Goal: Download file/media

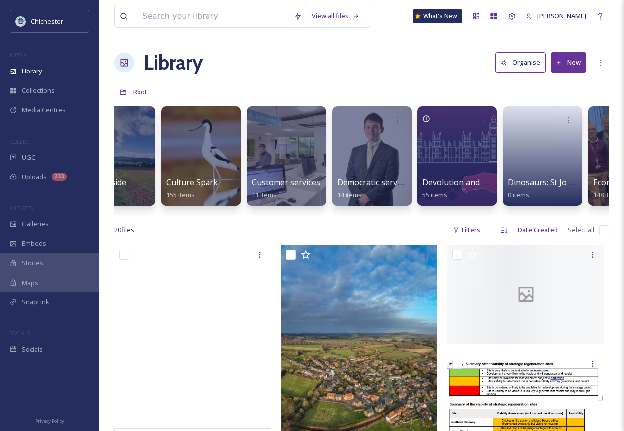
scroll to position [0, 1238]
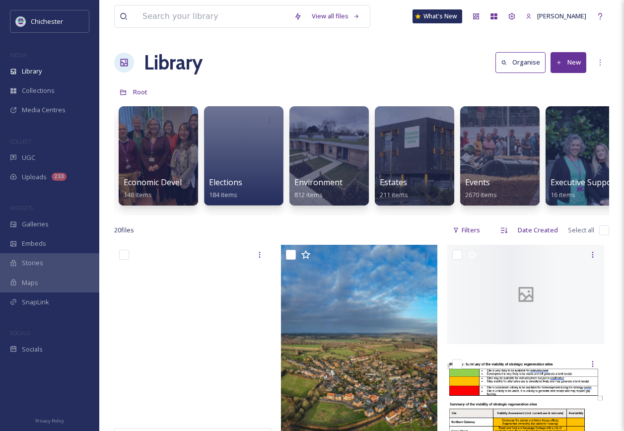
scroll to position [0, 1668]
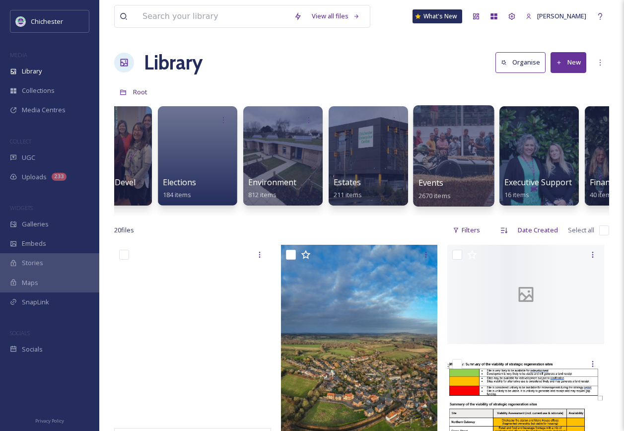
click at [439, 183] on span "Events" at bounding box center [431, 182] width 25 height 11
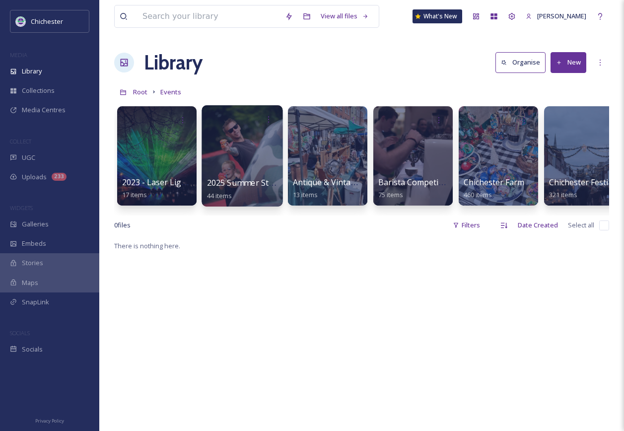
click at [271, 170] on div at bounding box center [242, 155] width 81 height 101
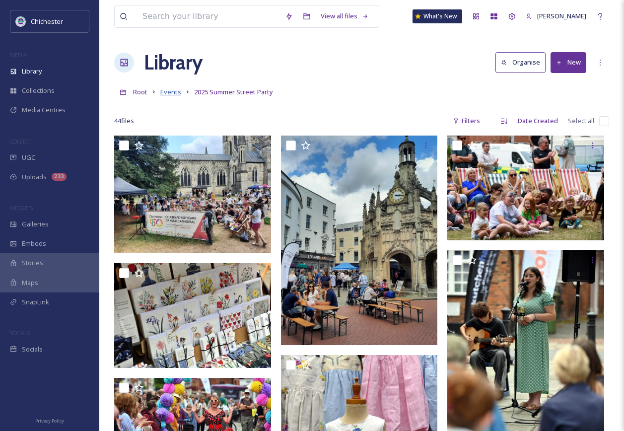
click at [164, 94] on span "Events" at bounding box center [170, 91] width 21 height 9
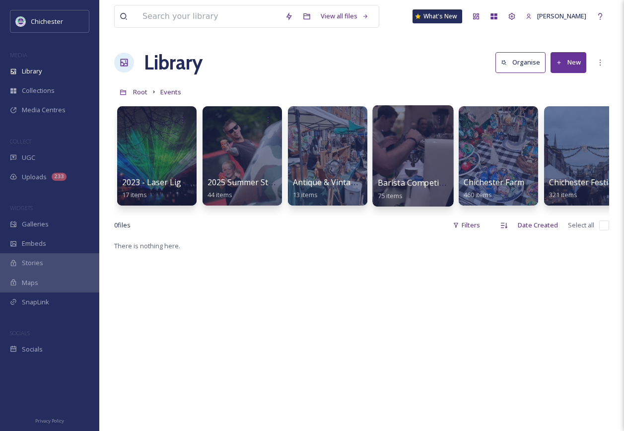
click at [427, 172] on div at bounding box center [412, 155] width 81 height 101
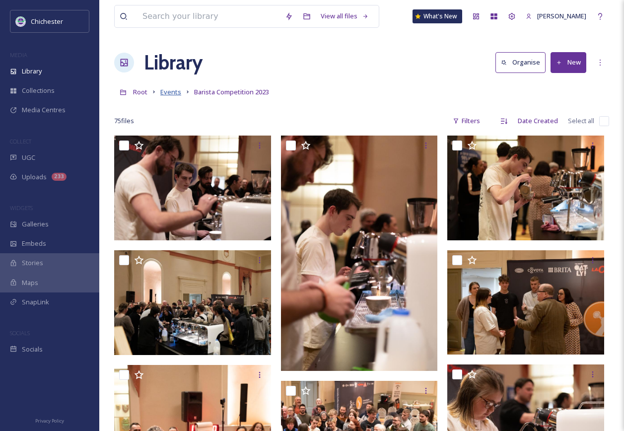
click at [176, 94] on span "Events" at bounding box center [170, 91] width 21 height 9
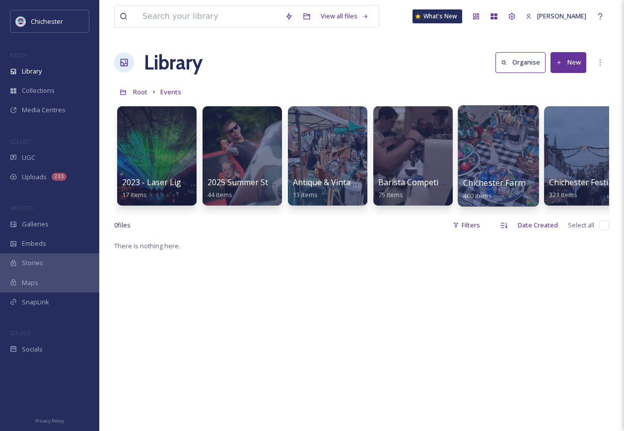
click at [500, 162] on div at bounding box center [498, 155] width 81 height 101
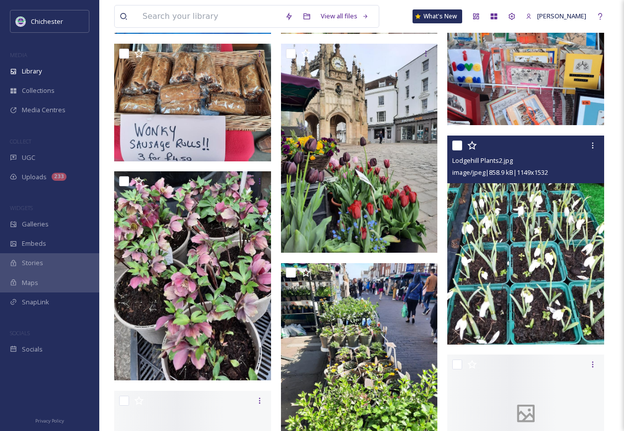
scroll to position [1242, 0]
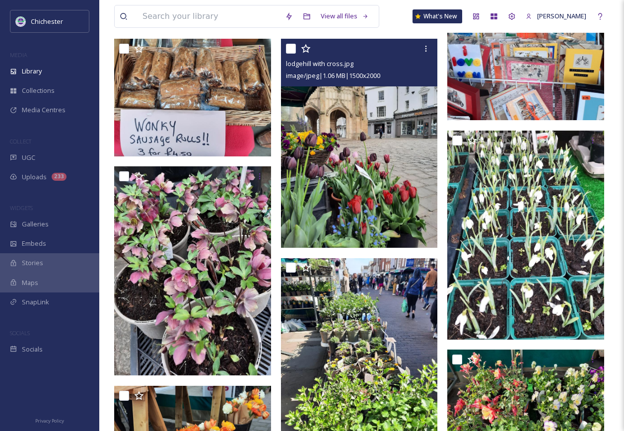
click at [371, 186] on img at bounding box center [359, 143] width 157 height 209
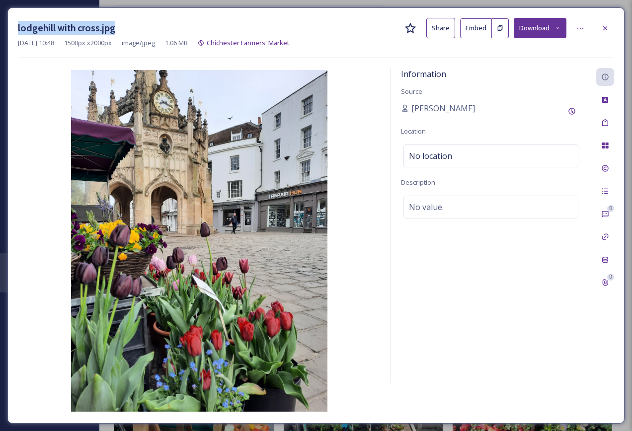
drag, startPoint x: 123, startPoint y: 27, endPoint x: 11, endPoint y: 21, distance: 112.4
click at [11, 21] on div "lodgehill with cross.jpg Share Embed Download Apr 25 2025 10:48 1500 px x 2000 …" at bounding box center [315, 215] width 617 height 416
copy h3 "lodgehill with cross.jpg"
click at [606, 29] on icon at bounding box center [605, 28] width 4 height 4
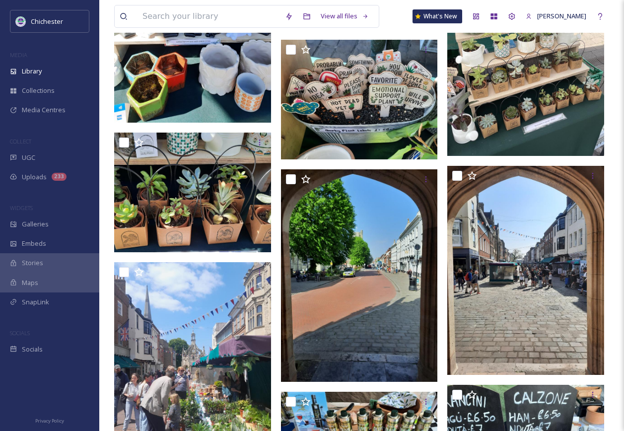
scroll to position [546, 0]
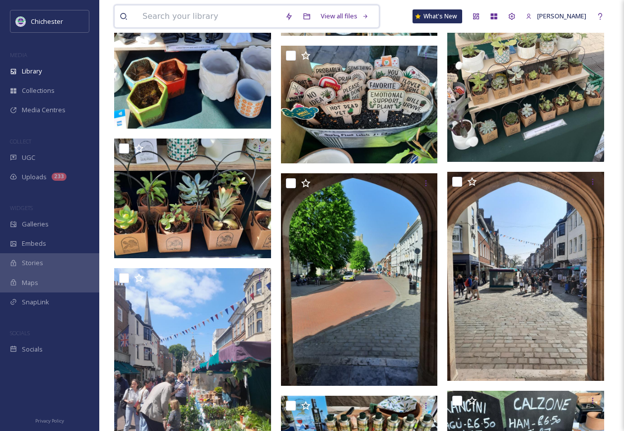
click at [219, 18] on input at bounding box center [209, 16] width 143 height 22
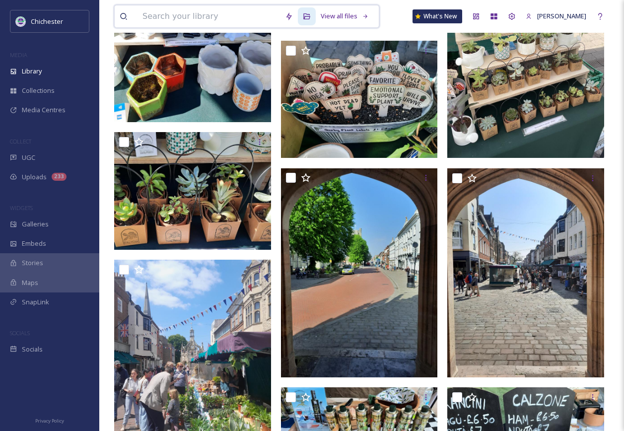
paste input "lodgehill with cross.jpg"
type input "lodgehill with cross.jpg"
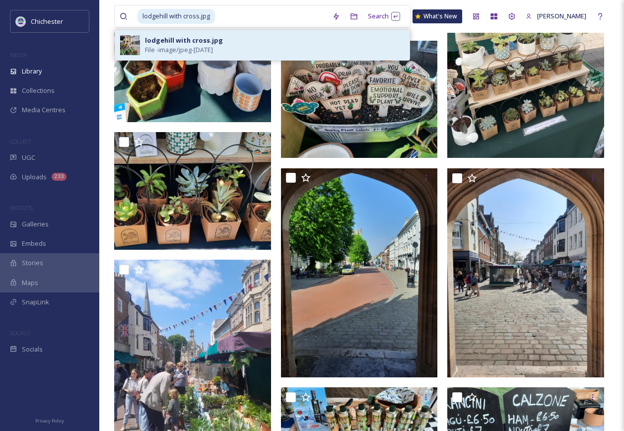
drag, startPoint x: 187, startPoint y: 43, endPoint x: 273, endPoint y: 68, distance: 89.0
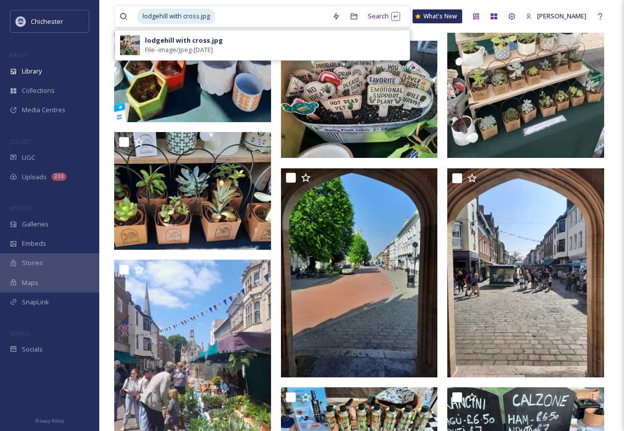
click at [187, 43] on div "lodgehill with cross.jpg" at bounding box center [184, 40] width 78 height 9
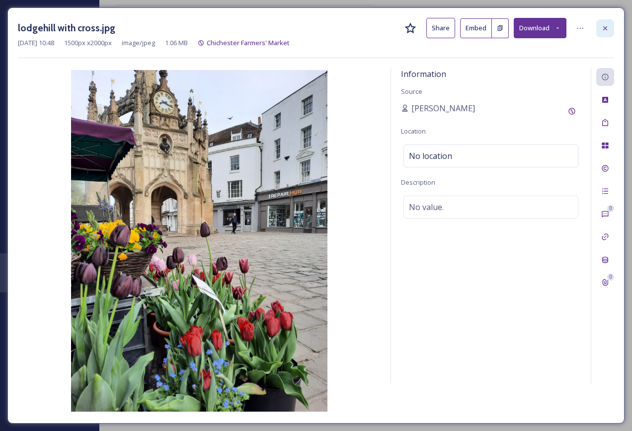
click at [611, 31] on div at bounding box center [605, 28] width 18 height 18
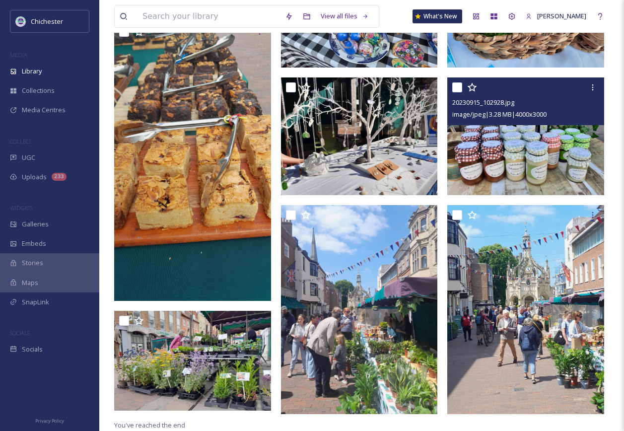
scroll to position [3219, 0]
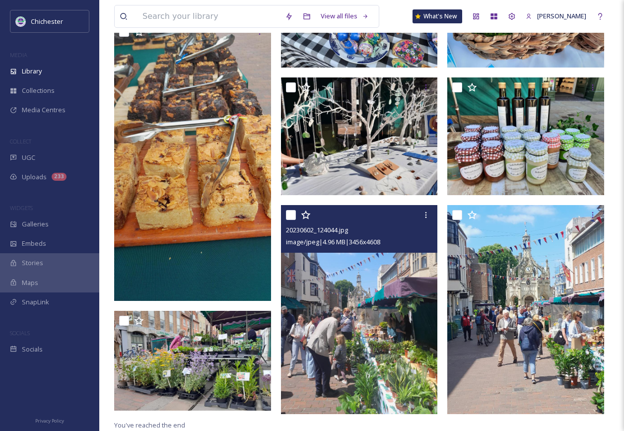
click at [374, 335] on img at bounding box center [359, 309] width 157 height 209
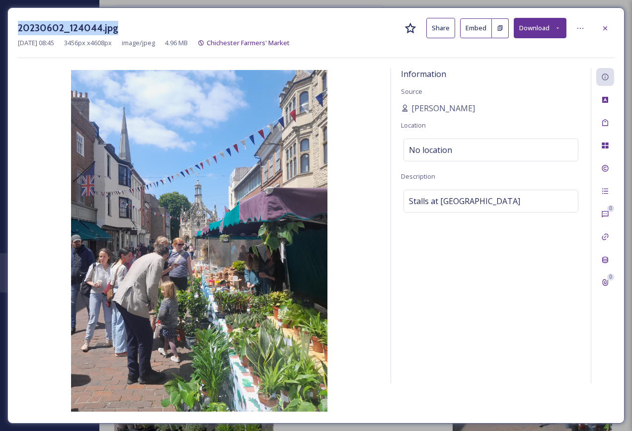
drag, startPoint x: 118, startPoint y: 26, endPoint x: 15, endPoint y: 24, distance: 103.3
click at [15, 24] on div "20230602_124044.jpg Share Embed Download Jun 07 2023 08:45 3456 px x 4608 px im…" at bounding box center [315, 215] width 617 height 416
copy h3 "20230602_124044.jpg"
click at [609, 22] on div at bounding box center [605, 28] width 18 height 18
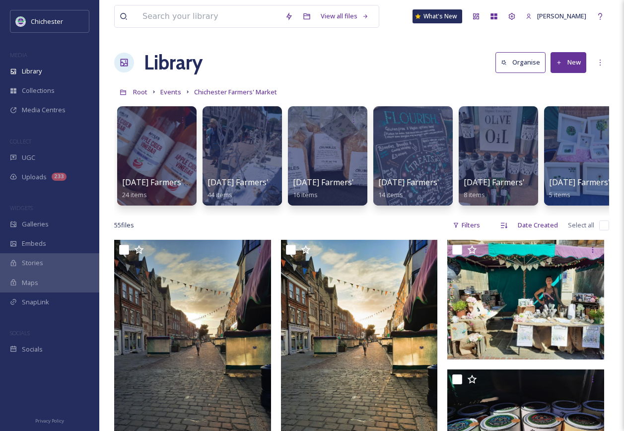
click at [159, 92] on div "Root Events Chichester Farmers' Market" at bounding box center [361, 91] width 495 height 19
click at [164, 92] on span "Events" at bounding box center [170, 91] width 21 height 9
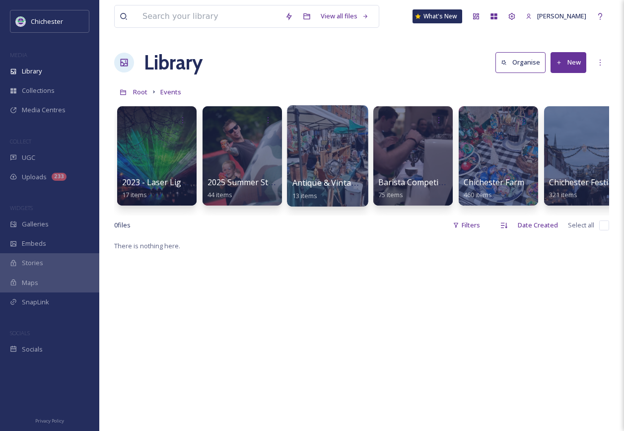
click at [332, 172] on div at bounding box center [327, 155] width 81 height 101
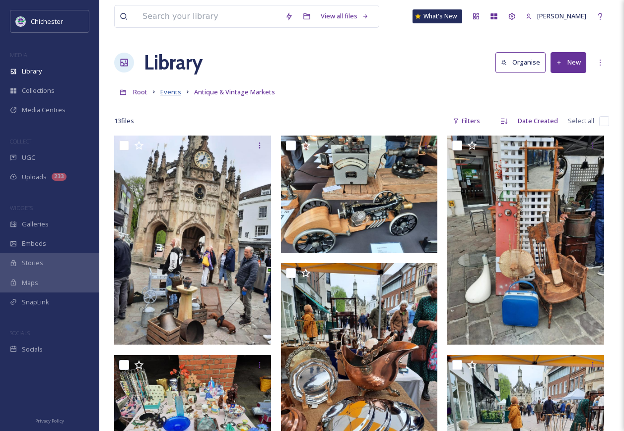
click at [167, 91] on span "Events" at bounding box center [170, 91] width 21 height 9
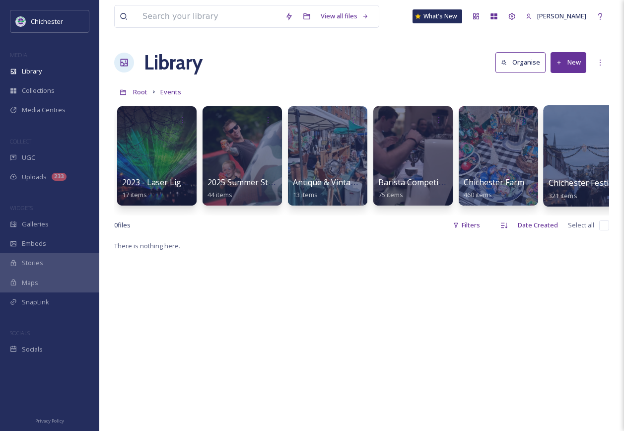
click at [551, 177] on span "Chichester Festive Market 2024" at bounding box center [608, 182] width 119 height 11
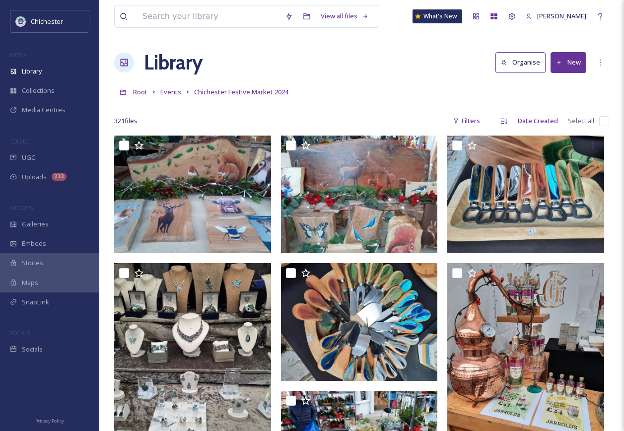
drag, startPoint x: 171, startPoint y: 94, endPoint x: 342, endPoint y: 132, distance: 175.0
click at [170, 94] on span "Events" at bounding box center [170, 91] width 21 height 9
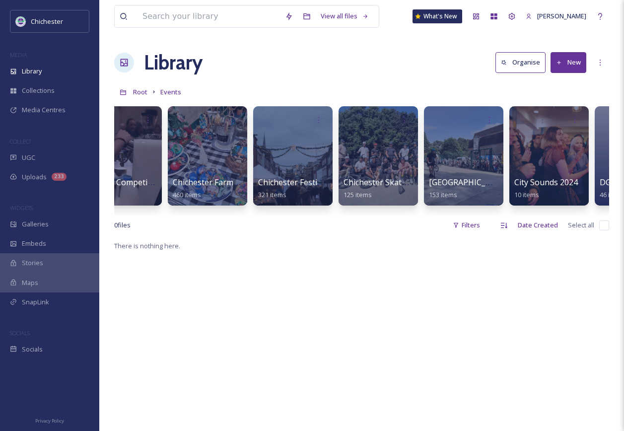
scroll to position [0, 304]
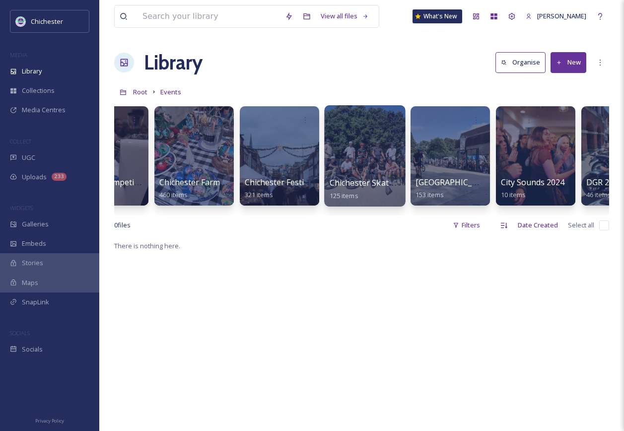
click at [363, 151] on div at bounding box center [364, 155] width 81 height 101
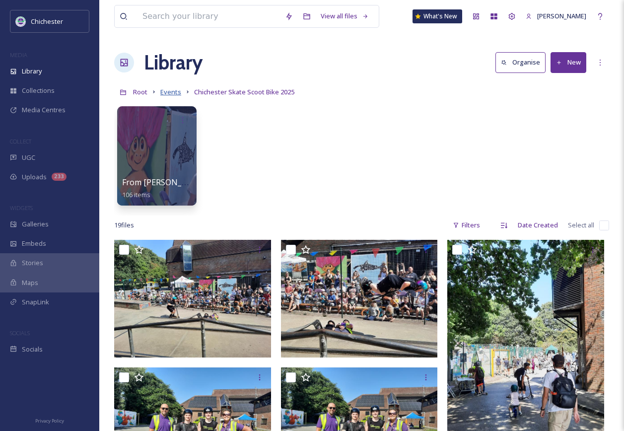
click at [163, 90] on span "Events" at bounding box center [170, 91] width 21 height 9
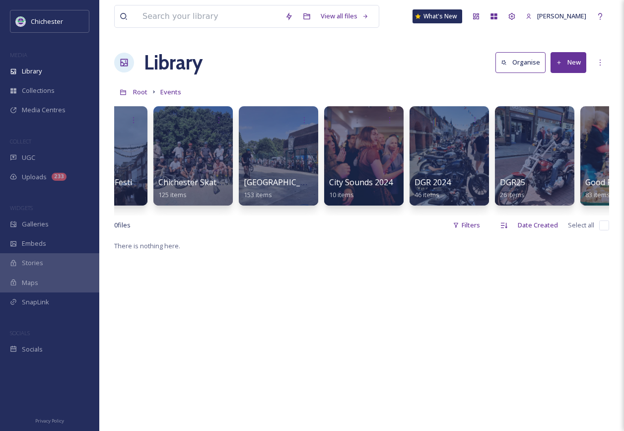
scroll to position [0, 556]
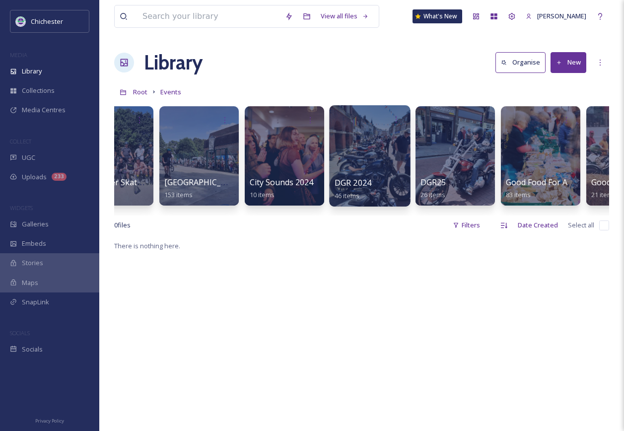
click at [386, 153] on div at bounding box center [369, 155] width 81 height 101
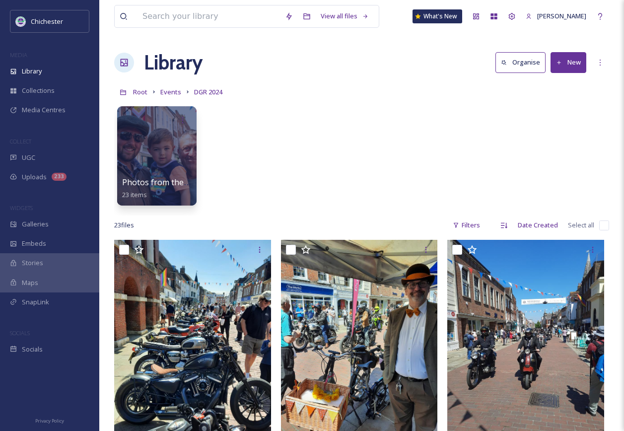
click at [324, 135] on div "Photos from the organisers 23 items" at bounding box center [361, 158] width 495 height 114
drag, startPoint x: 161, startPoint y: 177, endPoint x: 167, endPoint y: 177, distance: 6.0
click at [161, 177] on div "Photos from the organisers 23 items" at bounding box center [157, 189] width 71 height 25
click at [154, 146] on div at bounding box center [156, 155] width 81 height 101
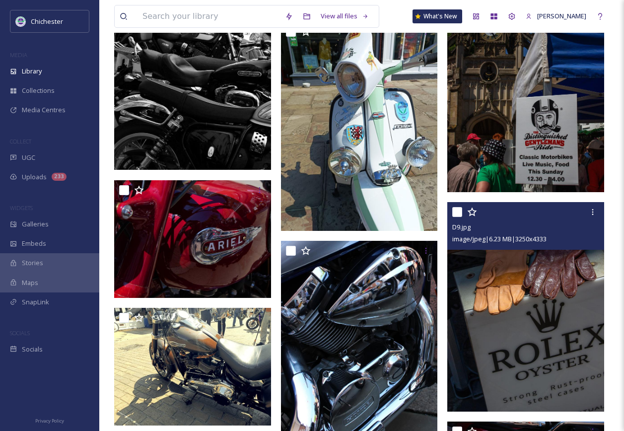
scroll to position [695, 0]
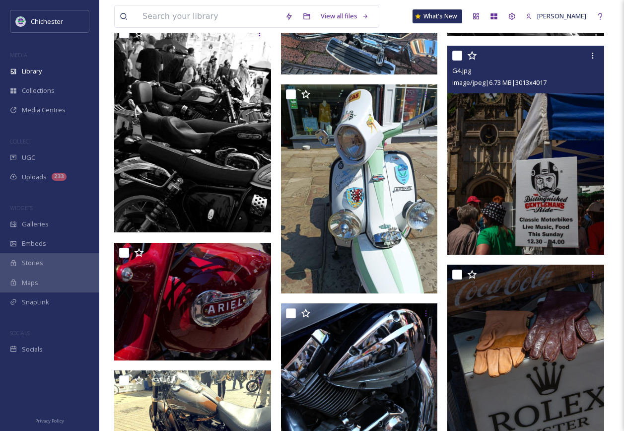
click at [530, 204] on img at bounding box center [525, 150] width 157 height 209
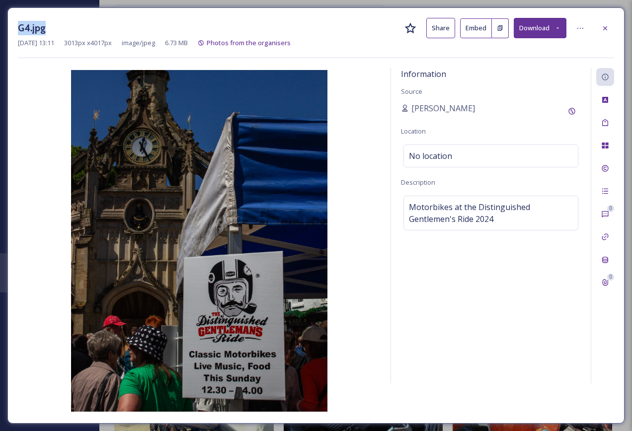
drag, startPoint x: 54, startPoint y: 28, endPoint x: 15, endPoint y: 28, distance: 38.7
click at [15, 28] on div "G4.jpg Share Embed Download Jun 04 2024 13:11 3013 px x 4017 px image/jpeg 6.73…" at bounding box center [315, 215] width 617 height 416
copy h3 "G4.jpg"
drag, startPoint x: 603, startPoint y: 29, endPoint x: 589, endPoint y: 39, distance: 17.2
click at [603, 29] on icon at bounding box center [605, 28] width 8 height 8
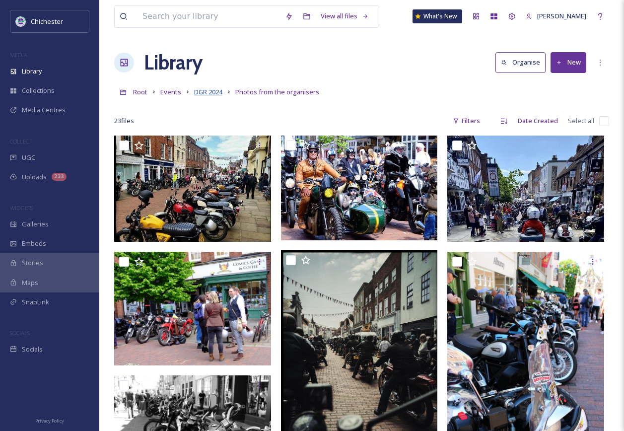
click at [198, 92] on span "DGR 2024" at bounding box center [208, 91] width 28 height 9
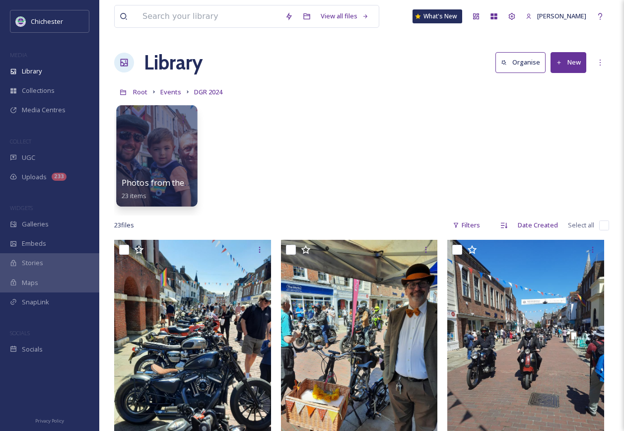
click at [151, 153] on div at bounding box center [156, 155] width 81 height 101
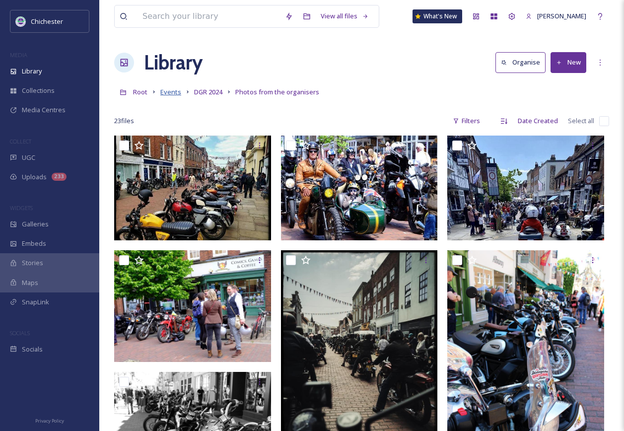
click at [170, 92] on span "Events" at bounding box center [170, 91] width 21 height 9
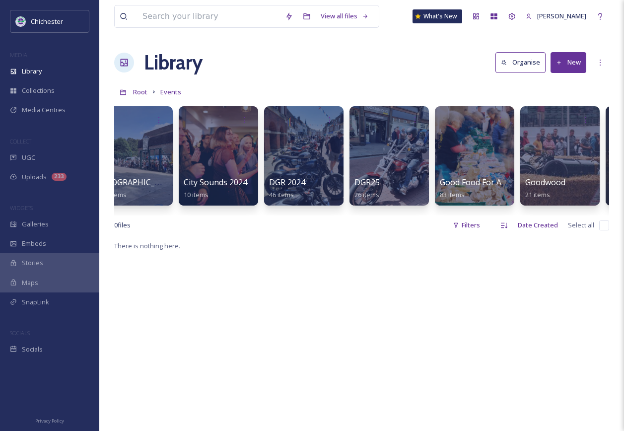
scroll to position [0, 681]
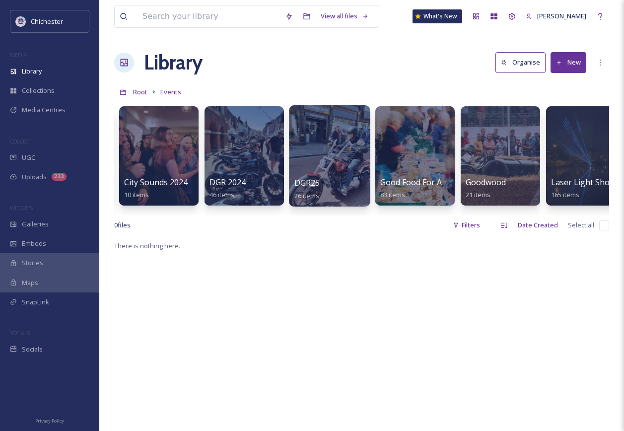
click at [329, 146] on div at bounding box center [329, 155] width 81 height 101
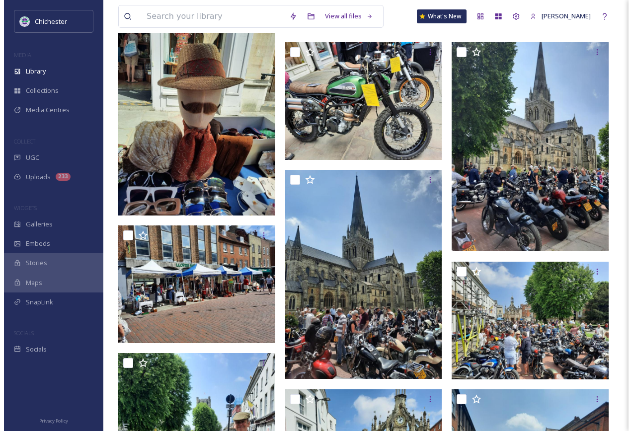
scroll to position [348, 0]
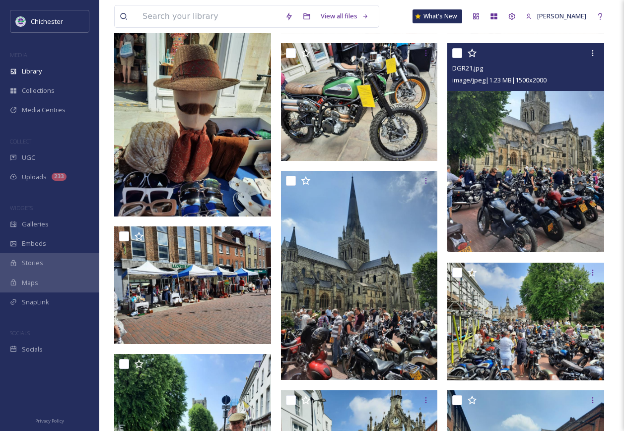
click at [558, 174] on img at bounding box center [525, 147] width 157 height 209
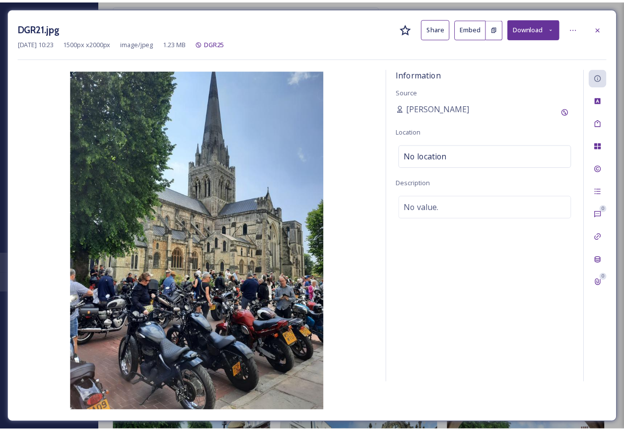
scroll to position [351, 0]
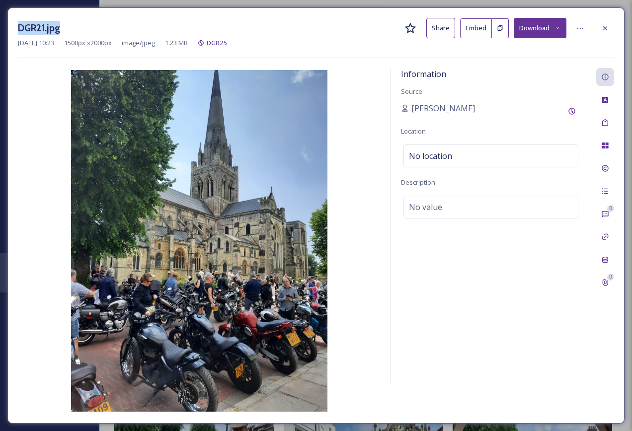
drag, startPoint x: 71, startPoint y: 25, endPoint x: 13, endPoint y: 24, distance: 58.1
click at [13, 24] on div "DGR21.jpg Share Embed Download May 19 2025 10:23 1500 px x 2000 px image/jpeg 1…" at bounding box center [315, 215] width 617 height 416
copy h3 "DGR21.jpg"
click at [604, 30] on icon at bounding box center [605, 28] width 8 height 8
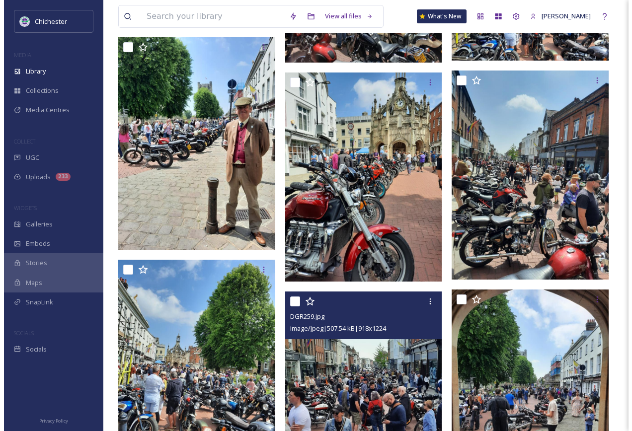
scroll to position [748, 0]
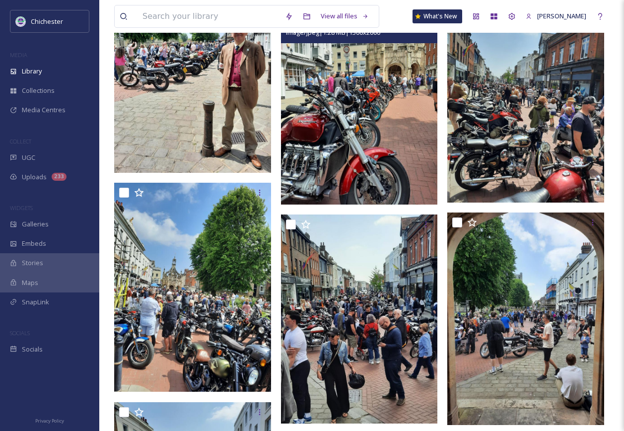
click at [396, 154] on img at bounding box center [359, 100] width 157 height 209
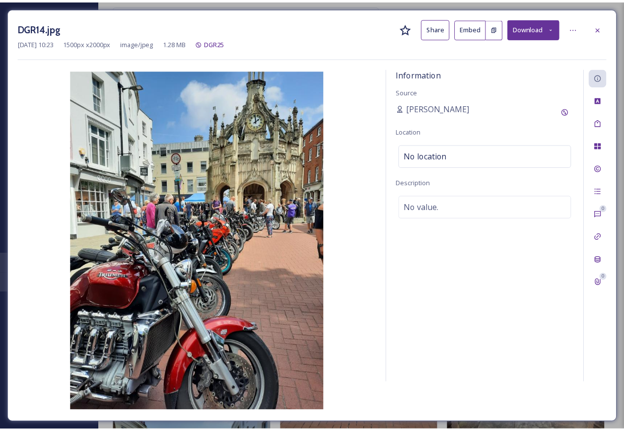
scroll to position [750, 0]
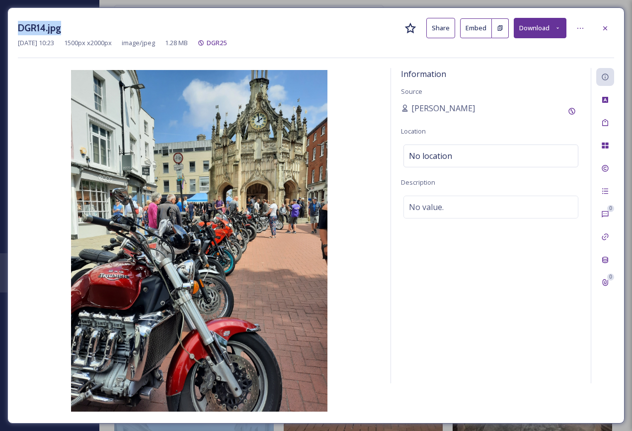
drag, startPoint x: 73, startPoint y: 28, endPoint x: -33, endPoint y: 22, distance: 106.0
click at [0, 22] on html "Chichester MEDIA Library Collections Media Centres COLLECT UGC Uploads 233 WIDG…" at bounding box center [316, 229] width 632 height 1959
copy div "DGR14.jpg"
drag, startPoint x: 61, startPoint y: 5, endPoint x: 55, endPoint y: 12, distance: 9.2
click at [61, 5] on div "DGR14.jpg Share Embed Download May 19 2025 10:23 1500 px x 2000 px image/jpeg 1…" at bounding box center [316, 215] width 632 height 431
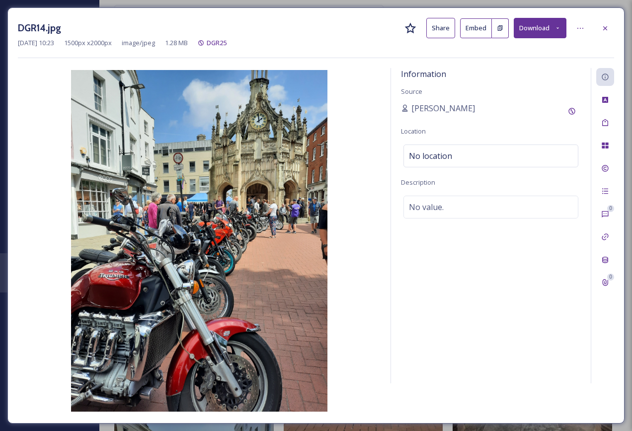
click at [78, 32] on div "DGR14.jpg Share Embed Download" at bounding box center [316, 28] width 596 height 20
drag, startPoint x: 65, startPoint y: 27, endPoint x: 55, endPoint y: 28, distance: 10.4
click at [55, 28] on div "DGR14.jpg Share Embed Download" at bounding box center [316, 28] width 596 height 20
drag, startPoint x: 55, startPoint y: 28, endPoint x: 35, endPoint y: 33, distance: 20.0
click at [35, 33] on h3 "DGR14.jpg" at bounding box center [39, 28] width 43 height 14
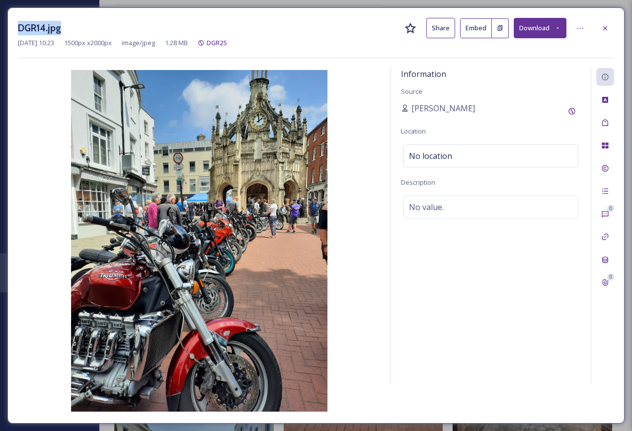
drag, startPoint x: 19, startPoint y: 28, endPoint x: 61, endPoint y: 29, distance: 41.7
click at [61, 29] on h3 "DGR14.jpg" at bounding box center [39, 28] width 43 height 14
copy h3 "DGR14.jpg"
click at [607, 28] on icon at bounding box center [605, 28] width 8 height 8
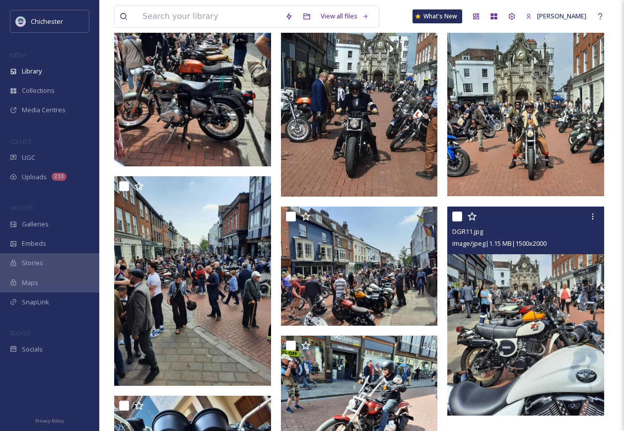
scroll to position [1074, 0]
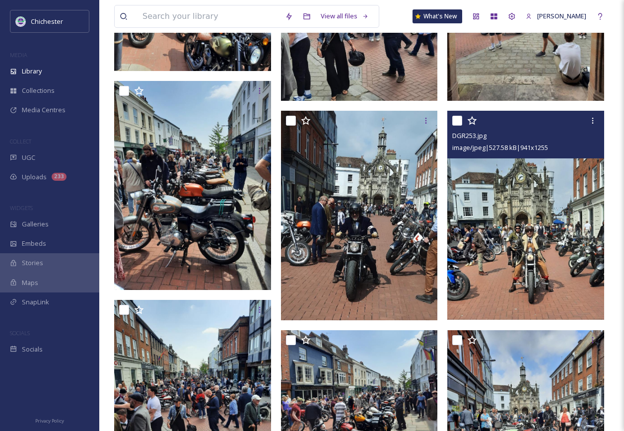
click at [572, 249] on img at bounding box center [525, 215] width 157 height 209
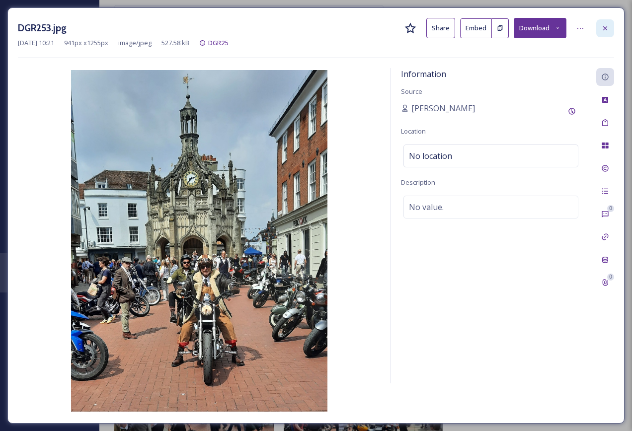
click at [604, 25] on icon at bounding box center [605, 28] width 8 height 8
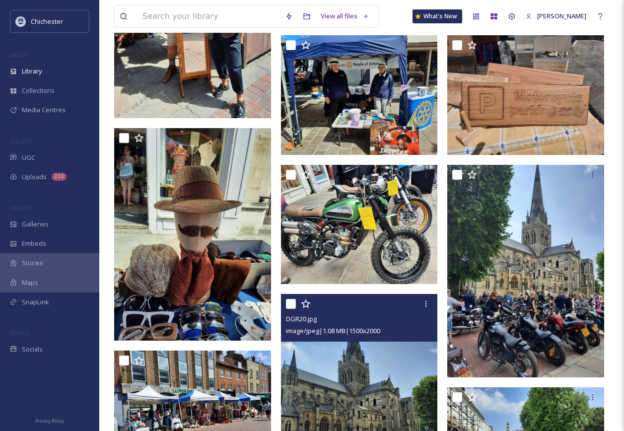
scroll to position [429, 0]
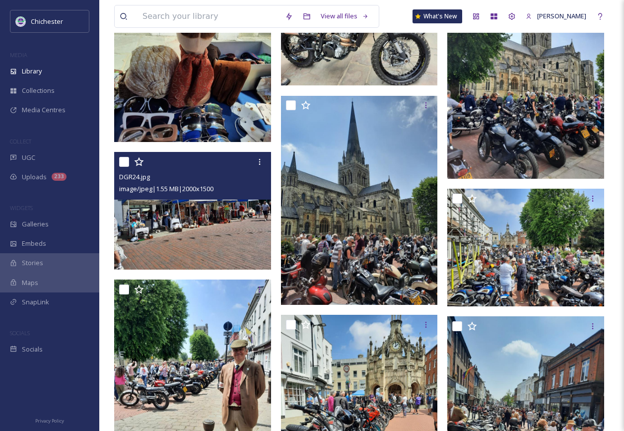
click at [208, 221] on img at bounding box center [192, 211] width 157 height 118
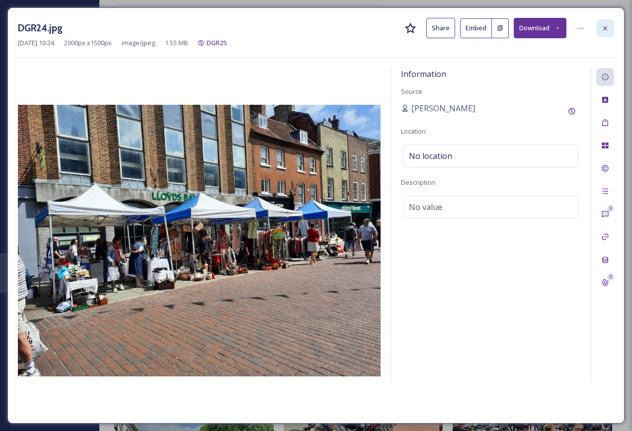
click at [603, 31] on icon at bounding box center [605, 28] width 8 height 8
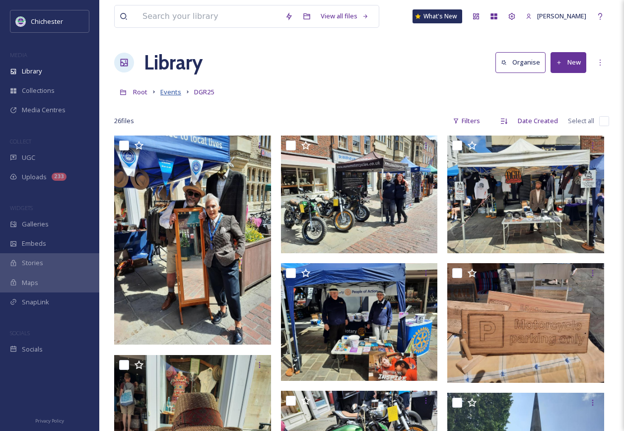
click at [168, 93] on span "Events" at bounding box center [170, 91] width 21 height 9
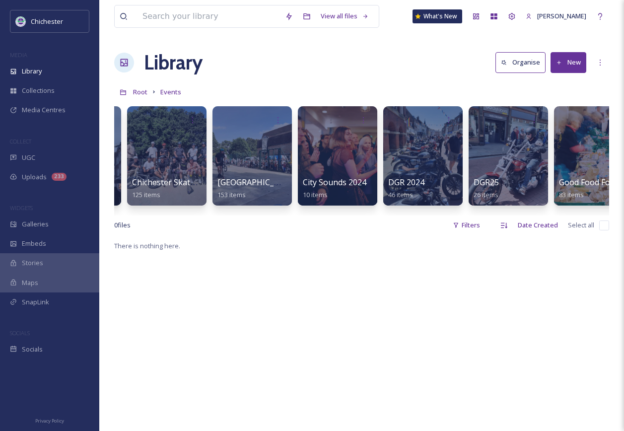
scroll to position [0, 510]
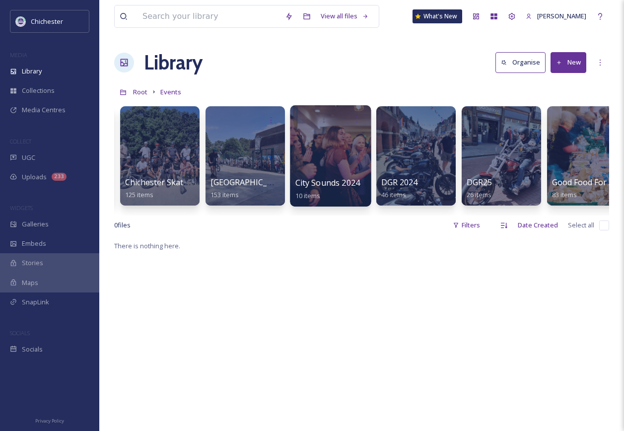
click at [332, 162] on div at bounding box center [330, 155] width 81 height 101
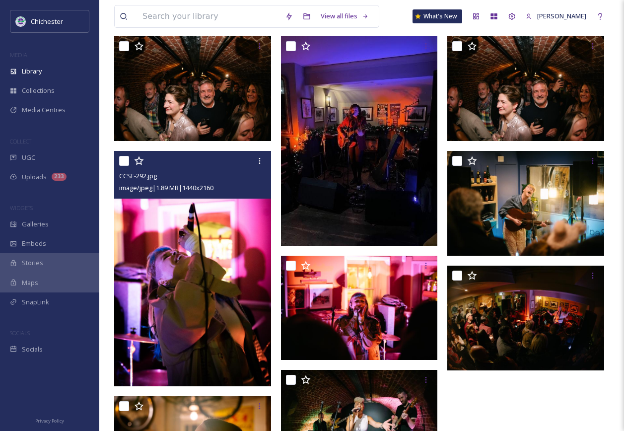
scroll to position [102, 0]
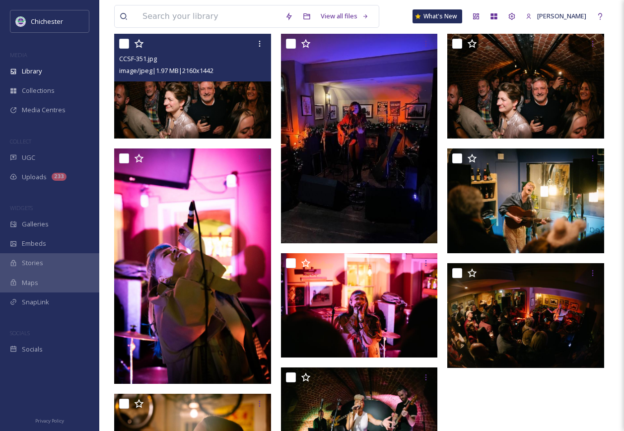
click at [168, 90] on img at bounding box center [192, 86] width 157 height 105
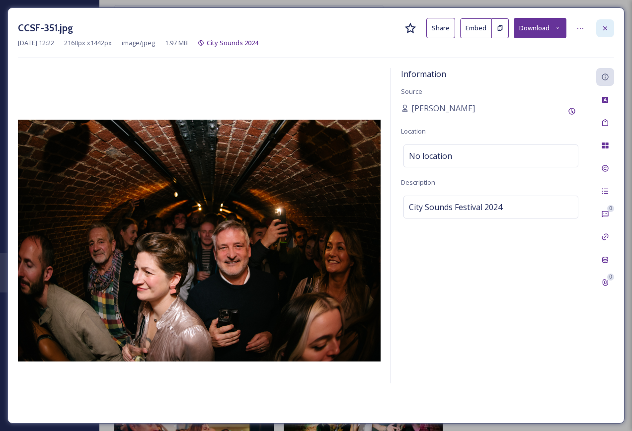
click at [602, 24] on icon at bounding box center [605, 28] width 8 height 8
click at [602, 24] on div at bounding box center [608, 16] width 18 height 18
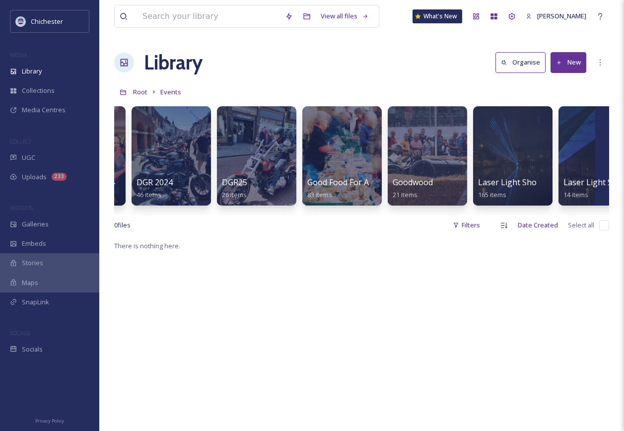
scroll to position [0, 794]
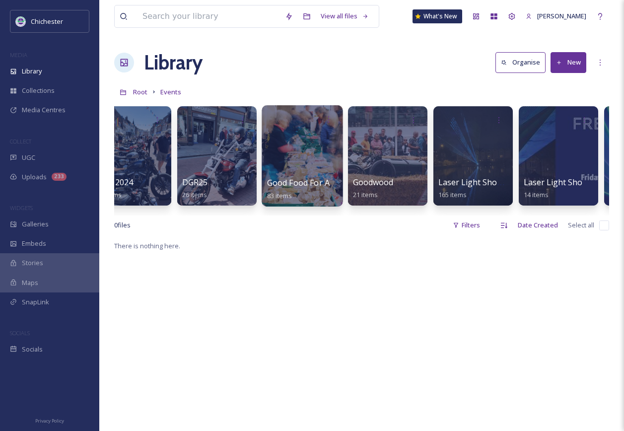
click at [302, 141] on div at bounding box center [302, 155] width 81 height 101
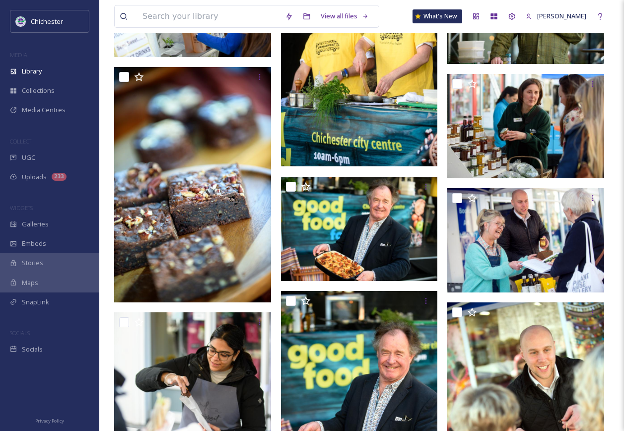
scroll to position [2235, 0]
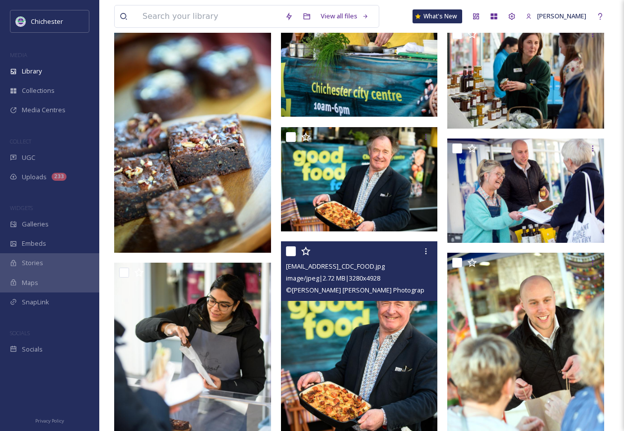
click at [387, 354] on img at bounding box center [359, 358] width 157 height 235
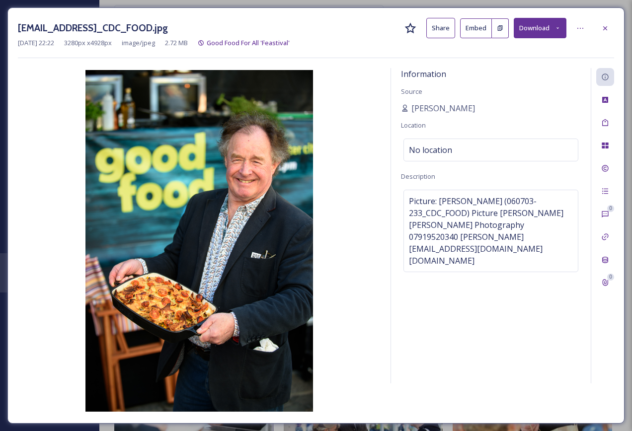
drag, startPoint x: 368, startPoint y: 28, endPoint x: 15, endPoint y: 23, distance: 352.2
click at [15, 23] on div "ext_1743286926.598106_allan@allanhutchings.com-060703-233_CDC_FOOD.jpg Share Em…" at bounding box center [315, 215] width 617 height 416
copy h3 "[EMAIL_ADDRESS]_CDC_FOOD.jpg"
click at [606, 23] on div at bounding box center [605, 28] width 18 height 18
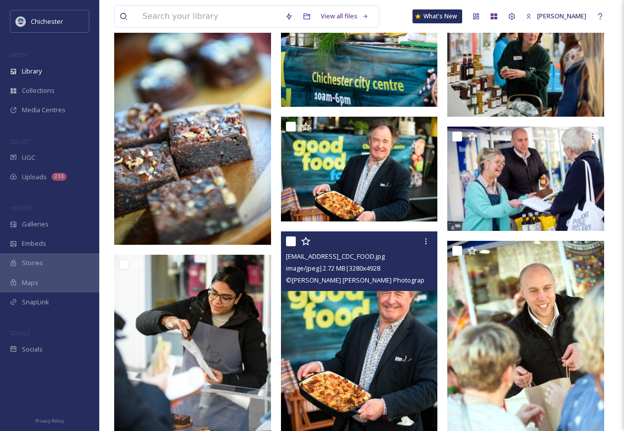
scroll to position [2334, 0]
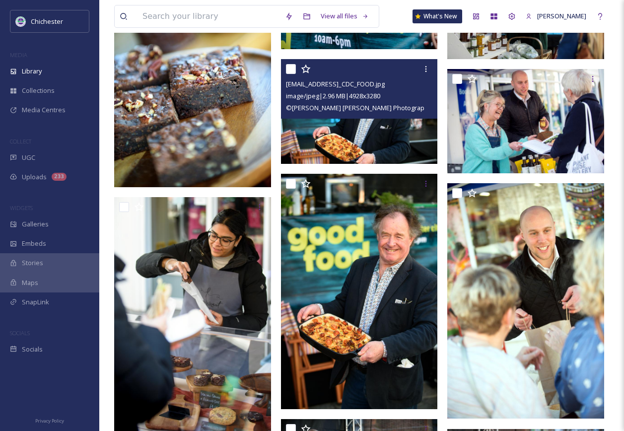
click at [369, 120] on img at bounding box center [359, 111] width 157 height 104
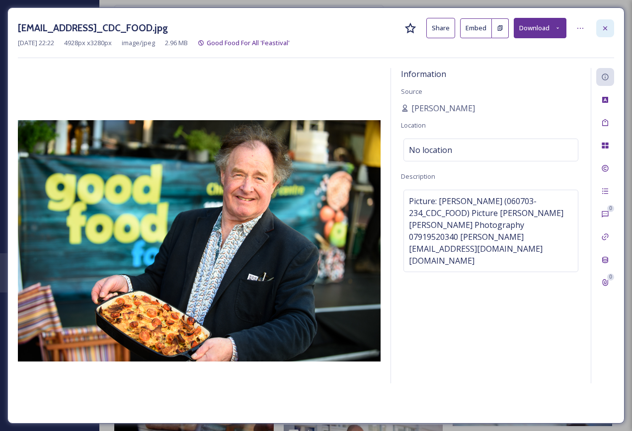
click at [605, 28] on icon at bounding box center [605, 28] width 4 height 4
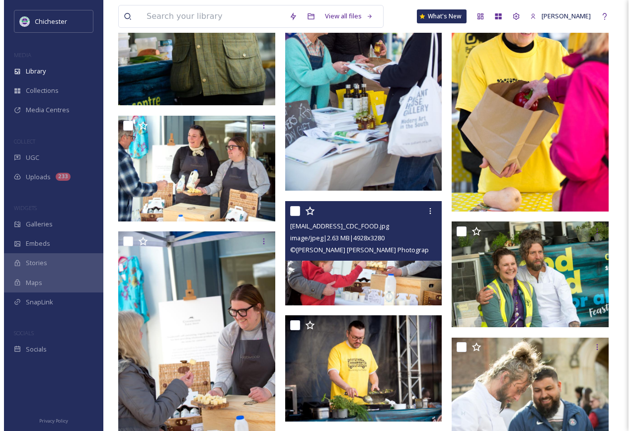
scroll to position [3030, 0]
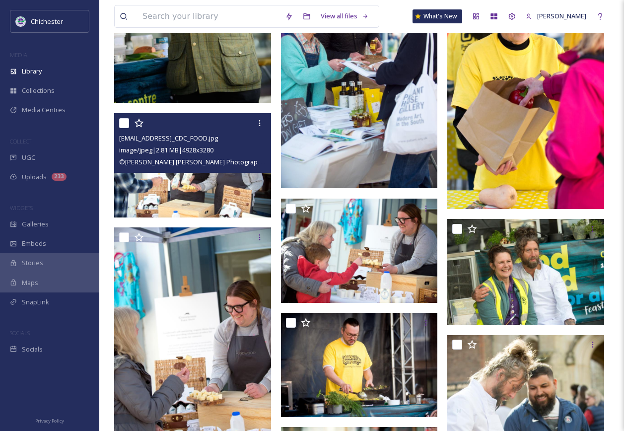
click at [224, 183] on img at bounding box center [192, 165] width 157 height 104
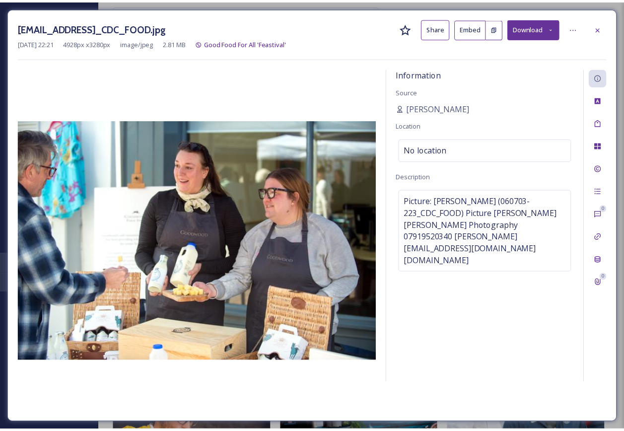
scroll to position [3034, 0]
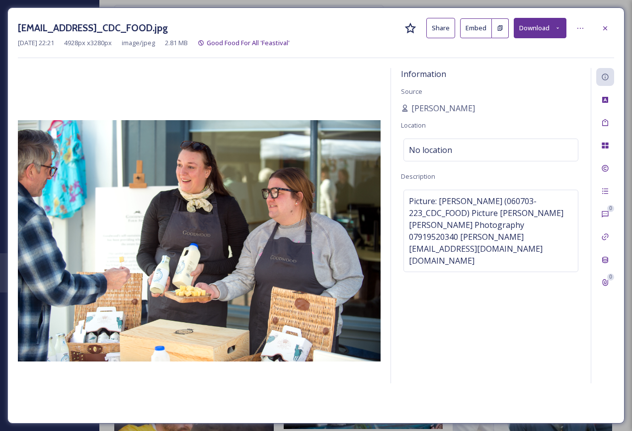
drag, startPoint x: 368, startPoint y: 25, endPoint x: 16, endPoint y: 26, distance: 351.1
click at [16, 26] on div "ext_1743286919.685897_allan@allanhutchings.com-060703-223_CDC_FOOD.jpg Share Em…" at bounding box center [315, 215] width 617 height 416
copy h3 "[EMAIL_ADDRESS]_CDC_FOOD.jpg"
click at [612, 31] on div at bounding box center [605, 28] width 18 height 18
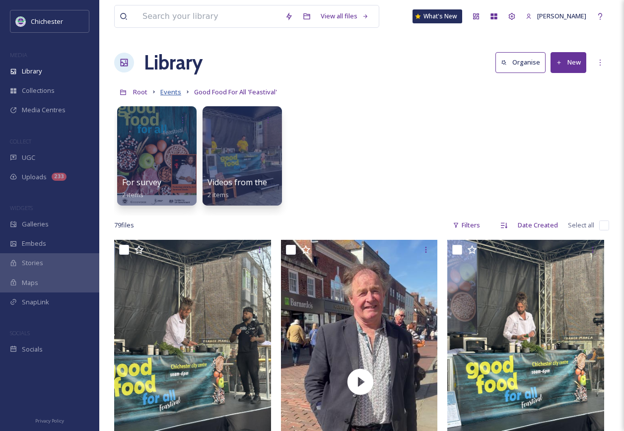
click at [164, 91] on span "Events" at bounding box center [170, 91] width 21 height 9
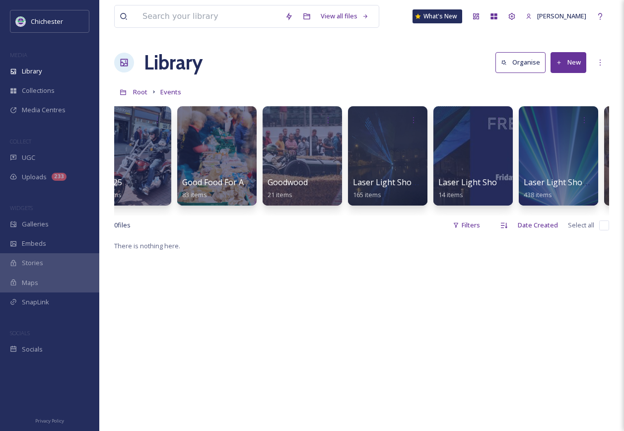
scroll to position [0, 886]
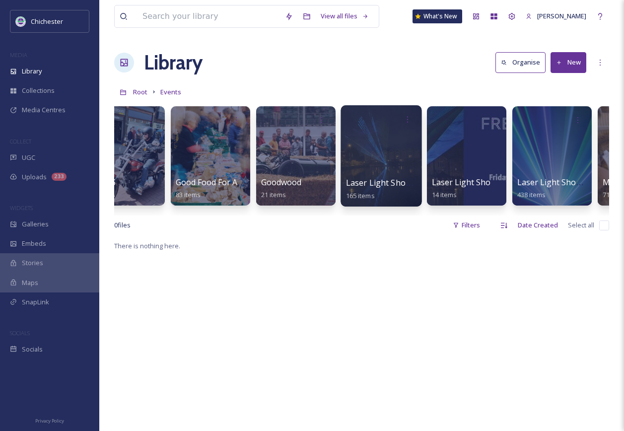
click at [375, 165] on div at bounding box center [381, 155] width 81 height 101
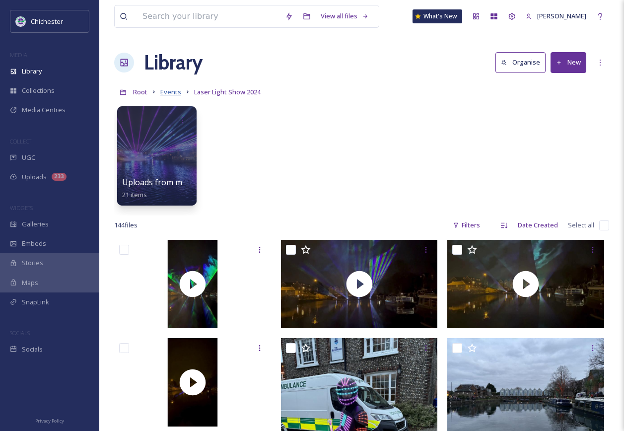
click at [164, 88] on span "Events" at bounding box center [170, 91] width 21 height 9
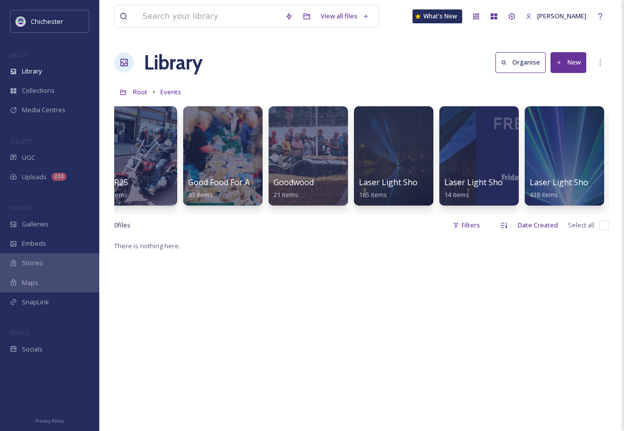
scroll to position [0, 900]
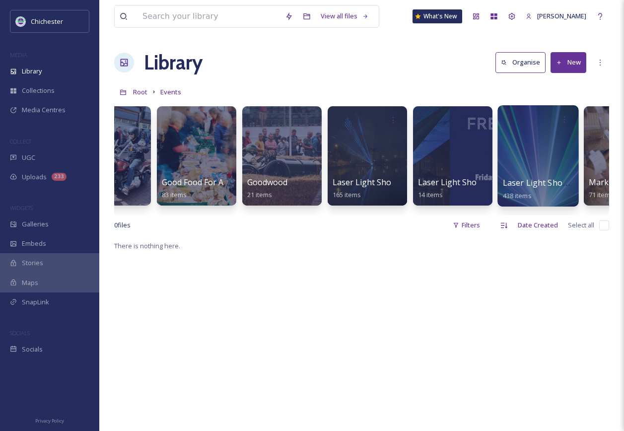
click at [509, 173] on div at bounding box center [538, 155] width 81 height 101
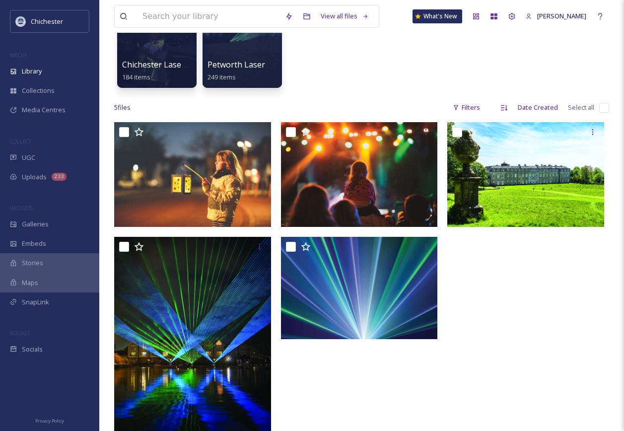
scroll to position [149, 0]
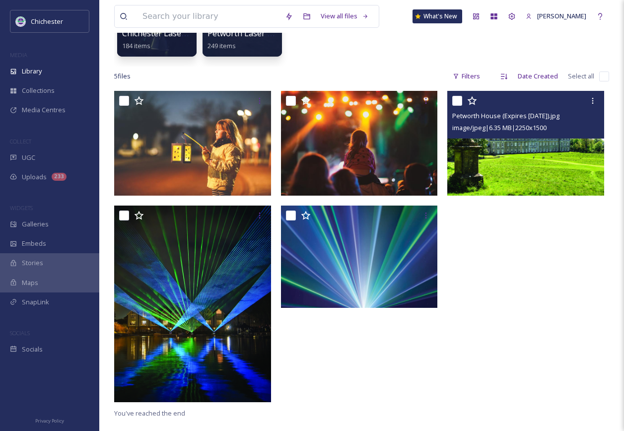
click at [545, 168] on img at bounding box center [525, 143] width 157 height 105
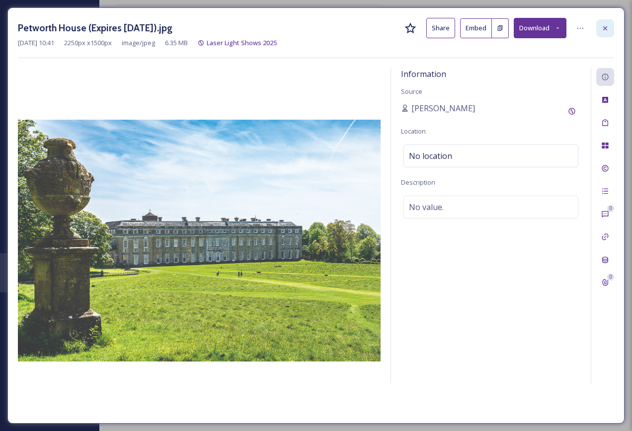
click at [604, 22] on div at bounding box center [605, 28] width 18 height 18
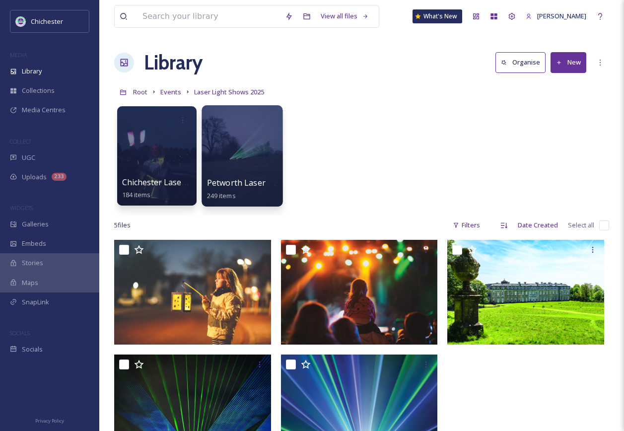
click at [225, 182] on span "Petworth Laser Light Show 2025" at bounding box center [269, 182] width 124 height 11
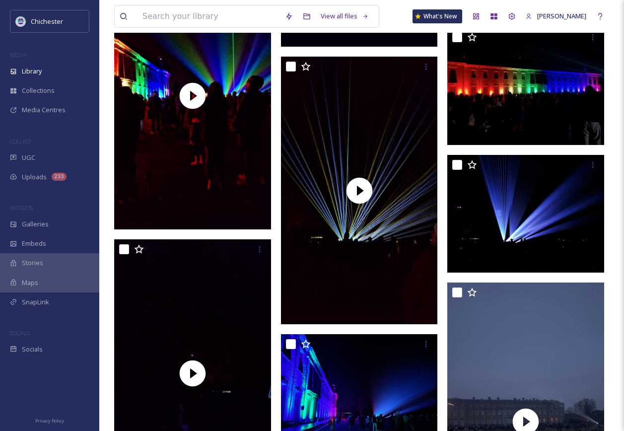
scroll to position [1093, 0]
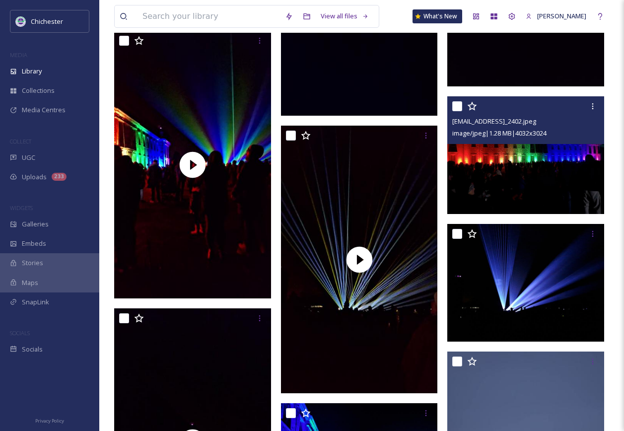
click at [557, 193] on img at bounding box center [525, 155] width 157 height 118
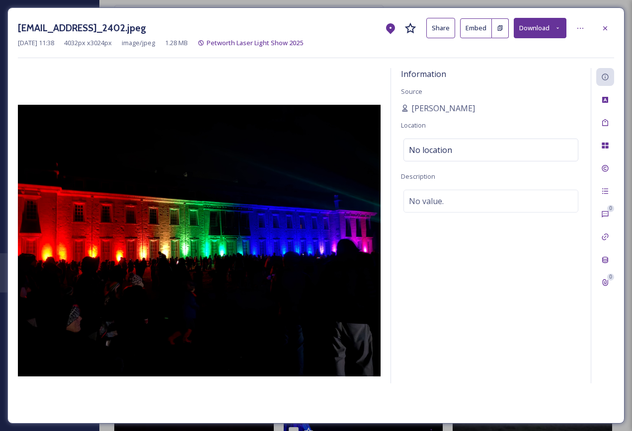
drag, startPoint x: 18, startPoint y: 29, endPoint x: 304, endPoint y: 36, distance: 286.1
click at [304, 36] on div "ext_1739965119.963898_Emmadallyn@yahoo.co.uk-IMG_2402.jpeg Share Embed Download" at bounding box center [316, 28] width 596 height 20
copy h3 "ext_1739965119.963898_Emmadallyn@yahoo.co.uk-IMG_2402.jpeg"
click at [605, 36] on div at bounding box center [605, 28] width 18 height 18
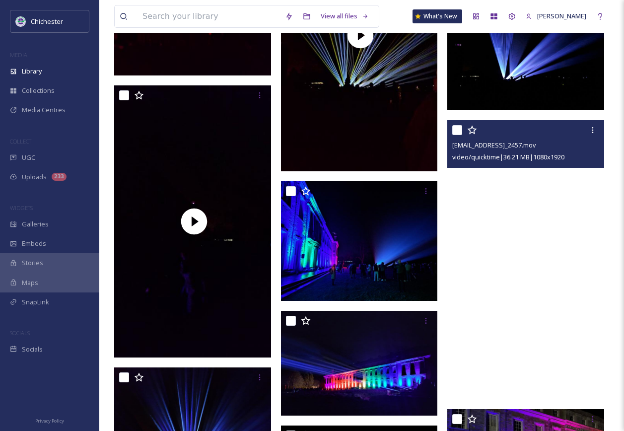
scroll to position [1391, 0]
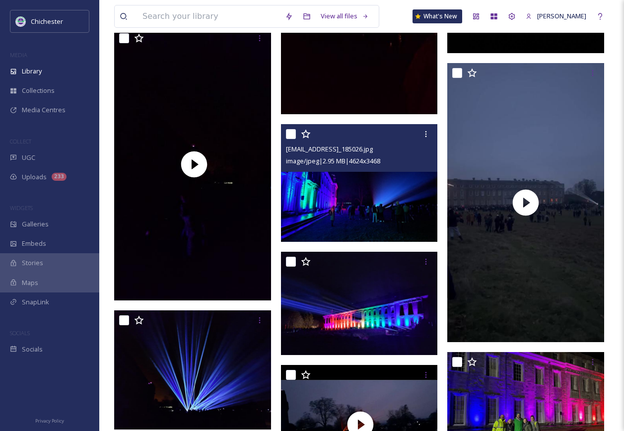
click at [382, 208] on img at bounding box center [359, 183] width 157 height 118
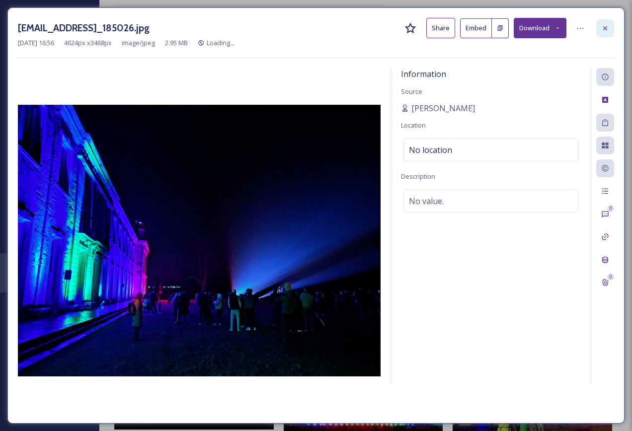
click at [603, 30] on icon at bounding box center [605, 28] width 4 height 4
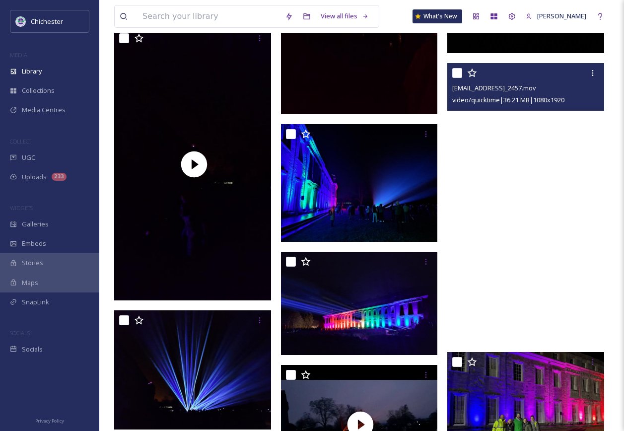
scroll to position [1540, 0]
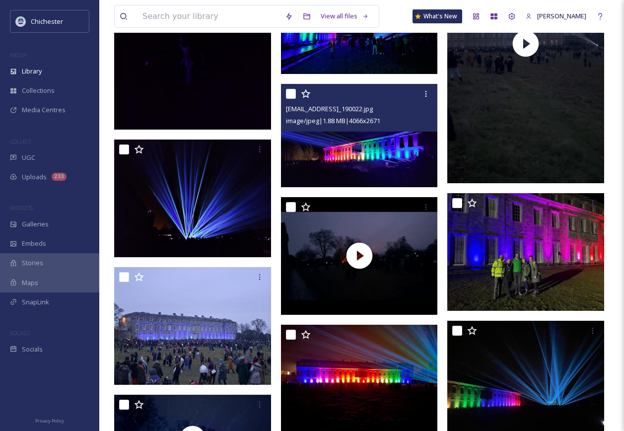
click at [386, 170] on img at bounding box center [359, 135] width 157 height 103
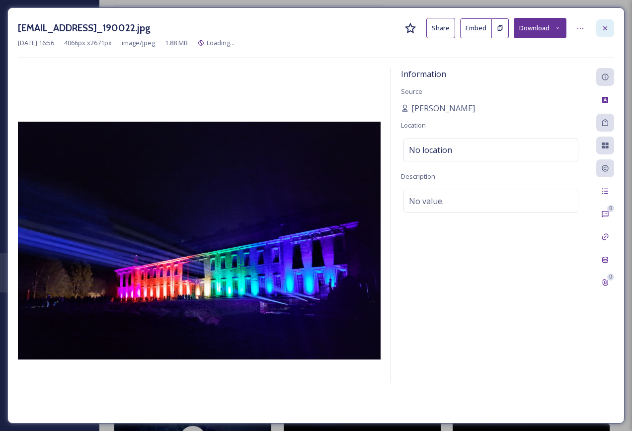
click at [606, 31] on icon at bounding box center [605, 28] width 8 height 8
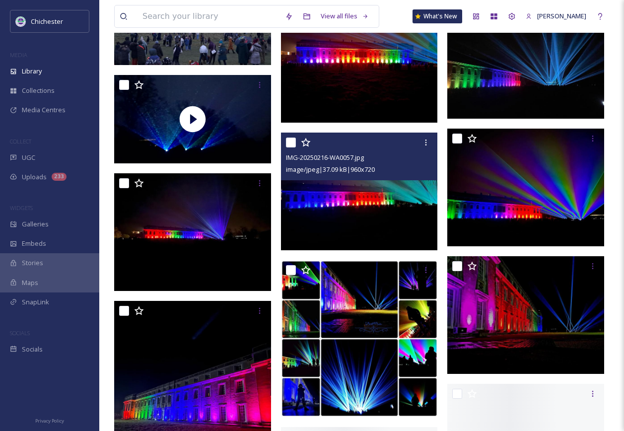
scroll to position [1887, 0]
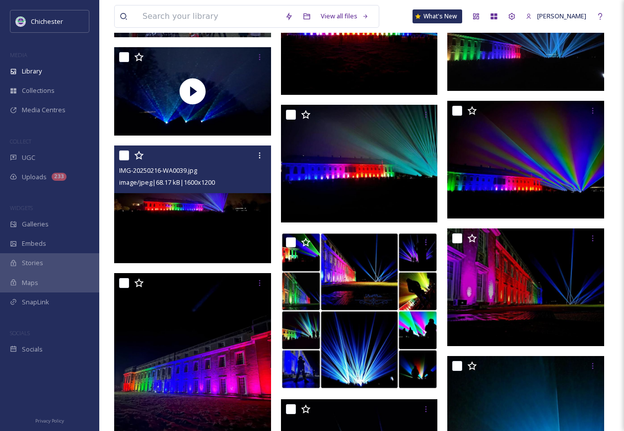
click at [207, 226] on img at bounding box center [192, 205] width 157 height 118
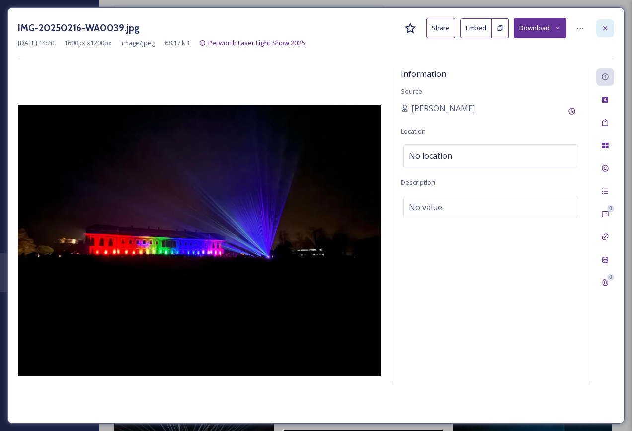
click at [607, 30] on icon at bounding box center [605, 28] width 8 height 8
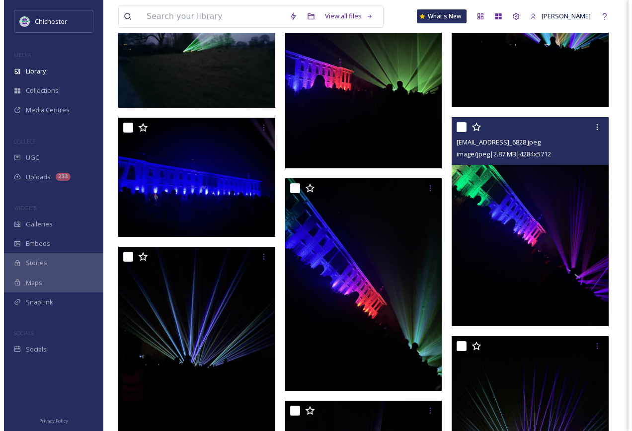
scroll to position [3576, 0]
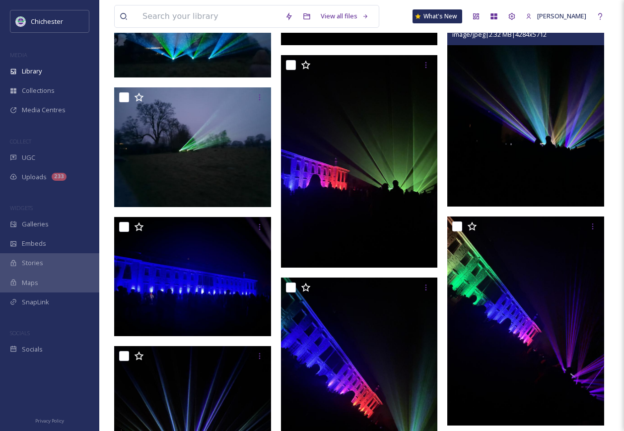
click at [542, 207] on div at bounding box center [525, 102] width 157 height 209
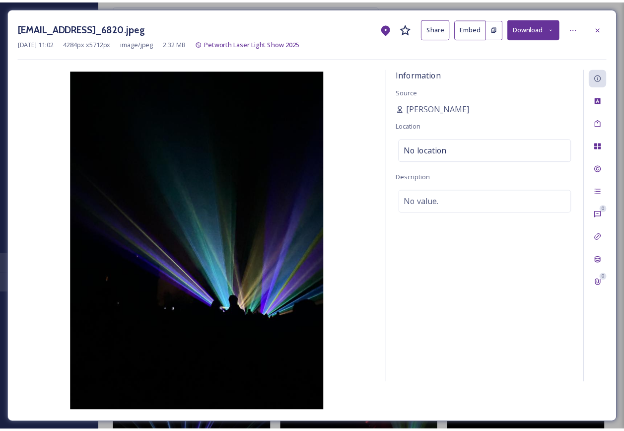
scroll to position [3587, 0]
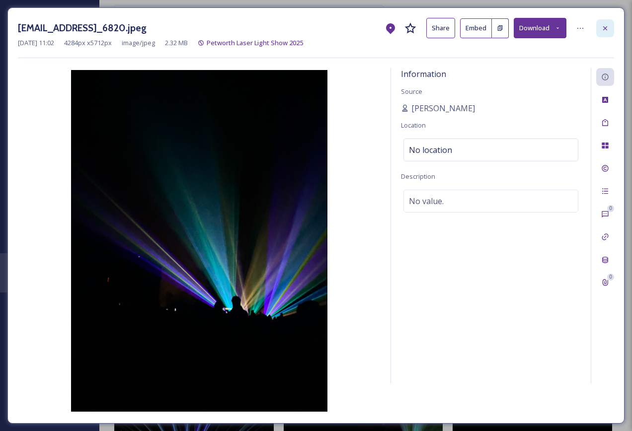
click at [611, 30] on div at bounding box center [605, 28] width 18 height 18
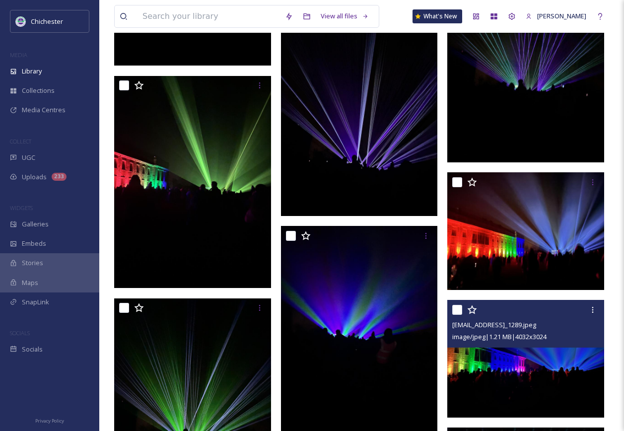
scroll to position [4133, 0]
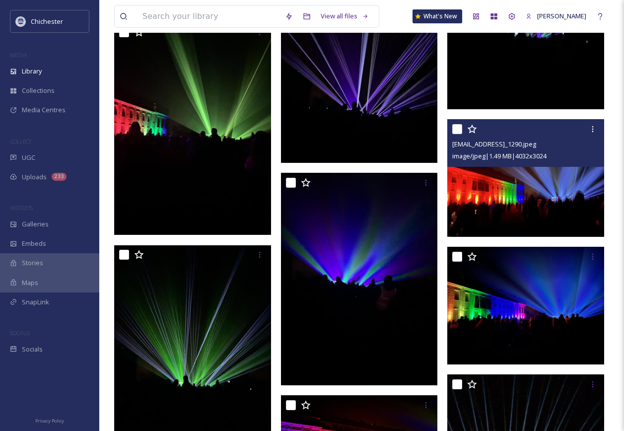
click at [535, 203] on img at bounding box center [525, 178] width 157 height 118
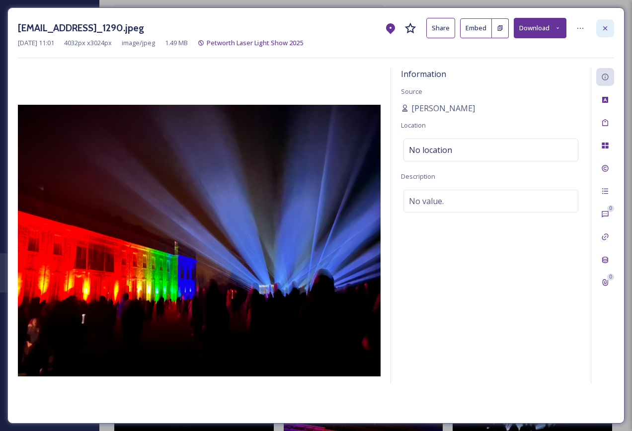
click at [607, 28] on icon at bounding box center [605, 28] width 8 height 8
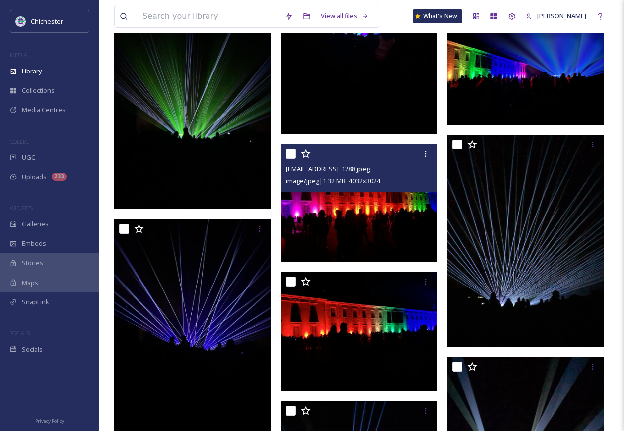
scroll to position [4481, 0]
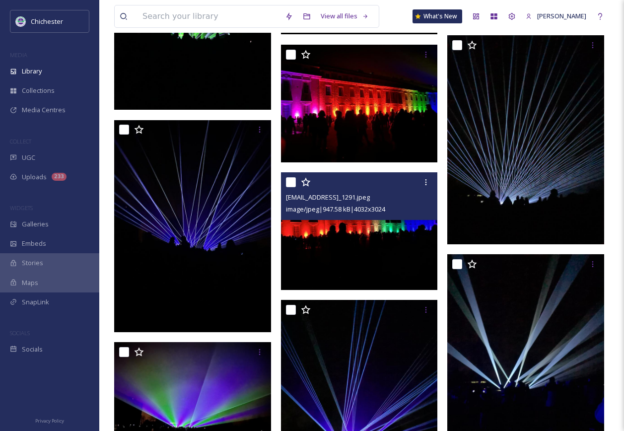
click at [363, 246] on img at bounding box center [359, 231] width 157 height 118
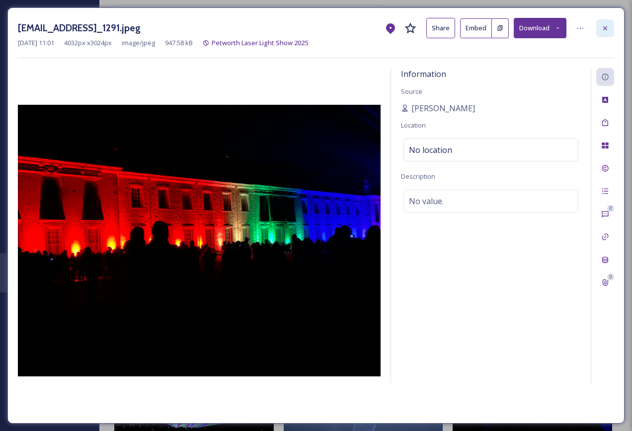
click at [604, 27] on icon at bounding box center [605, 28] width 4 height 4
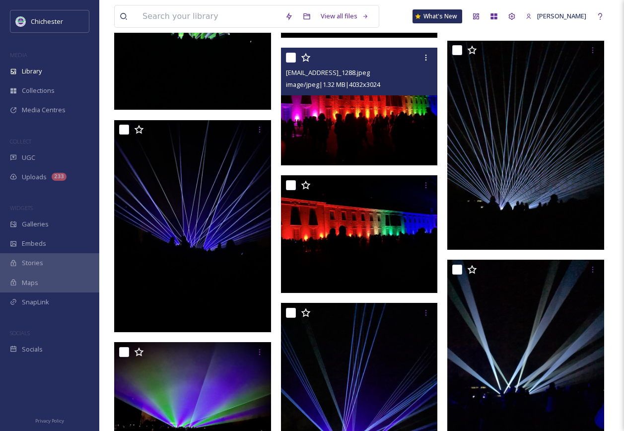
click at [343, 118] on img at bounding box center [359, 107] width 157 height 118
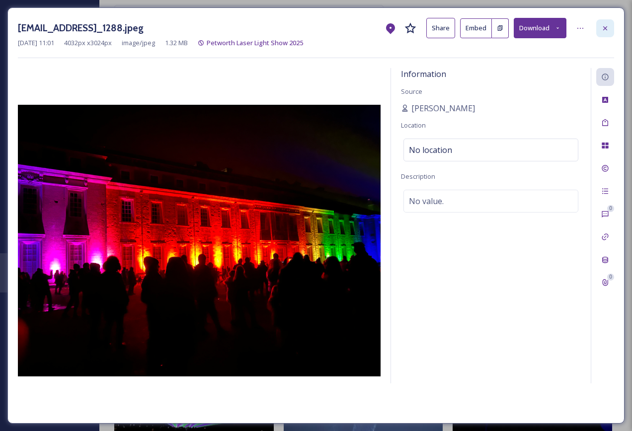
click at [601, 28] on icon at bounding box center [605, 28] width 8 height 8
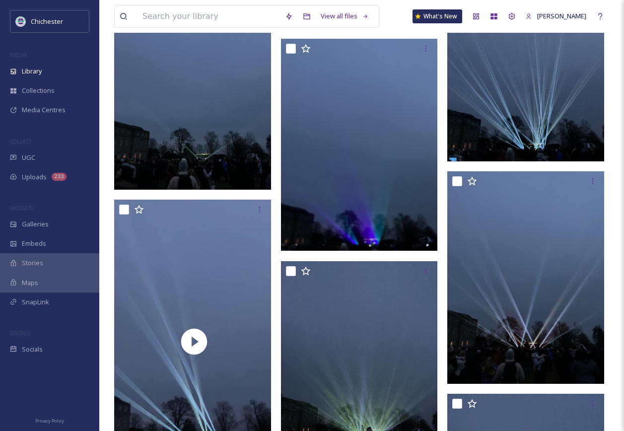
scroll to position [6567, 0]
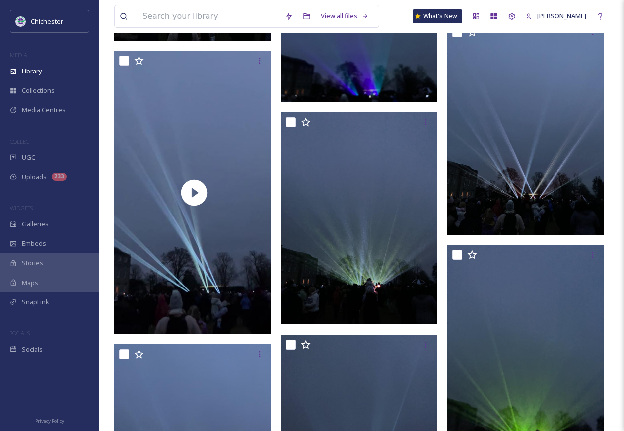
drag, startPoint x: 302, startPoint y: 456, endPoint x: 614, endPoint y: 259, distance: 369.4
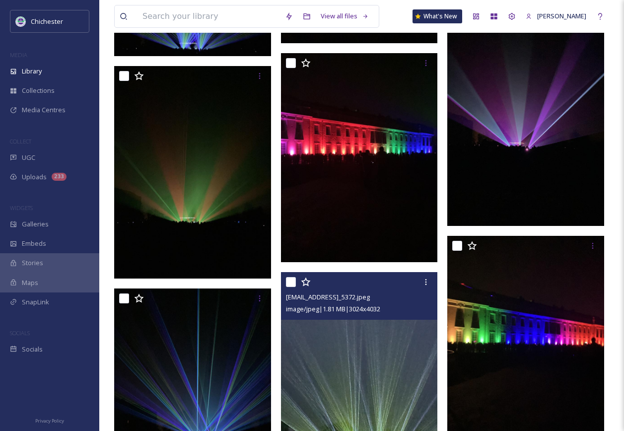
scroll to position [8702, 0]
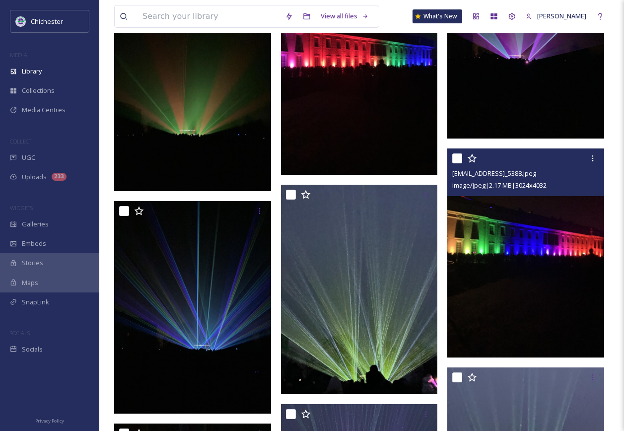
click at [470, 269] on img at bounding box center [525, 253] width 157 height 209
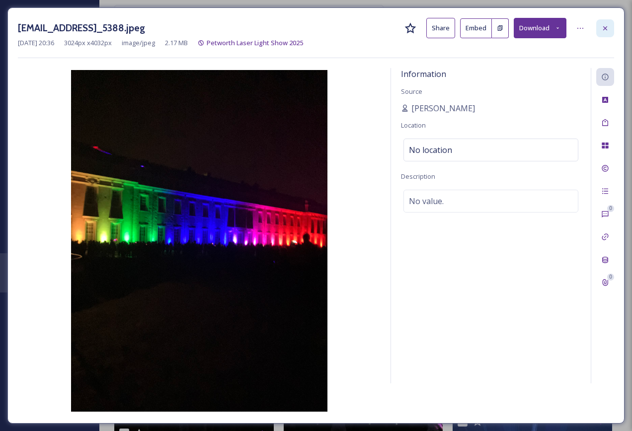
click at [606, 27] on icon at bounding box center [605, 28] width 4 height 4
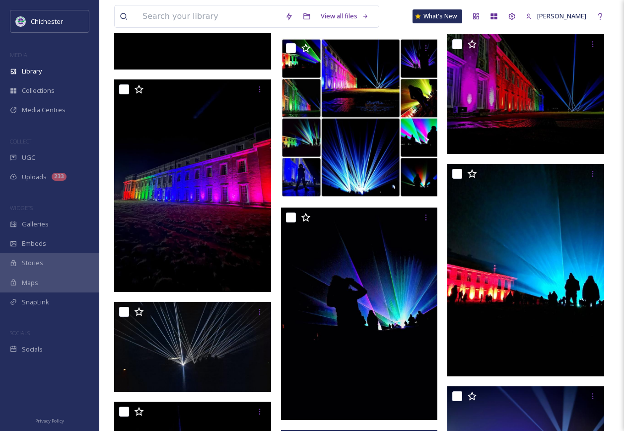
scroll to position [2033, 0]
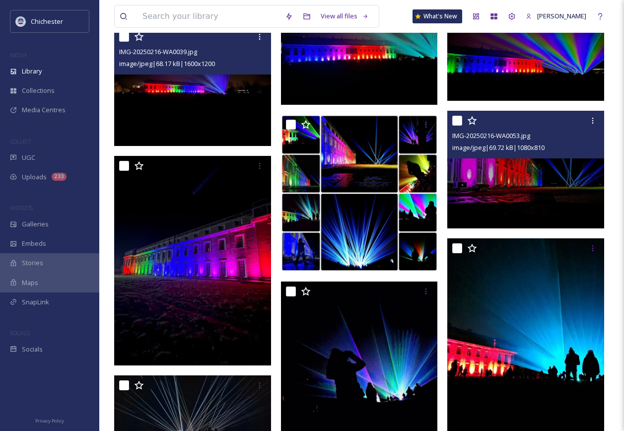
click at [506, 183] on img at bounding box center [525, 170] width 157 height 118
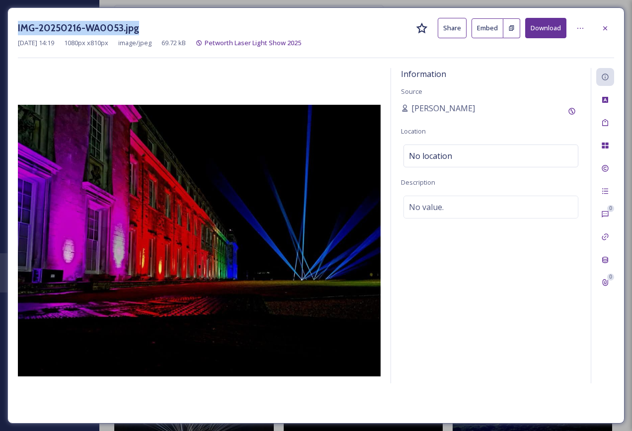
drag, startPoint x: 147, startPoint y: 26, endPoint x: 15, endPoint y: 26, distance: 132.1
click at [15, 26] on div "IMG-20250216-WA0053.jpg Share Embed Download Feb 17 2025 14:19 1080 px x 810 px…" at bounding box center [315, 215] width 617 height 416
copy h3 "IMG-20250216-WA0053.jpg"
click at [500, 287] on div "Information Source Frances Clayton Location No location Description No value." at bounding box center [491, 225] width 200 height 315
click at [604, 26] on icon at bounding box center [605, 28] width 8 height 8
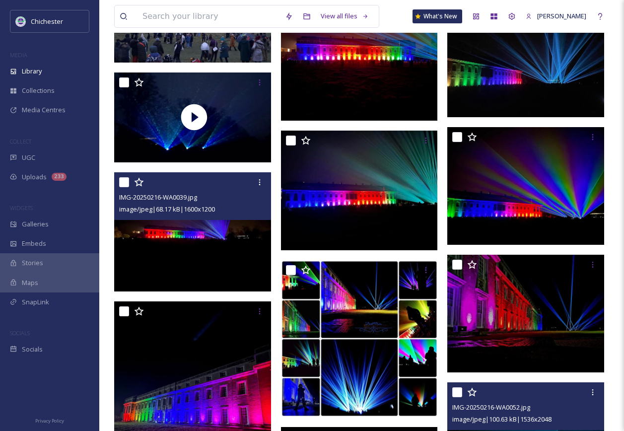
scroll to position [1884, 0]
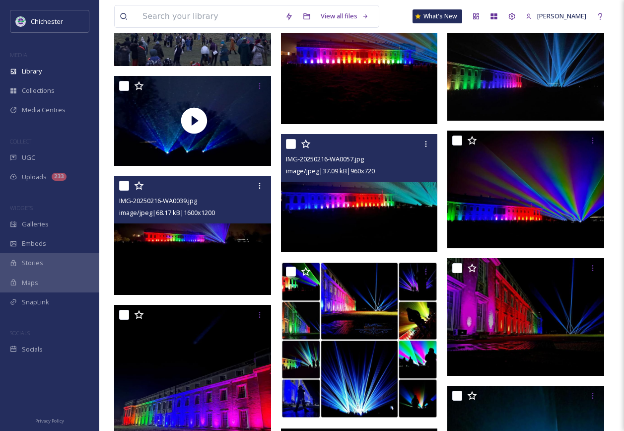
click at [389, 231] on img at bounding box center [359, 193] width 157 height 118
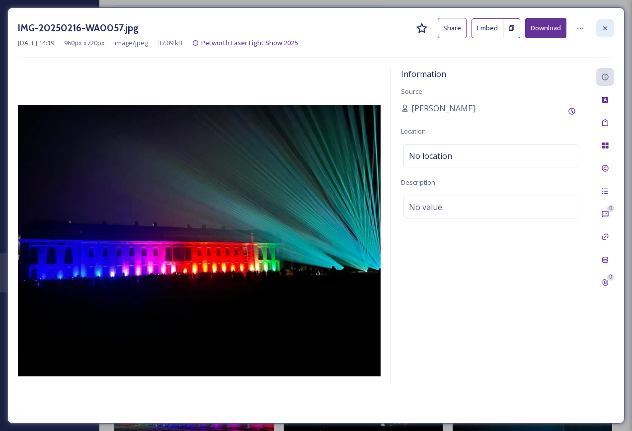
click at [606, 28] on icon at bounding box center [605, 28] width 8 height 8
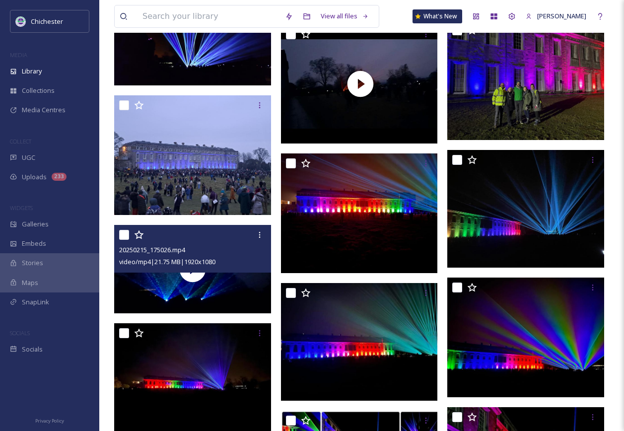
scroll to position [1586, 0]
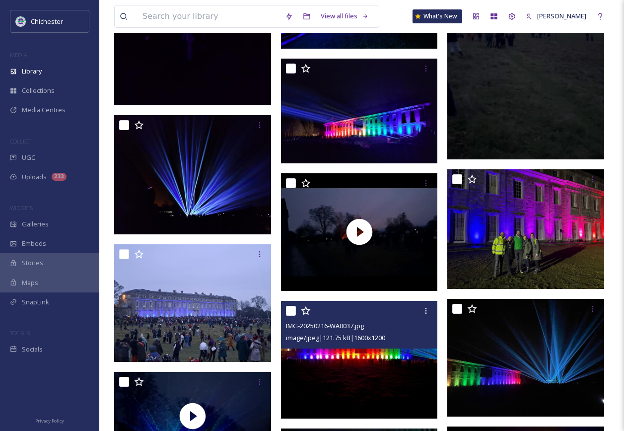
click at [364, 370] on img at bounding box center [359, 360] width 157 height 118
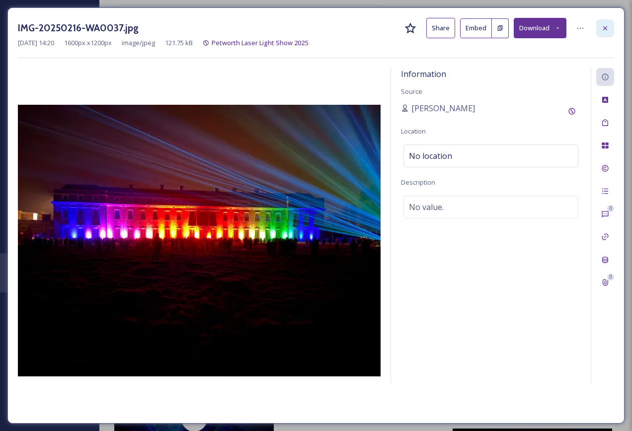
click at [610, 23] on div at bounding box center [605, 28] width 18 height 18
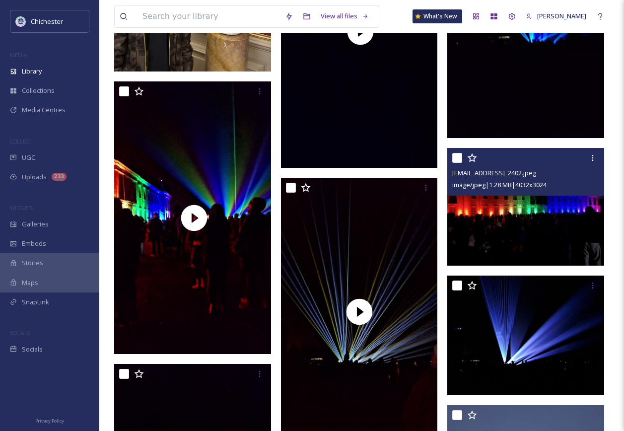
scroll to position [1040, 0]
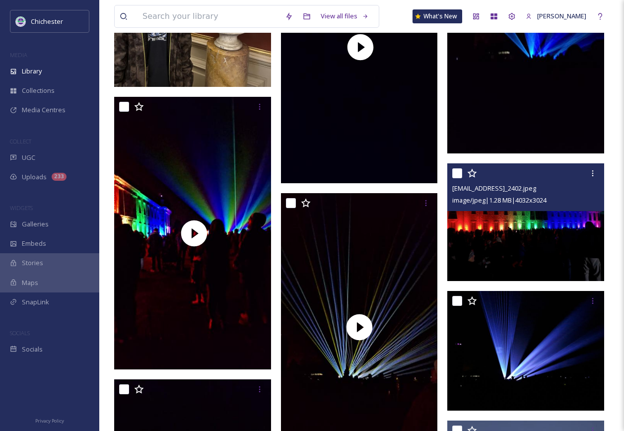
click at [529, 211] on img at bounding box center [525, 222] width 157 height 118
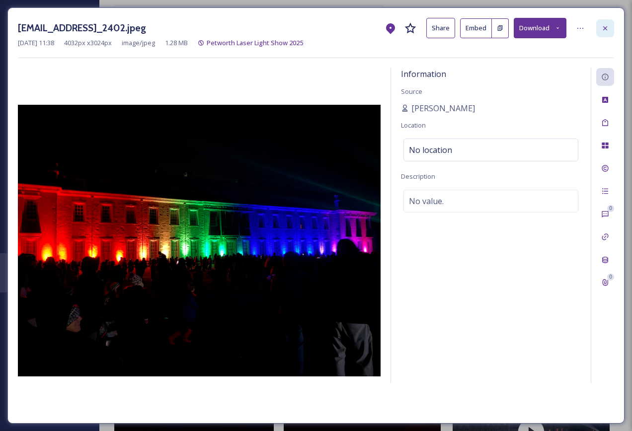
click at [601, 27] on icon at bounding box center [605, 28] width 8 height 8
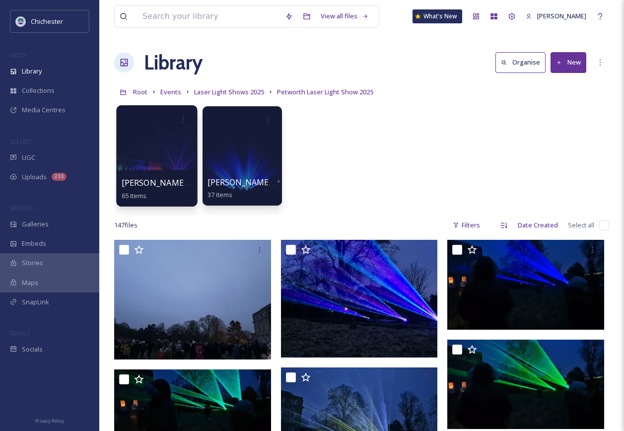
click at [145, 171] on div at bounding box center [156, 155] width 81 height 101
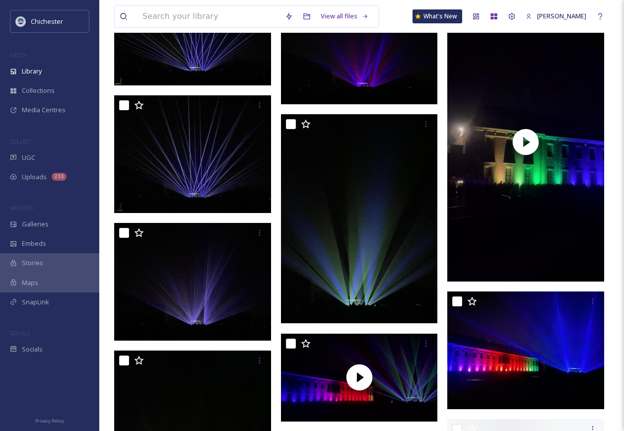
scroll to position [2732, 0]
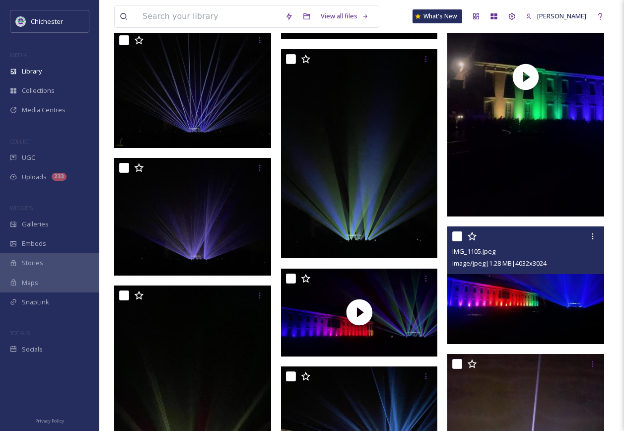
click at [575, 290] on img at bounding box center [525, 285] width 157 height 118
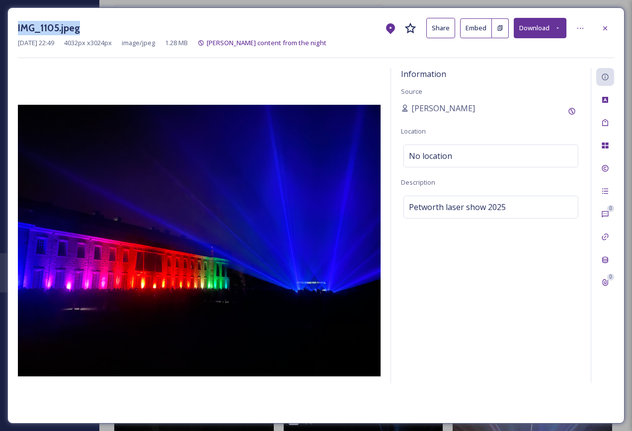
drag, startPoint x: 92, startPoint y: 29, endPoint x: 13, endPoint y: 34, distance: 79.2
click at [13, 34] on div "IMG_1105.jpeg Share Embed Download Feb 15 2025 22:49 4032 px x 3024 px image/jp…" at bounding box center [315, 215] width 617 height 416
drag, startPoint x: 606, startPoint y: 25, endPoint x: 604, endPoint y: 37, distance: 11.6
click at [606, 25] on icon at bounding box center [605, 28] width 8 height 8
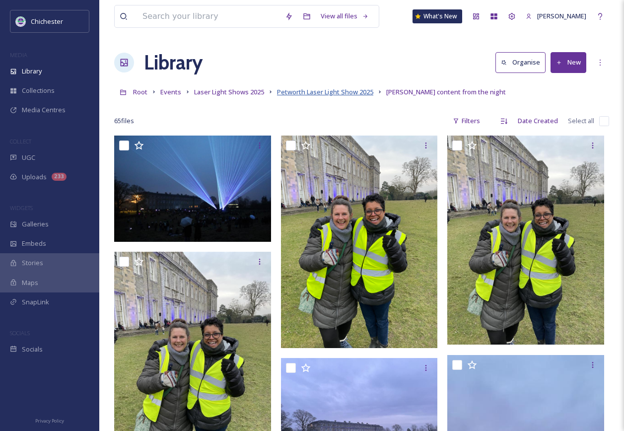
click at [340, 95] on span "Petworth Laser Light Show 2025" at bounding box center [325, 91] width 96 height 9
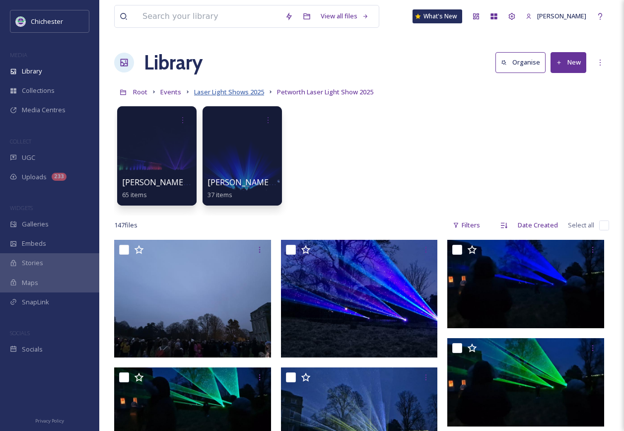
click at [229, 90] on span "Laser Light Shows 2025" at bounding box center [229, 91] width 70 height 9
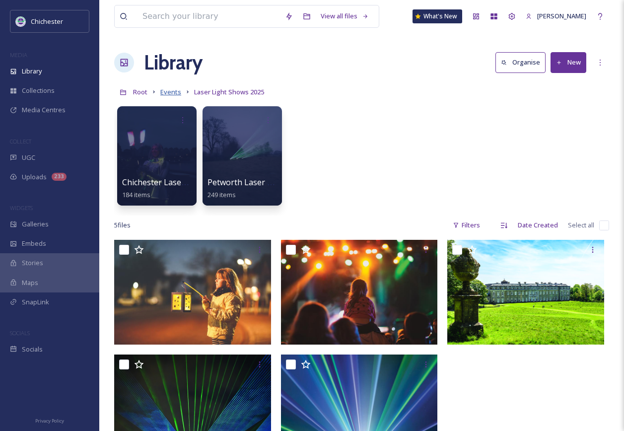
click at [172, 93] on span "Events" at bounding box center [170, 91] width 21 height 9
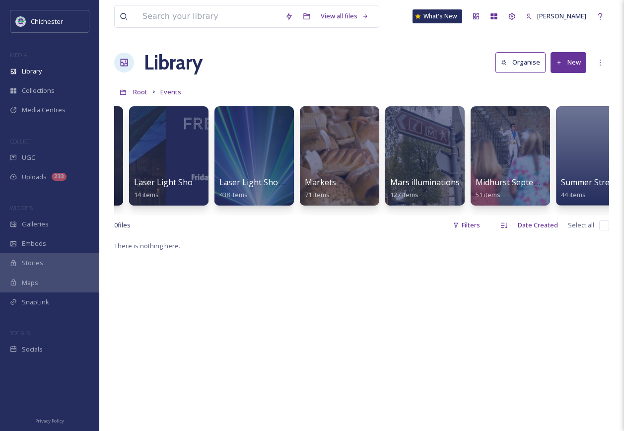
scroll to position [0, 1190]
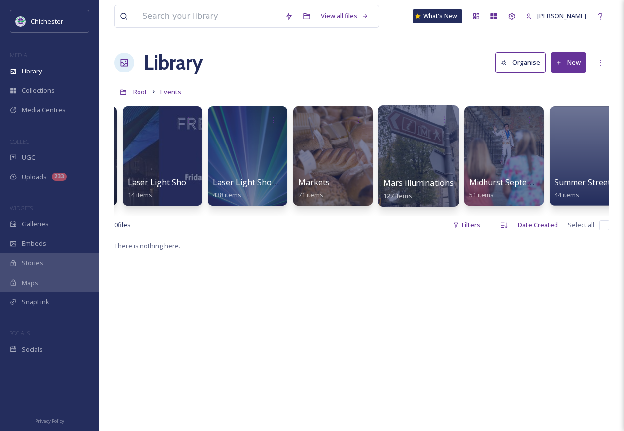
click at [400, 157] on div at bounding box center [418, 155] width 81 height 101
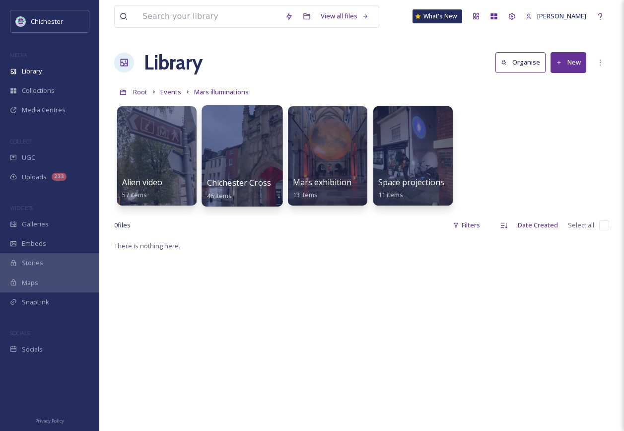
click at [232, 152] on div at bounding box center [242, 155] width 81 height 101
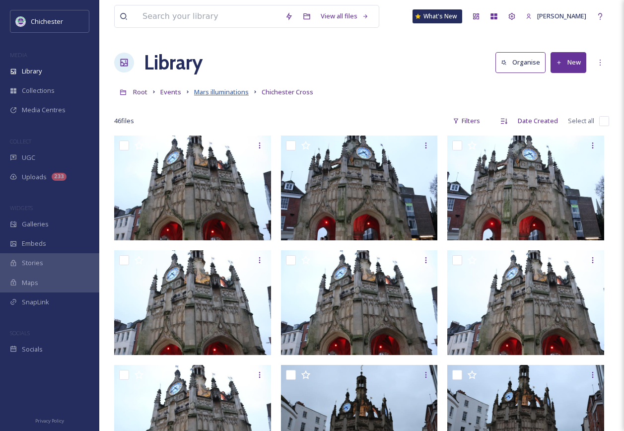
click at [218, 92] on span "Mars illuminations" at bounding box center [221, 91] width 55 height 9
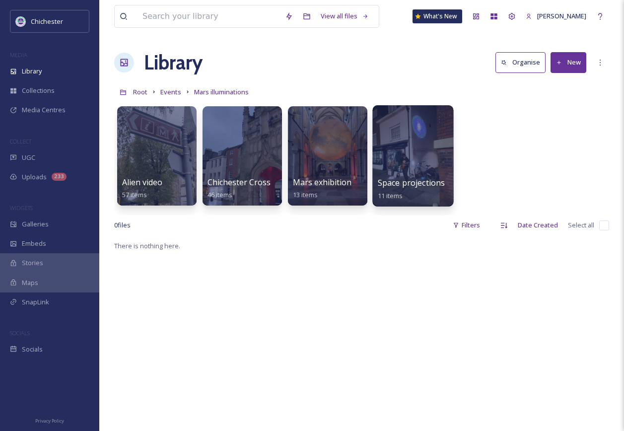
click at [398, 162] on div at bounding box center [412, 155] width 81 height 101
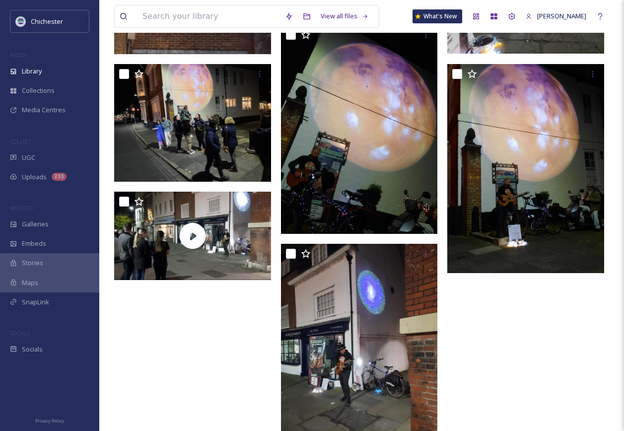
scroll to position [397, 0]
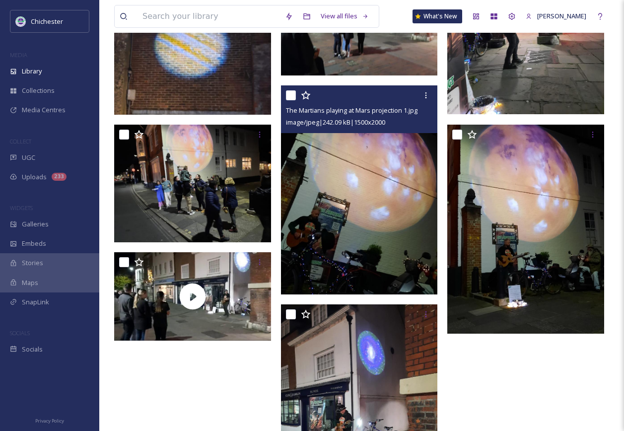
click at [365, 223] on img at bounding box center [359, 189] width 157 height 209
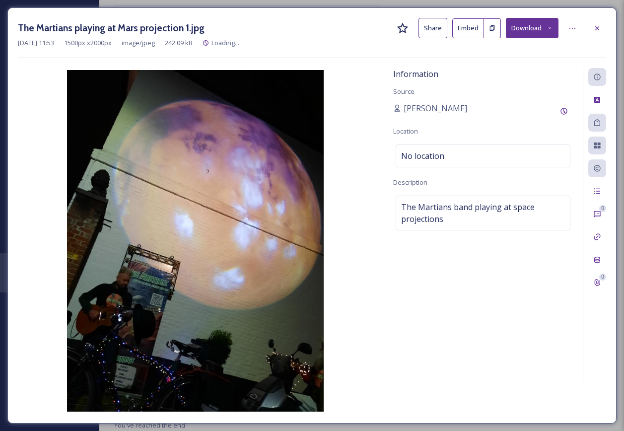
scroll to position [324, 0]
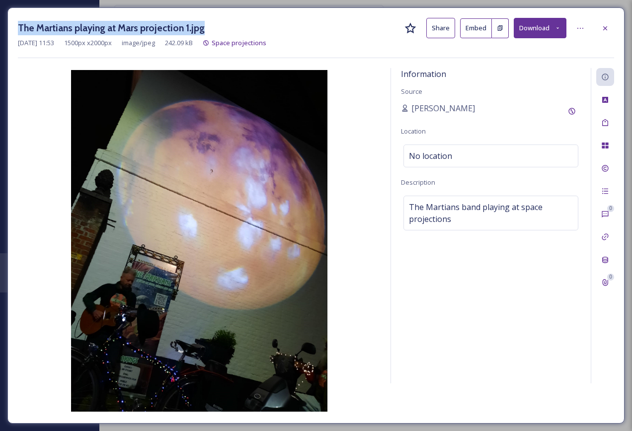
drag, startPoint x: 17, startPoint y: 25, endPoint x: 202, endPoint y: 24, distance: 184.3
click at [202, 24] on div "The Martians playing at Mars projection 1.jpg Share Embed Download Nov 04 2024 …" at bounding box center [315, 215] width 617 height 416
click at [606, 27] on icon at bounding box center [605, 28] width 4 height 4
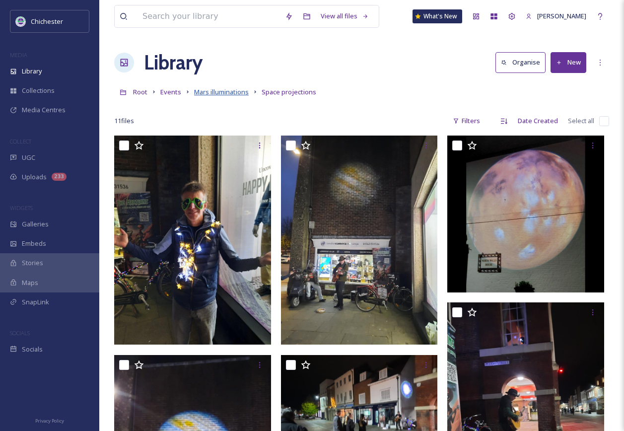
click at [225, 94] on span "Mars illuminations" at bounding box center [221, 91] width 55 height 9
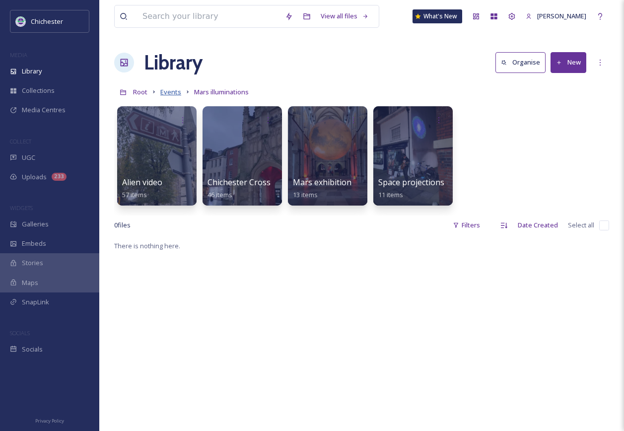
click at [167, 95] on span "Events" at bounding box center [170, 91] width 21 height 9
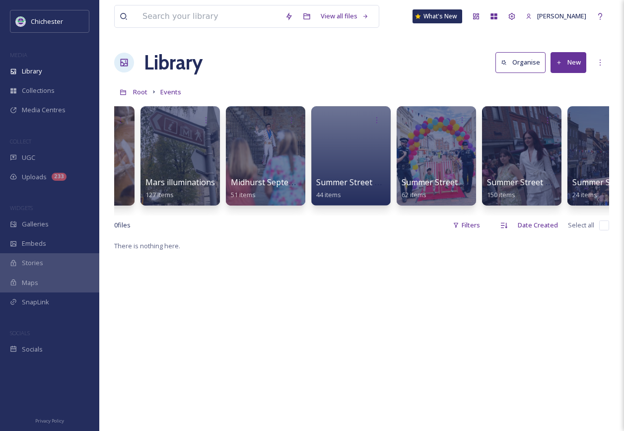
scroll to position [0, 1435]
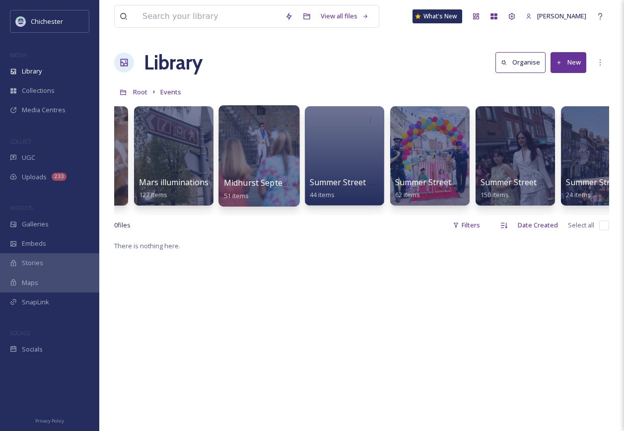
click at [267, 160] on div at bounding box center [259, 155] width 81 height 101
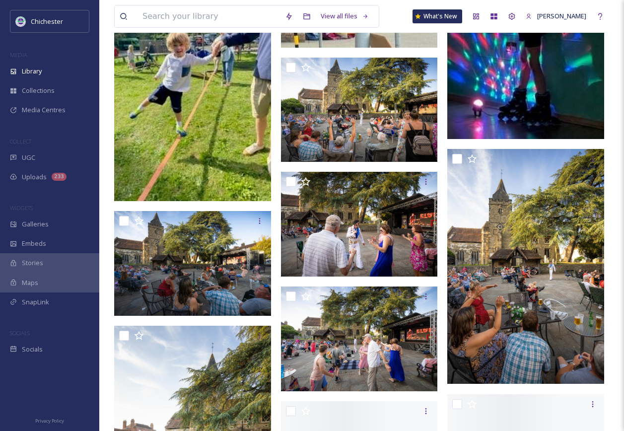
scroll to position [1341, 0]
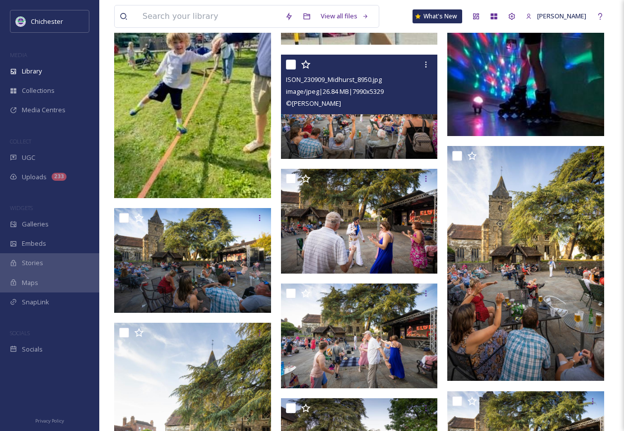
click at [392, 131] on img at bounding box center [359, 106] width 157 height 105
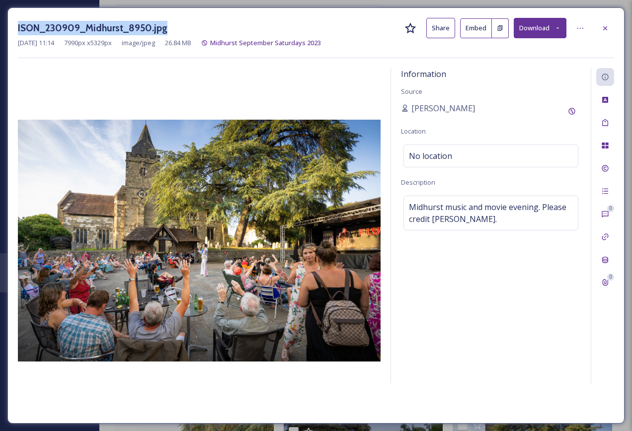
drag, startPoint x: 166, startPoint y: 26, endPoint x: 18, endPoint y: 22, distance: 147.6
click at [18, 22] on div "ISON_230909_Midhurst_8950.jpg Share Embed Download" at bounding box center [316, 28] width 596 height 20
click at [604, 31] on icon at bounding box center [605, 28] width 8 height 8
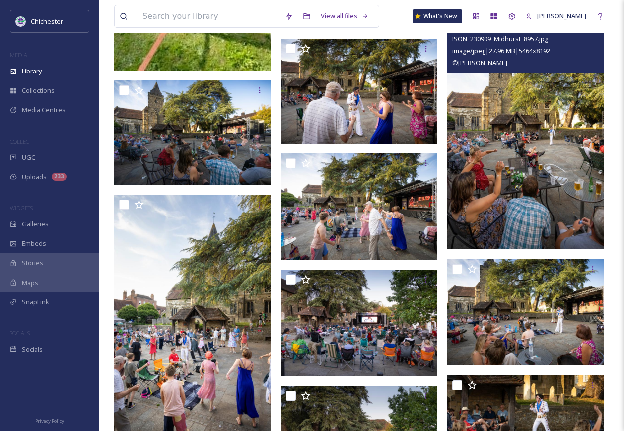
scroll to position [1589, 0]
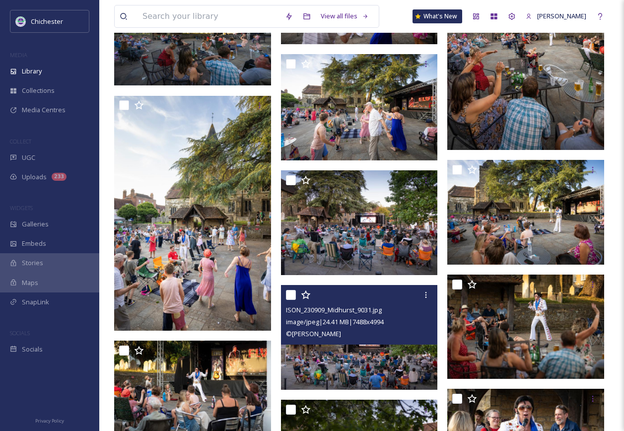
click at [382, 350] on img at bounding box center [359, 337] width 157 height 105
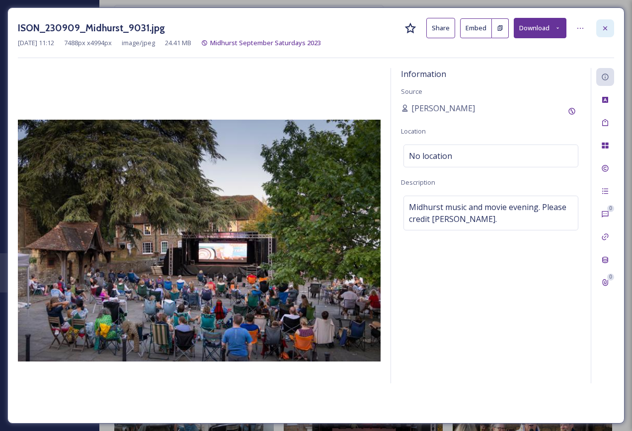
click at [609, 30] on div at bounding box center [605, 28] width 18 height 18
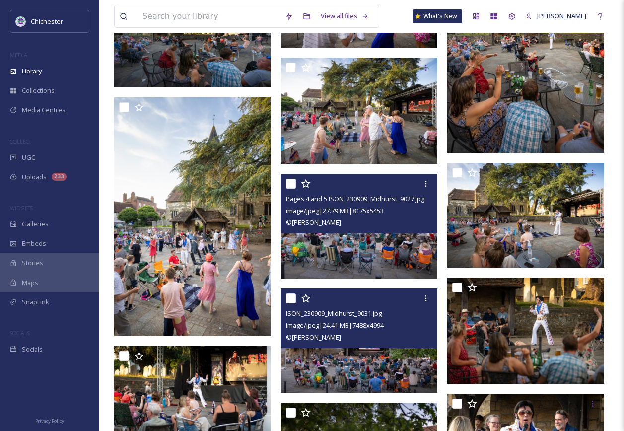
click at [406, 202] on span "Pages 4 and 5 ISON_230909_Midhurst_9027.jpg" at bounding box center [355, 198] width 139 height 9
click at [384, 257] on img at bounding box center [359, 226] width 157 height 105
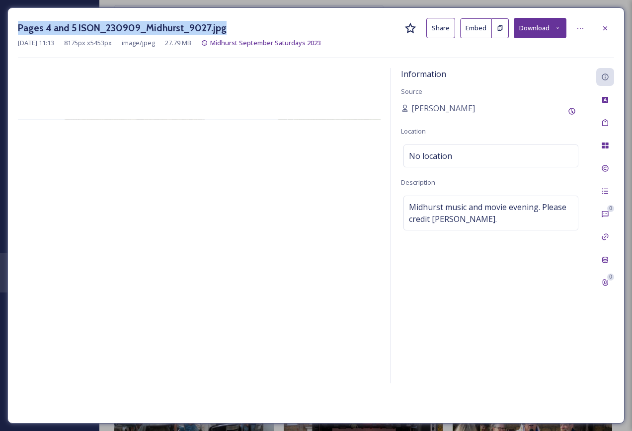
drag, startPoint x: 236, startPoint y: 31, endPoint x: 20, endPoint y: 30, distance: 215.6
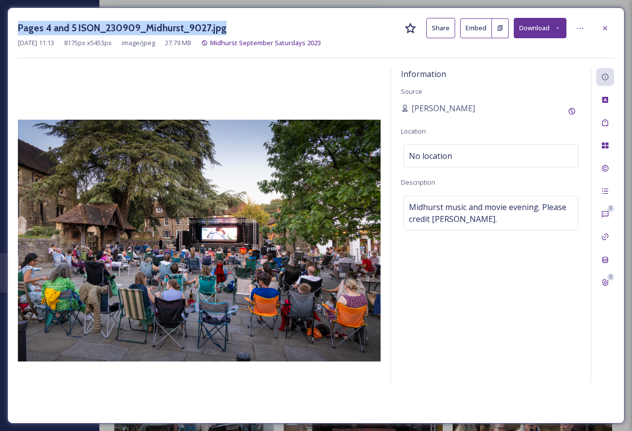
click at [20, 30] on div "Pages 4 and 5 ISON_230909_Midhurst_9027.jpg Share Embed Download" at bounding box center [316, 28] width 596 height 20
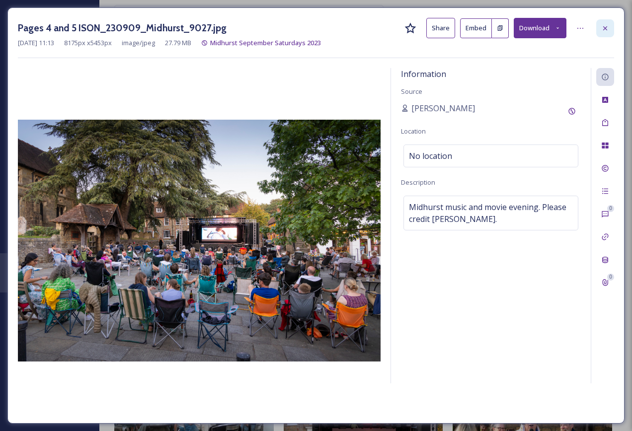
click at [597, 27] on div at bounding box center [605, 28] width 18 height 18
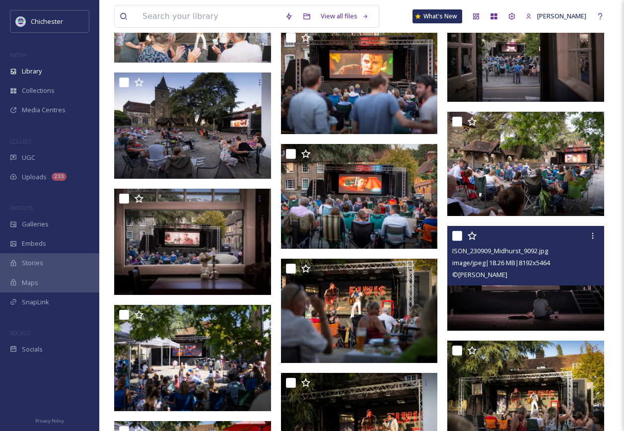
scroll to position [1994, 0]
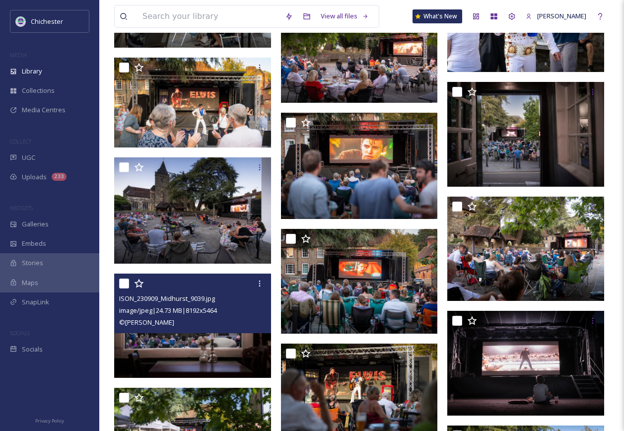
click at [211, 358] on img at bounding box center [192, 326] width 157 height 105
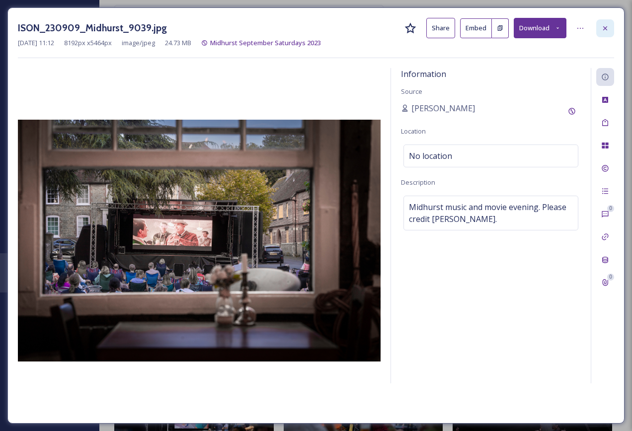
click at [601, 32] on icon at bounding box center [605, 28] width 8 height 8
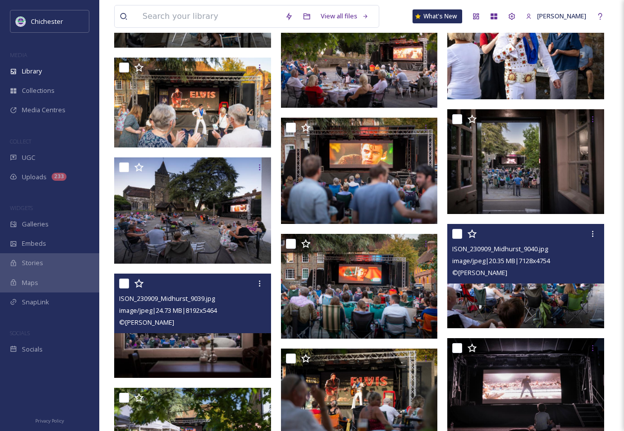
click at [469, 283] on div "ISON_230909_Midhurst_9040.jpg image/jpeg | 20.35 MB | 7128 x 4754 © Christopher…" at bounding box center [525, 254] width 157 height 60
click at [485, 297] on img at bounding box center [525, 275] width 157 height 105
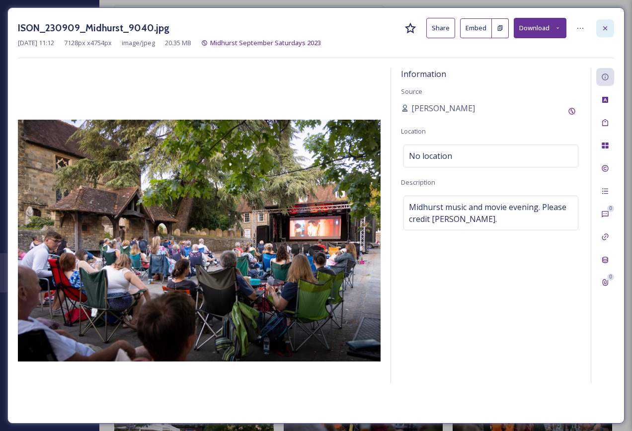
click at [604, 21] on div at bounding box center [605, 28] width 18 height 18
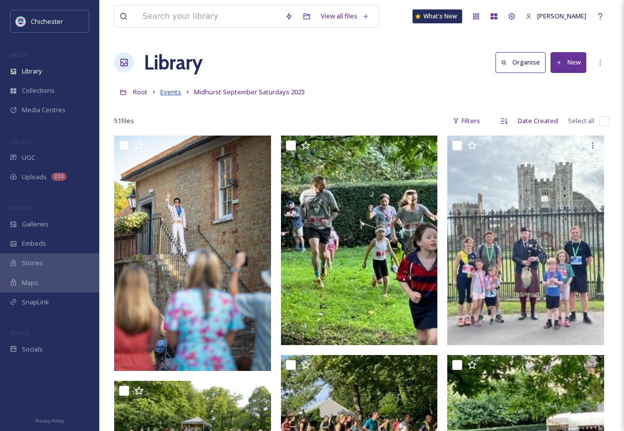
click at [166, 96] on span "Events" at bounding box center [170, 91] width 21 height 9
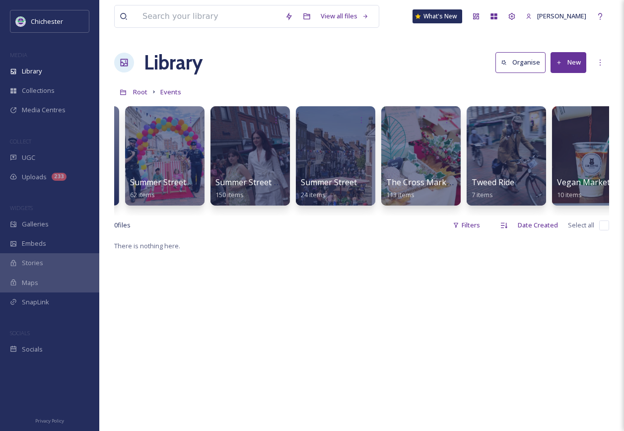
scroll to position [0, 1726]
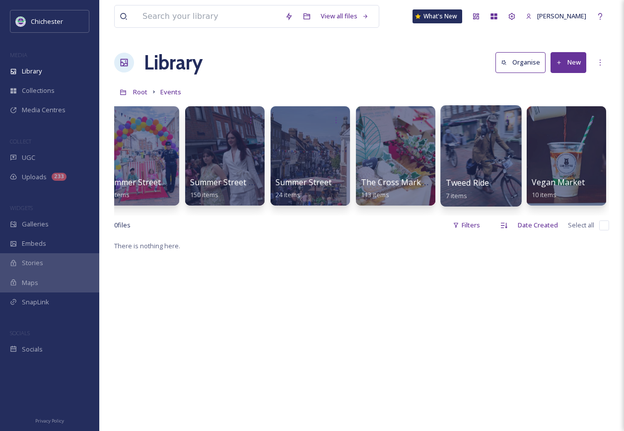
click at [494, 152] on div at bounding box center [481, 155] width 81 height 101
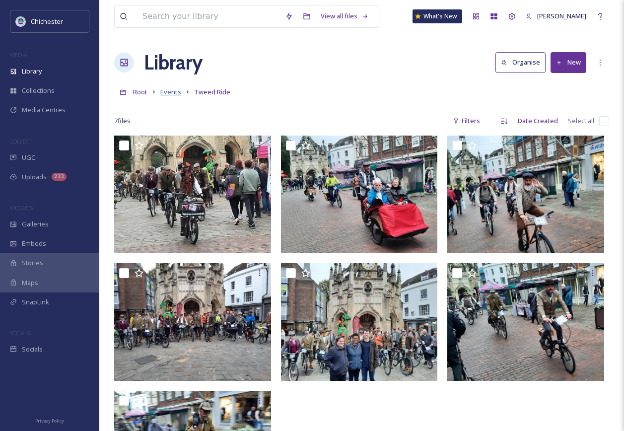
click at [171, 92] on span "Events" at bounding box center [170, 91] width 21 height 9
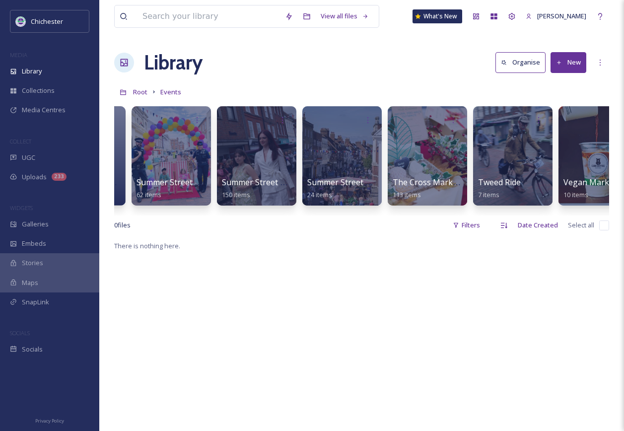
scroll to position [0, 1726]
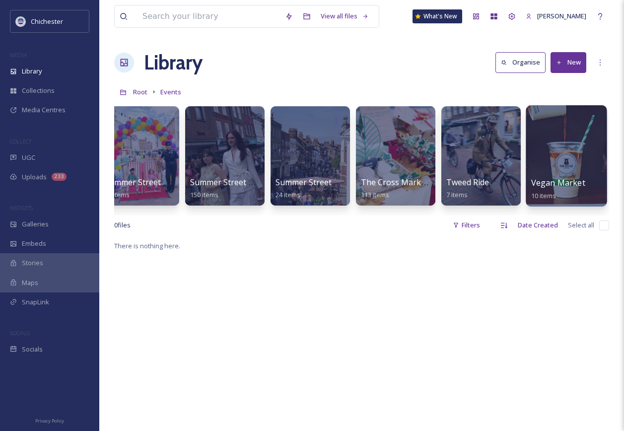
click at [576, 191] on div "Vegan Market 10 items" at bounding box center [566, 189] width 71 height 25
click at [581, 157] on div at bounding box center [566, 155] width 81 height 101
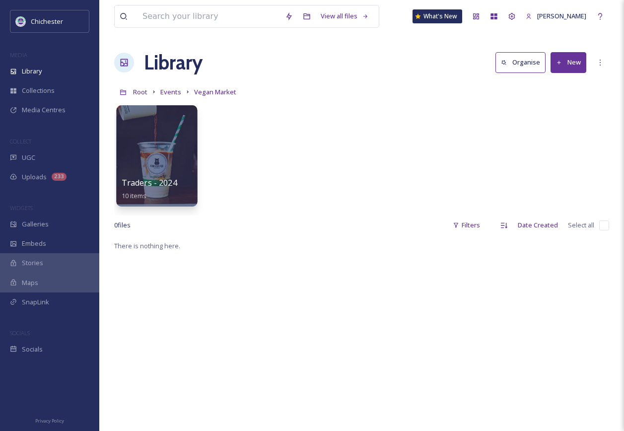
click at [184, 153] on div at bounding box center [156, 155] width 81 height 101
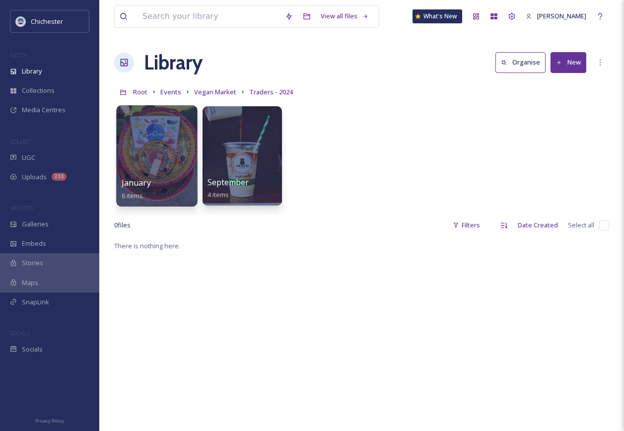
click at [169, 167] on div at bounding box center [156, 155] width 81 height 101
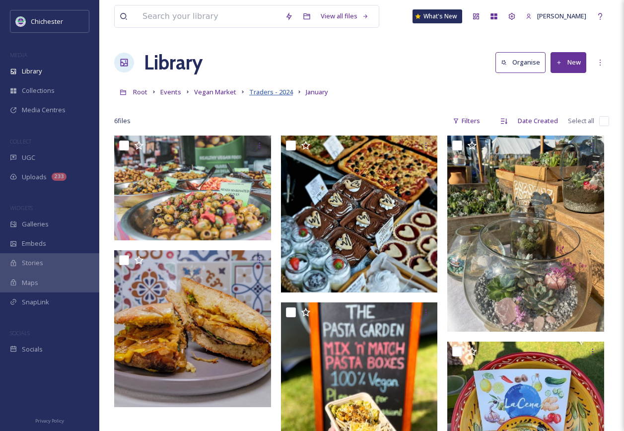
click at [273, 94] on span "Traders - 2024" at bounding box center [271, 91] width 44 height 9
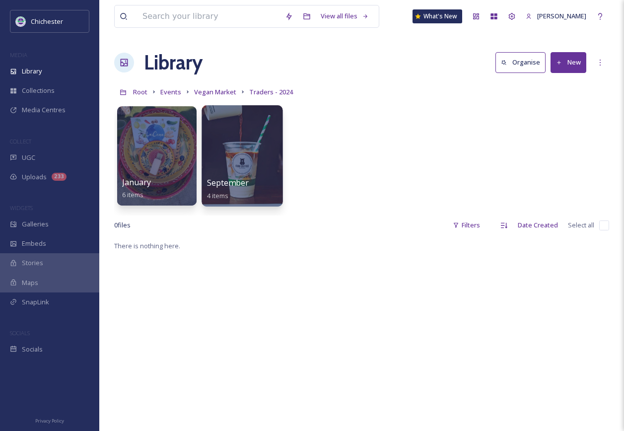
click at [243, 145] on div at bounding box center [242, 155] width 81 height 101
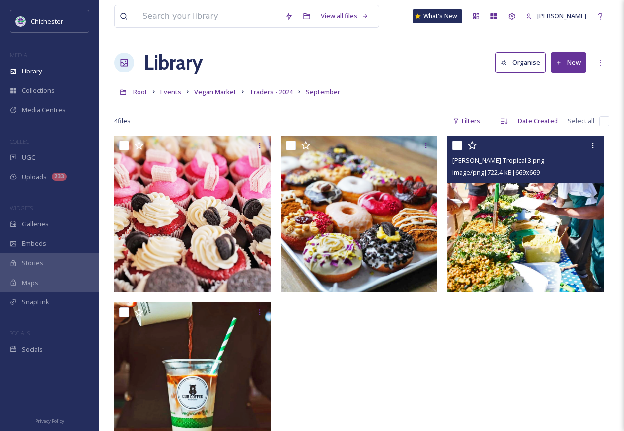
click at [534, 216] on img at bounding box center [525, 214] width 157 height 157
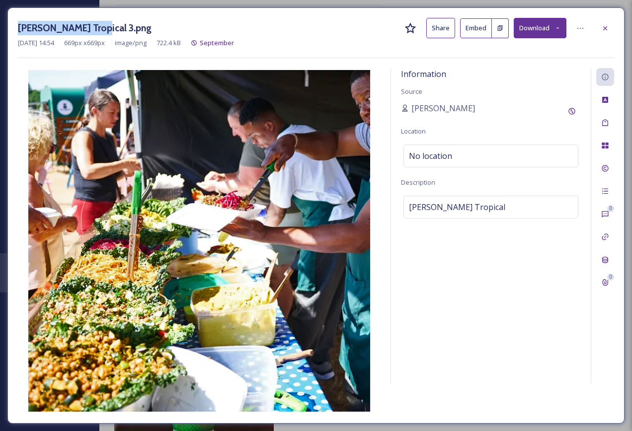
drag, startPoint x: 98, startPoint y: 30, endPoint x: 16, endPoint y: 27, distance: 82.5
click at [16, 27] on div "Mel Tropical 3.png Share Embed Download Dec 09 2024 14:54 669 px x 669 px image…" at bounding box center [315, 215] width 617 height 416
click at [601, 28] on icon at bounding box center [605, 28] width 8 height 8
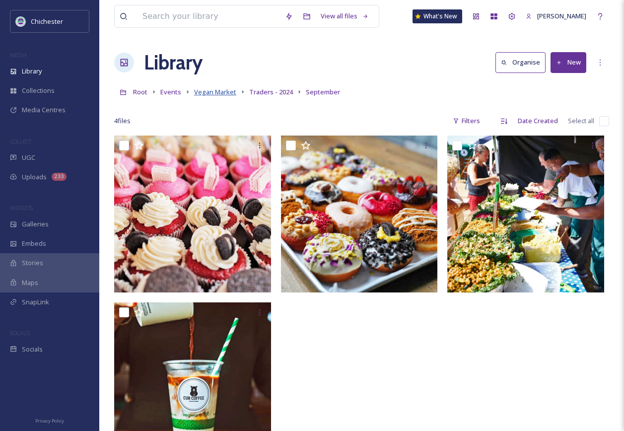
click at [199, 91] on span "Vegan Market" at bounding box center [215, 91] width 42 height 9
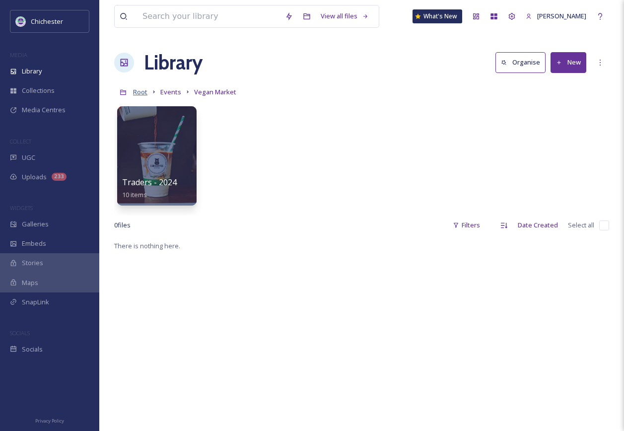
click at [142, 94] on span "Root" at bounding box center [140, 91] width 14 height 9
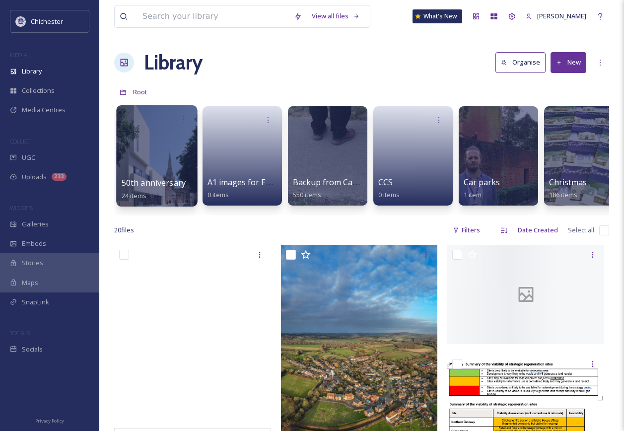
click at [148, 133] on div at bounding box center [156, 155] width 81 height 101
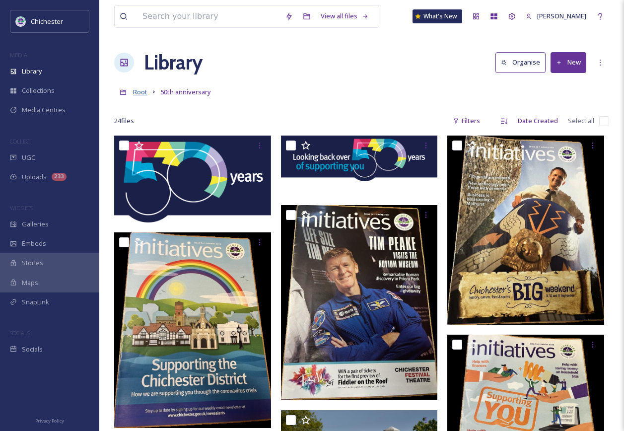
click at [134, 95] on span "Root" at bounding box center [140, 91] width 14 height 9
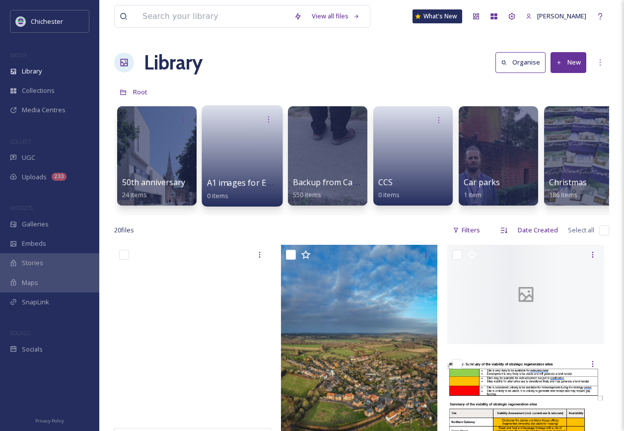
click at [234, 162] on link at bounding box center [242, 153] width 71 height 48
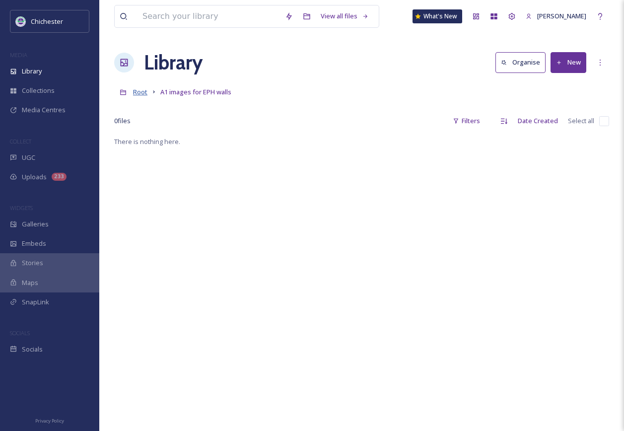
click at [136, 92] on span "Root" at bounding box center [140, 91] width 14 height 9
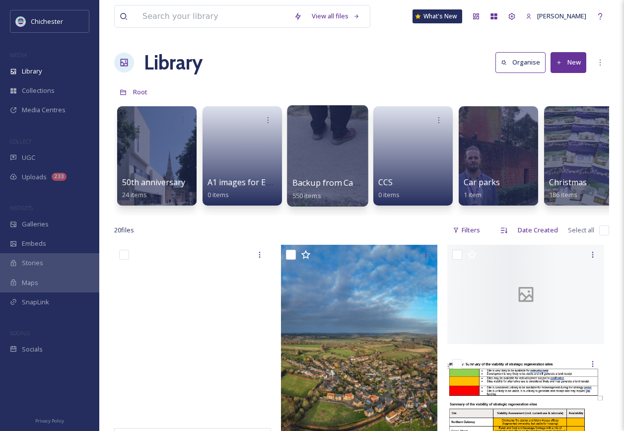
click at [340, 158] on div at bounding box center [327, 155] width 81 height 101
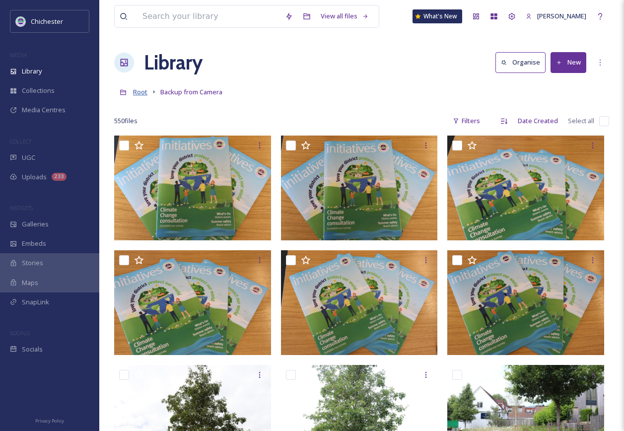
click at [139, 90] on span "Root" at bounding box center [140, 91] width 14 height 9
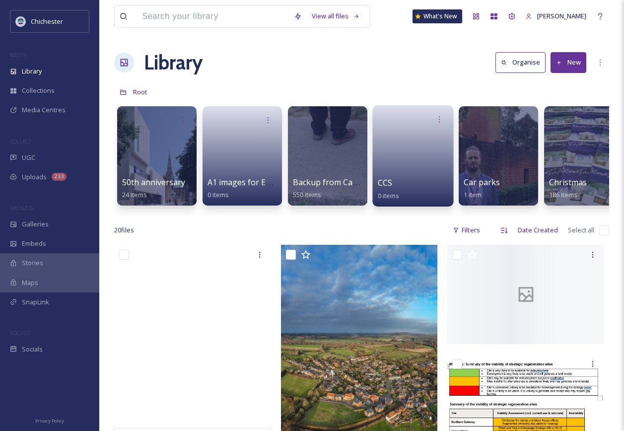
click at [412, 176] on link at bounding box center [413, 153] width 71 height 48
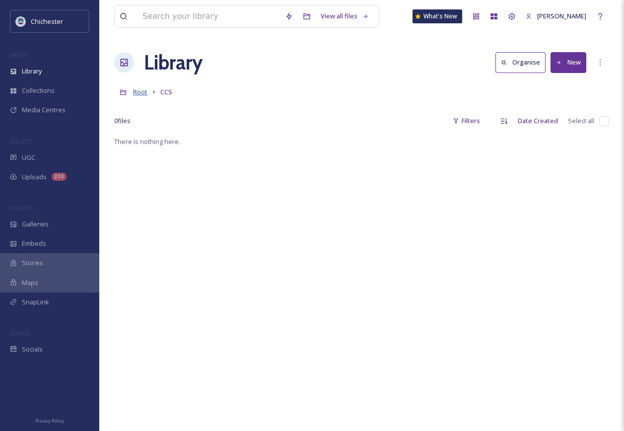
click at [134, 91] on span "Root" at bounding box center [140, 91] width 14 height 9
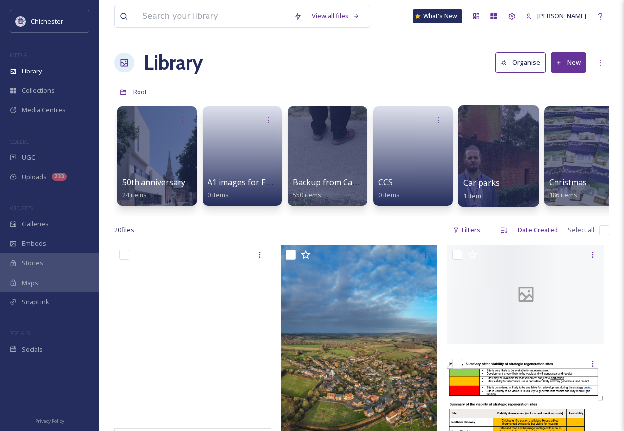
click at [500, 178] on div "Car parks 1 item" at bounding box center [498, 189] width 71 height 25
click at [501, 171] on div at bounding box center [498, 155] width 81 height 101
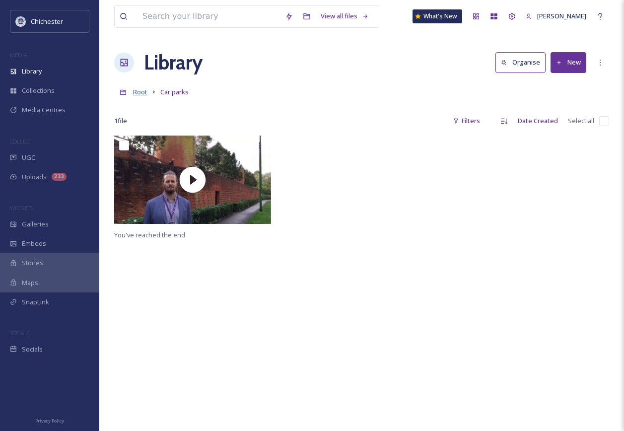
click at [139, 95] on span "Root" at bounding box center [140, 91] width 14 height 9
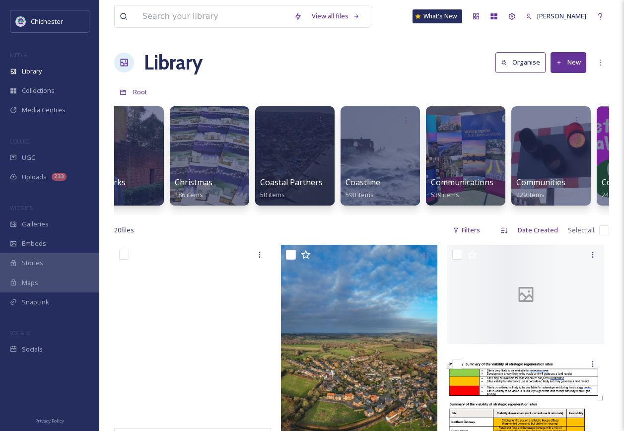
scroll to position [0, 384]
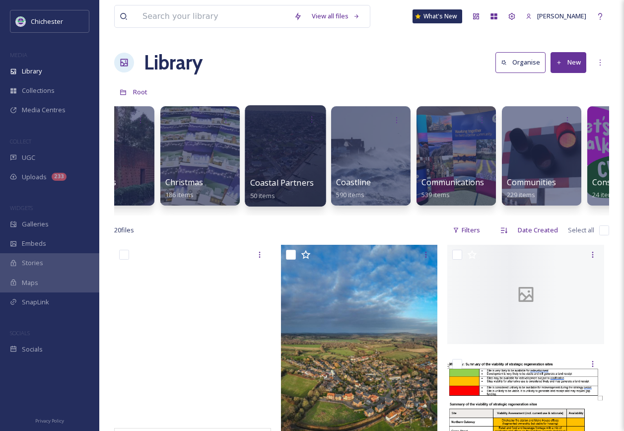
click at [266, 147] on div at bounding box center [285, 155] width 81 height 101
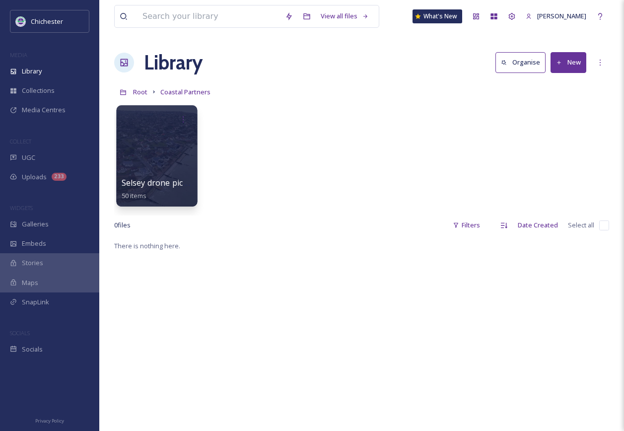
click at [165, 179] on span "Selsey drone pics and videos" at bounding box center [176, 182] width 108 height 11
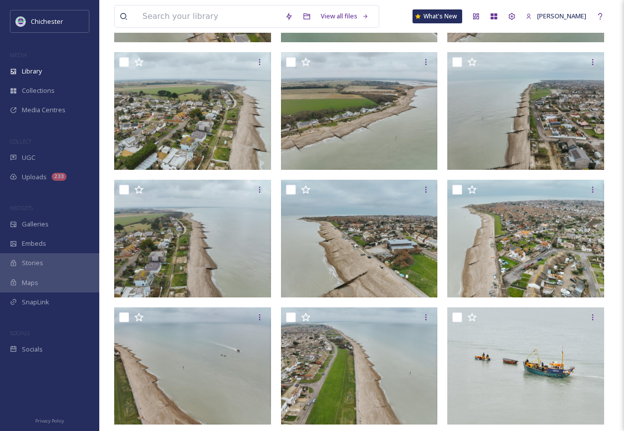
scroll to position [1850, 0]
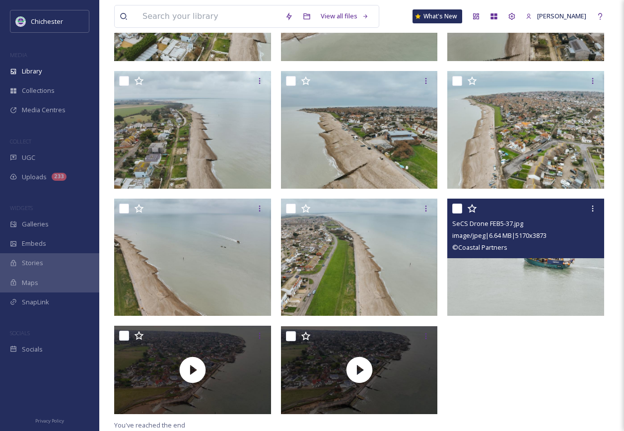
click at [551, 268] on img at bounding box center [525, 258] width 157 height 118
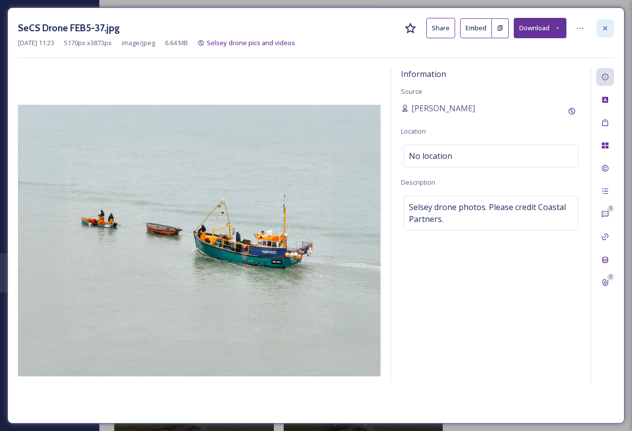
click at [605, 30] on icon at bounding box center [605, 28] width 8 height 8
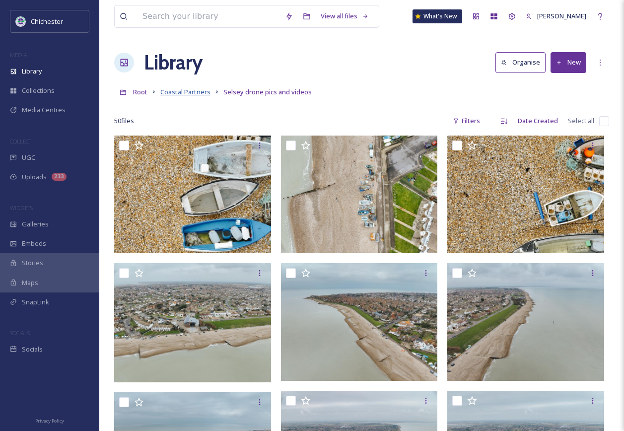
click at [202, 93] on span "Coastal Partners" at bounding box center [185, 91] width 50 height 9
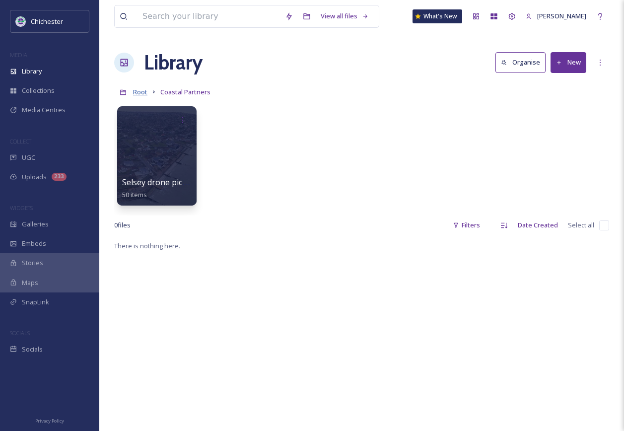
click at [143, 92] on span "Root" at bounding box center [140, 91] width 14 height 9
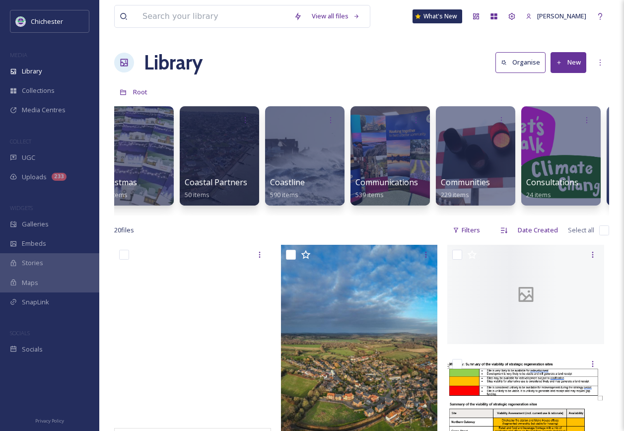
scroll to position [0, 496]
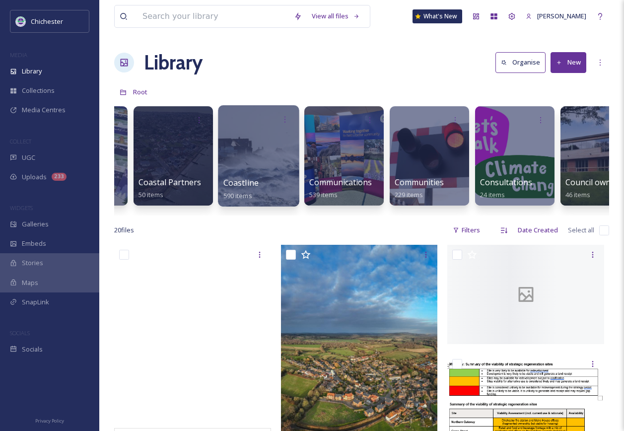
click at [258, 158] on div at bounding box center [258, 155] width 81 height 101
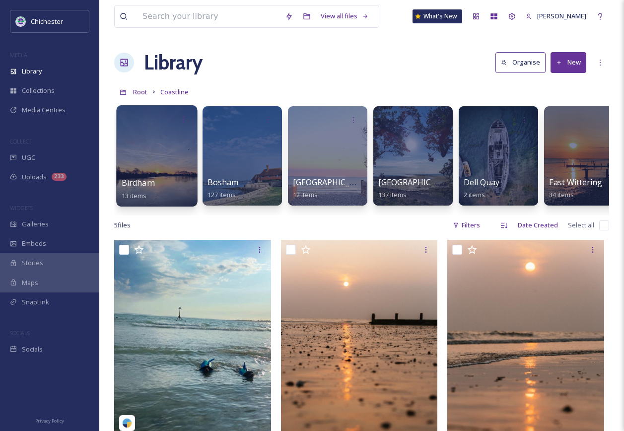
click at [167, 145] on div at bounding box center [156, 155] width 81 height 101
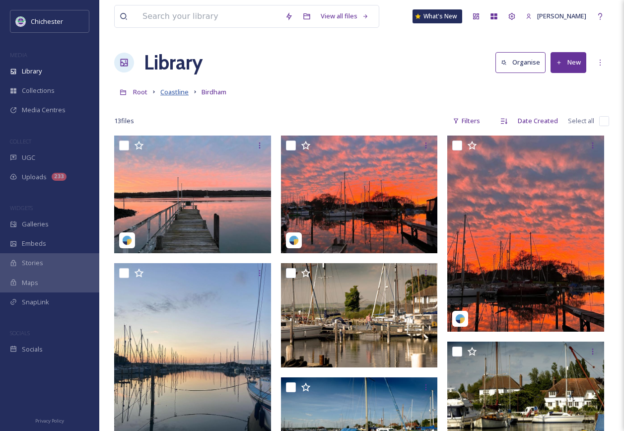
click at [177, 90] on span "Coastline" at bounding box center [174, 91] width 28 height 9
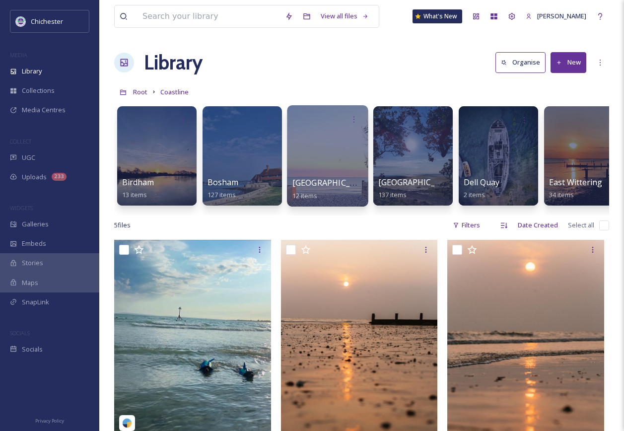
click at [343, 171] on div at bounding box center [327, 155] width 81 height 101
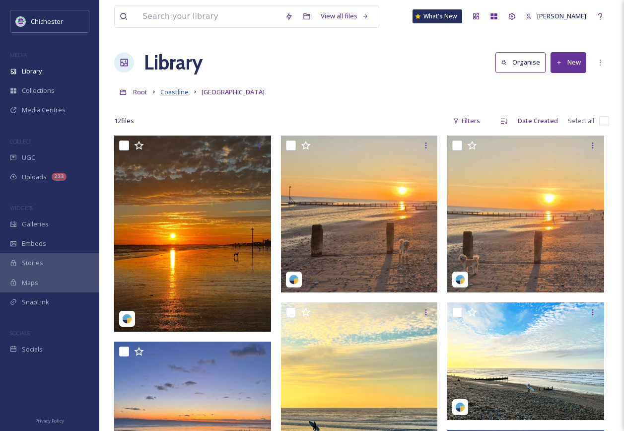
click at [182, 91] on span "Coastline" at bounding box center [174, 91] width 28 height 9
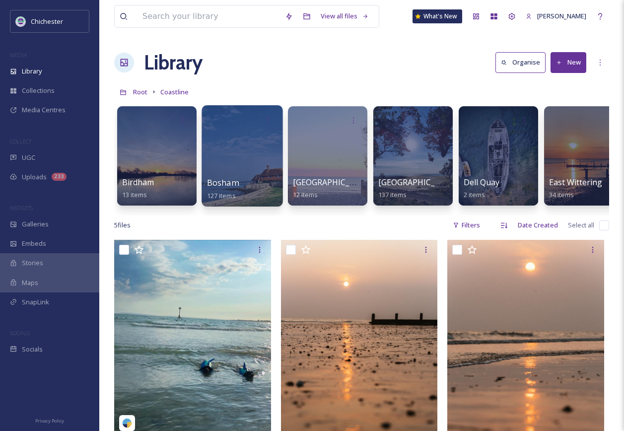
click at [213, 164] on div at bounding box center [242, 155] width 81 height 101
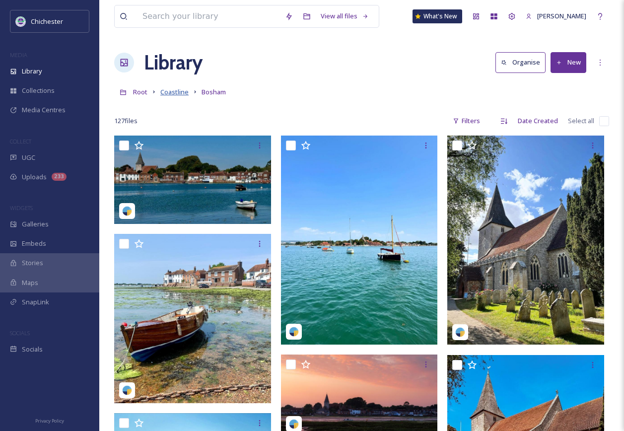
click at [179, 91] on span "Coastline" at bounding box center [174, 91] width 28 height 9
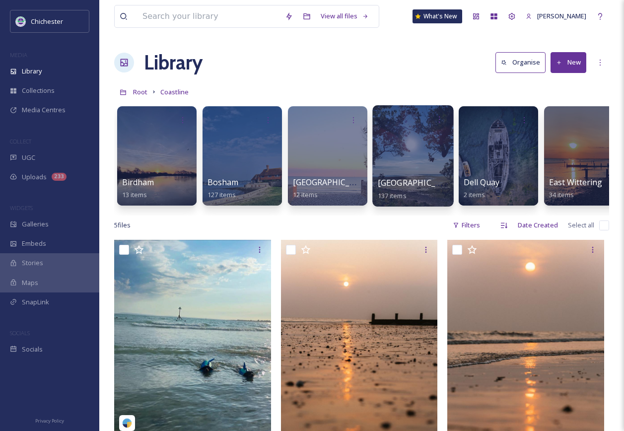
click at [393, 165] on div at bounding box center [412, 155] width 81 height 101
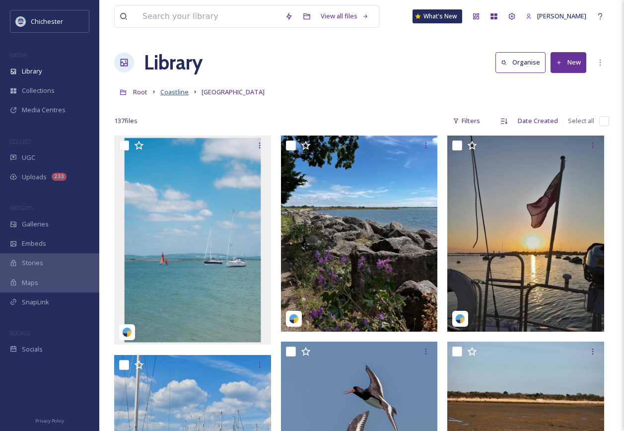
click at [164, 88] on span "Coastline" at bounding box center [174, 91] width 28 height 9
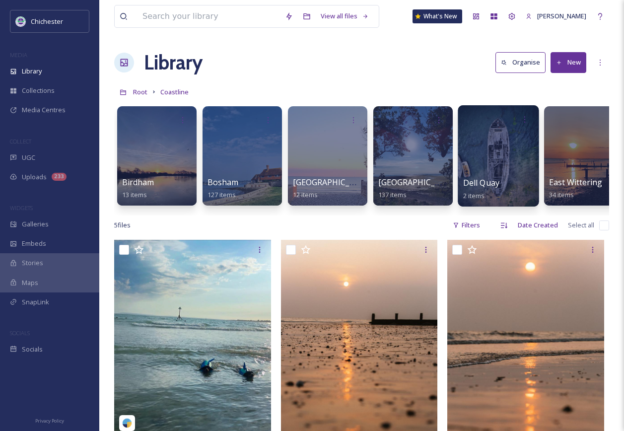
click at [506, 154] on div at bounding box center [498, 155] width 81 height 101
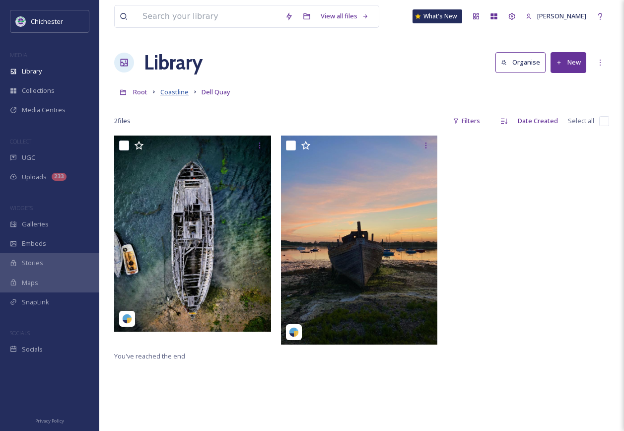
click at [175, 95] on span "Coastline" at bounding box center [174, 91] width 28 height 9
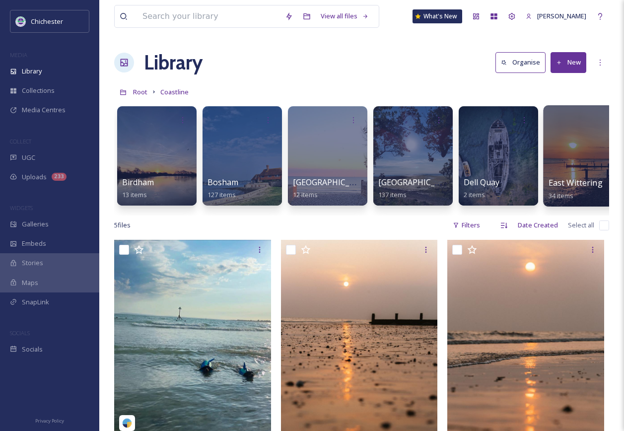
click at [586, 181] on span "East Wittering" at bounding box center [576, 182] width 54 height 11
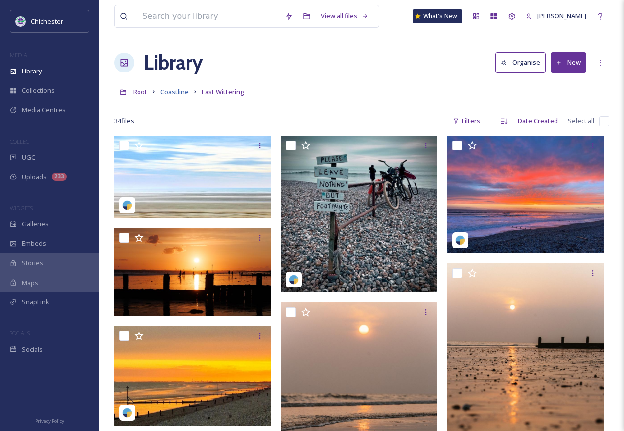
click at [181, 90] on span "Coastline" at bounding box center [174, 91] width 28 height 9
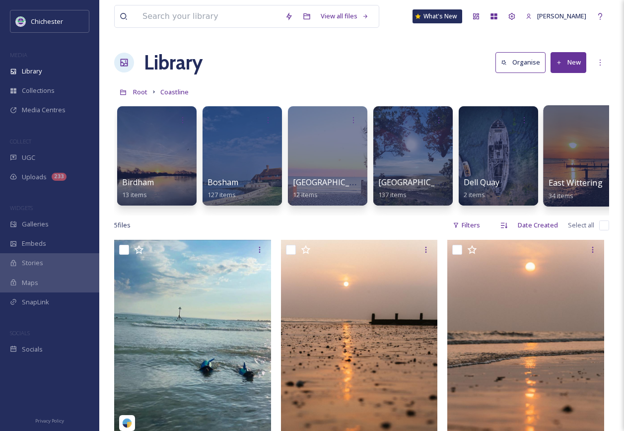
click at [559, 155] on div at bounding box center [583, 155] width 81 height 101
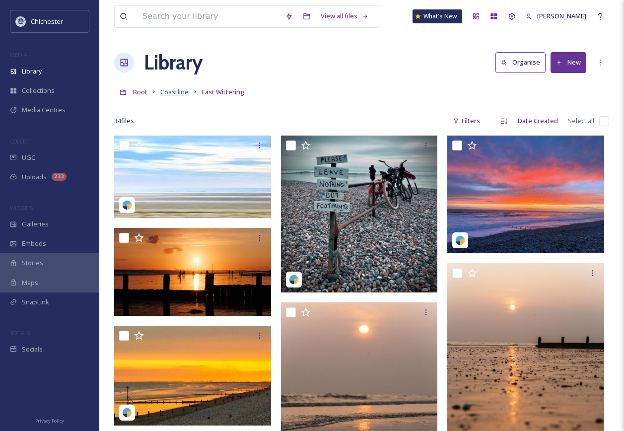
click at [163, 92] on span "Coastline" at bounding box center [174, 91] width 28 height 9
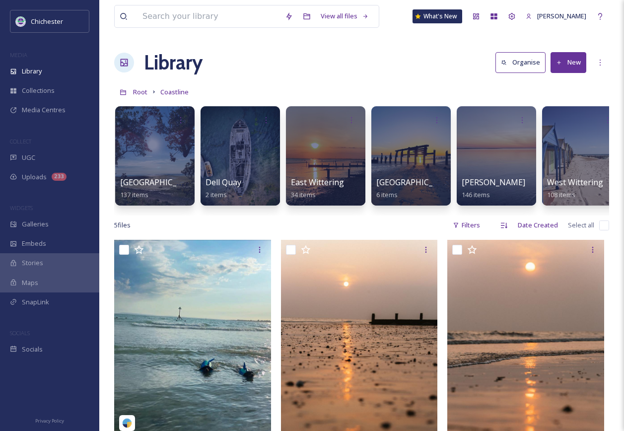
scroll to position [0, 274]
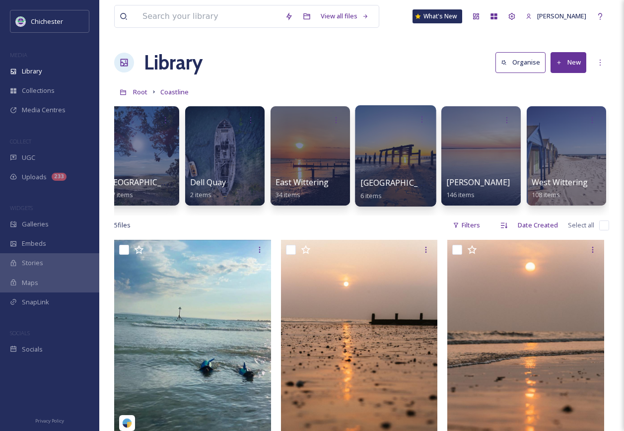
click at [391, 146] on div at bounding box center [395, 155] width 81 height 101
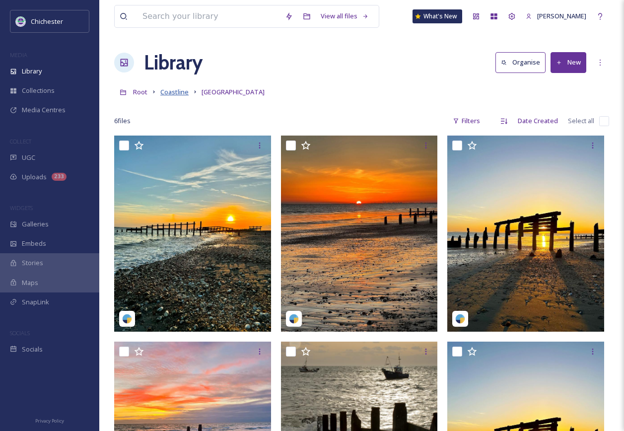
click at [176, 93] on span "Coastline" at bounding box center [174, 91] width 28 height 9
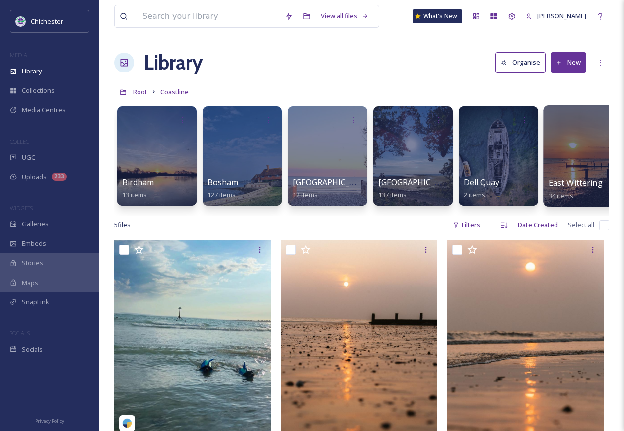
click at [579, 175] on div at bounding box center [583, 155] width 81 height 101
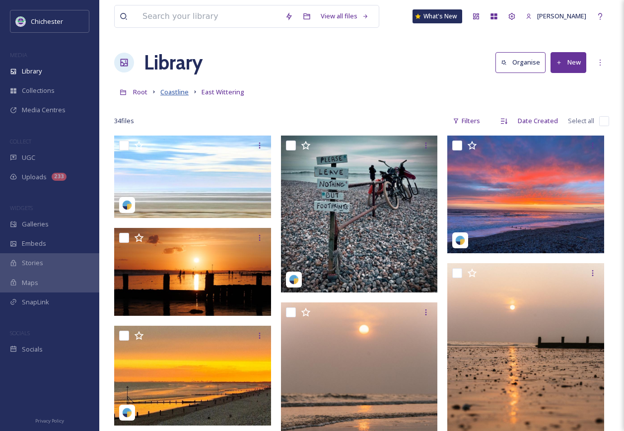
click at [166, 91] on span "Coastline" at bounding box center [174, 91] width 28 height 9
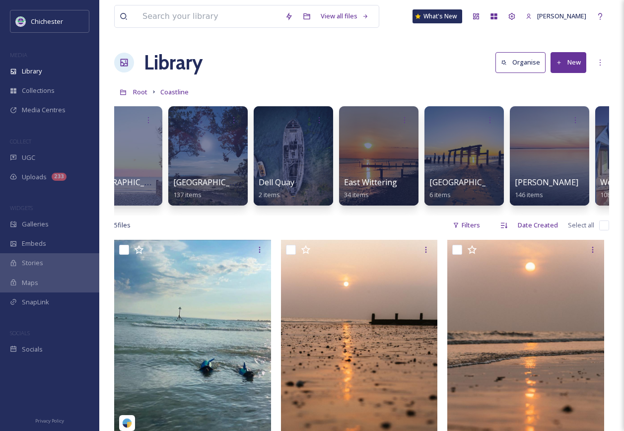
scroll to position [0, 274]
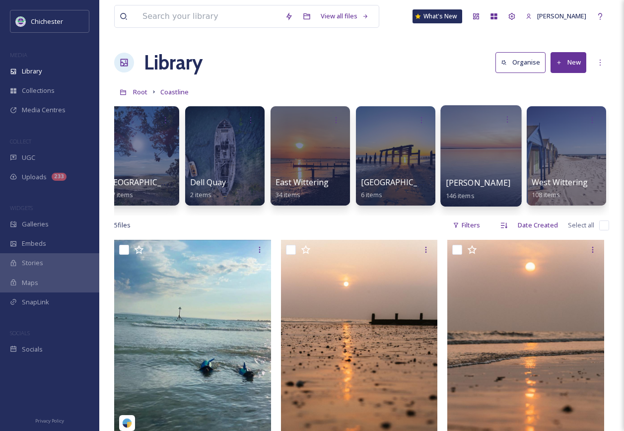
click at [469, 158] on div at bounding box center [481, 155] width 81 height 101
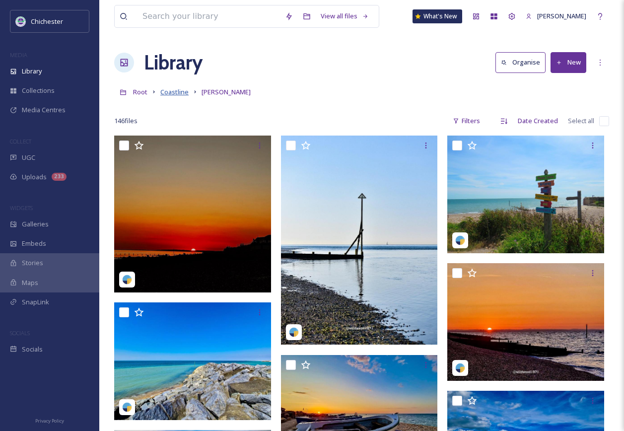
click at [182, 95] on span "Coastline" at bounding box center [174, 91] width 28 height 9
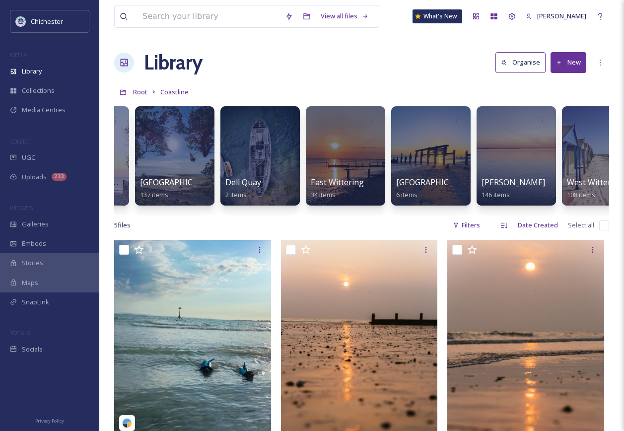
scroll to position [0, 274]
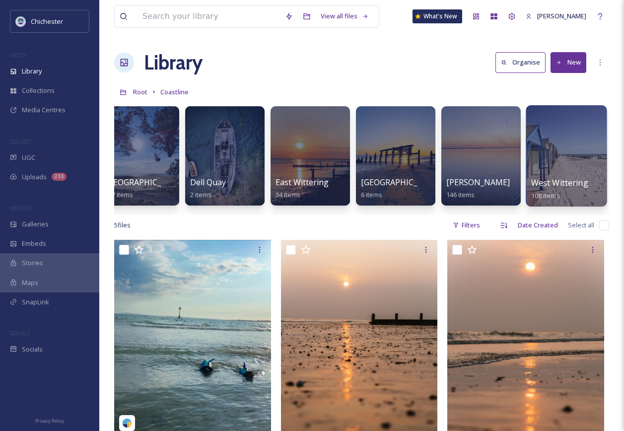
click at [562, 169] on div at bounding box center [566, 155] width 81 height 101
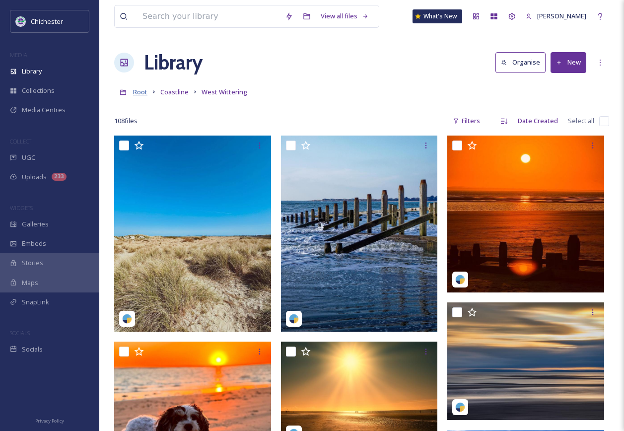
click at [141, 95] on span "Root" at bounding box center [140, 91] width 14 height 9
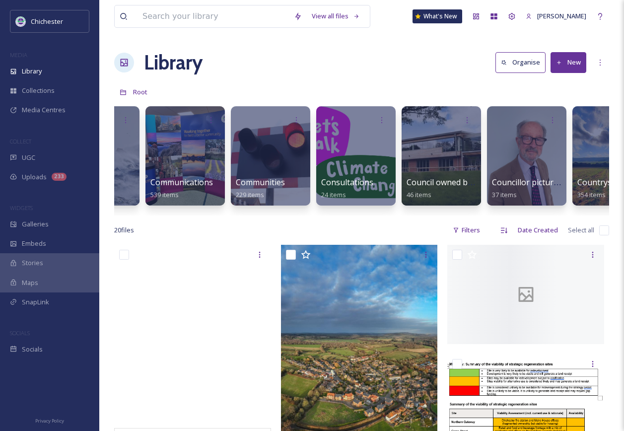
scroll to position [0, 668]
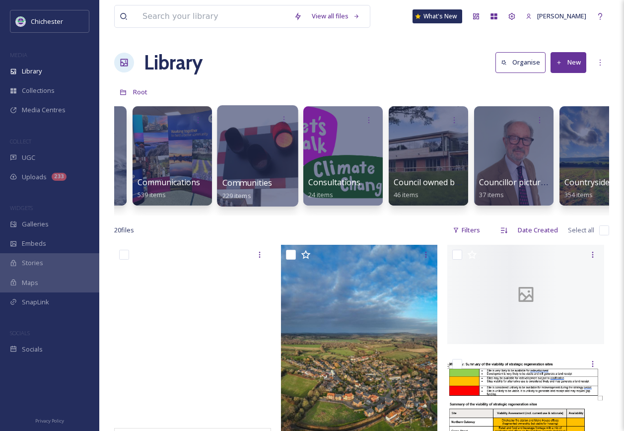
click at [256, 160] on div at bounding box center [257, 155] width 81 height 101
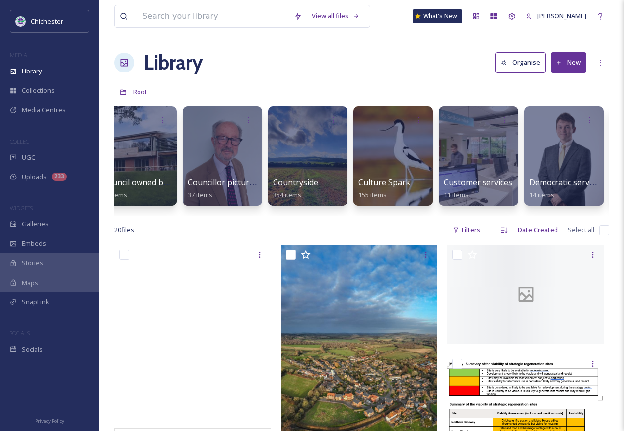
scroll to position [0, 1006]
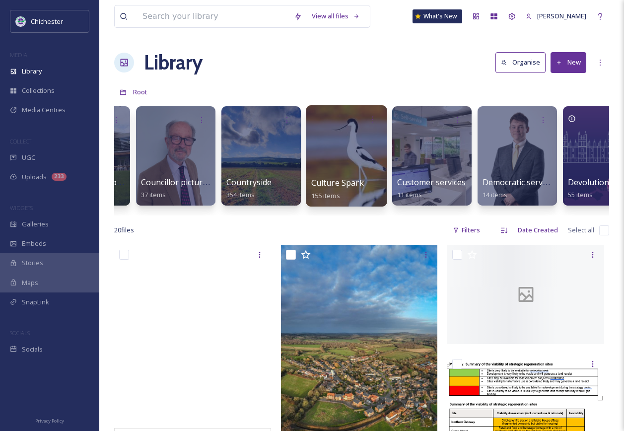
click at [338, 138] on div at bounding box center [346, 155] width 81 height 101
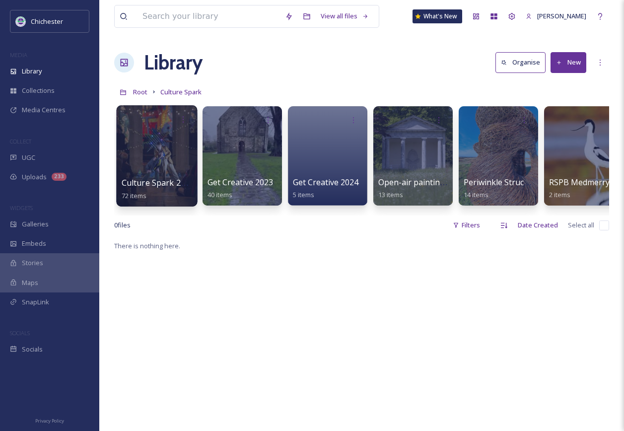
click at [168, 135] on div at bounding box center [156, 155] width 81 height 101
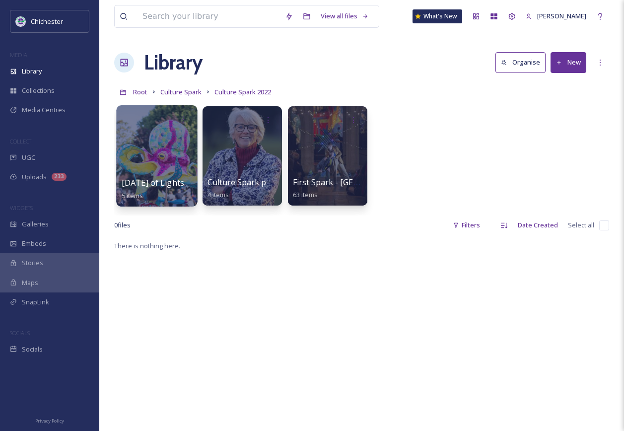
click at [152, 147] on div at bounding box center [156, 155] width 81 height 101
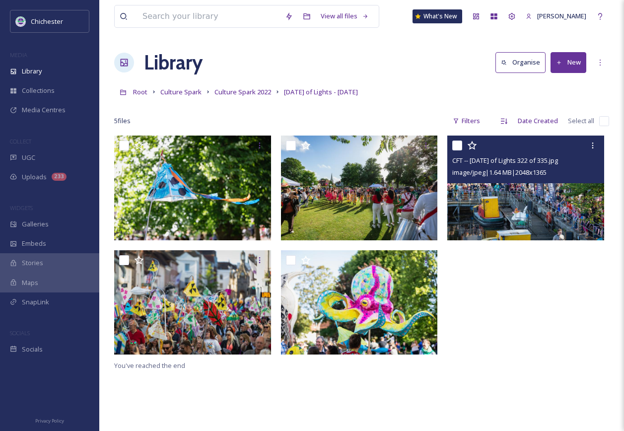
click at [515, 221] on img at bounding box center [525, 188] width 157 height 105
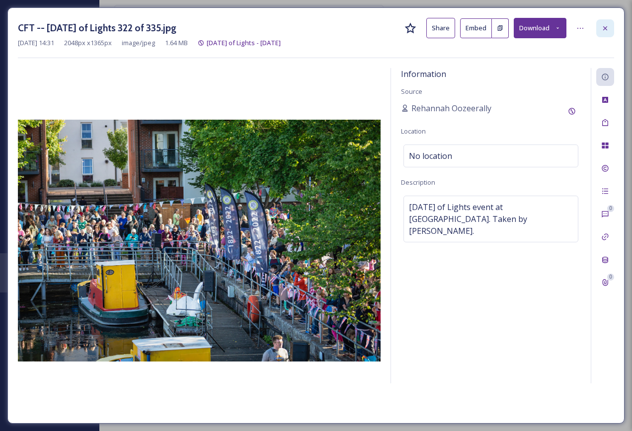
click at [599, 25] on div at bounding box center [605, 28] width 18 height 18
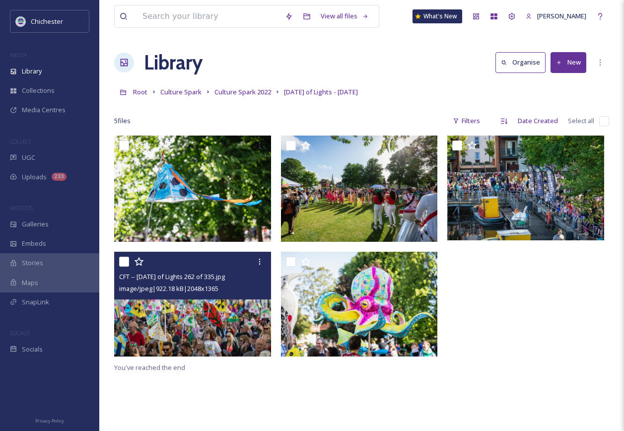
click at [212, 320] on img at bounding box center [192, 304] width 157 height 105
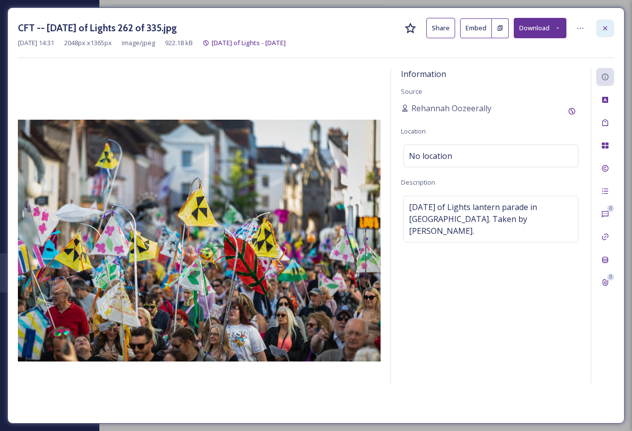
click at [606, 26] on icon at bounding box center [605, 28] width 8 height 8
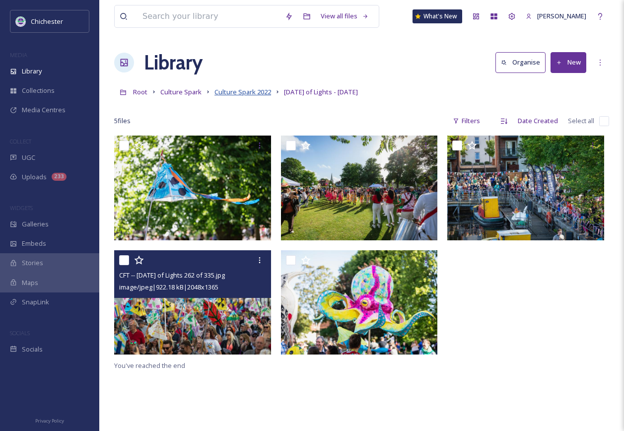
click at [253, 92] on span "Culture Spark 2022" at bounding box center [243, 91] width 57 height 9
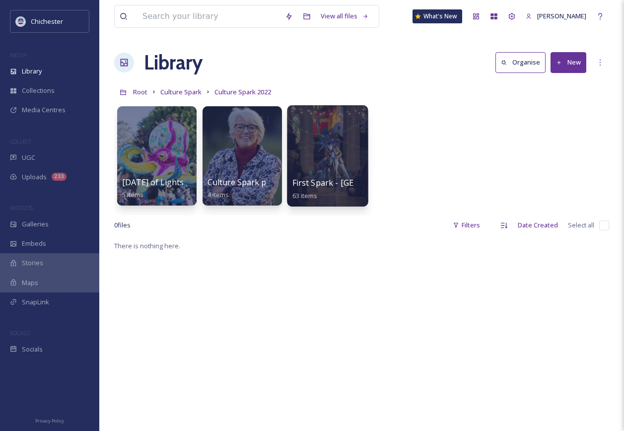
click at [329, 145] on div at bounding box center [327, 155] width 81 height 101
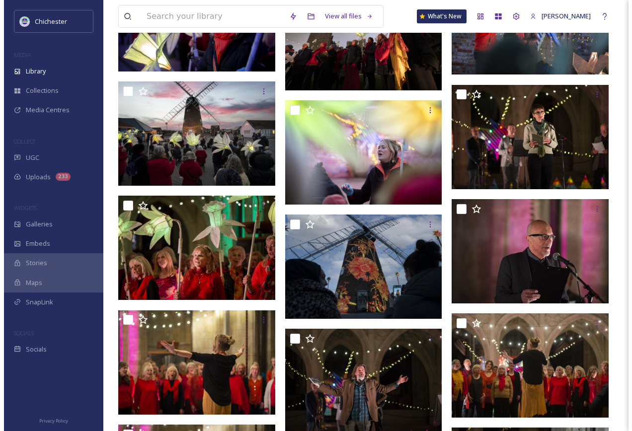
scroll to position [695, 0]
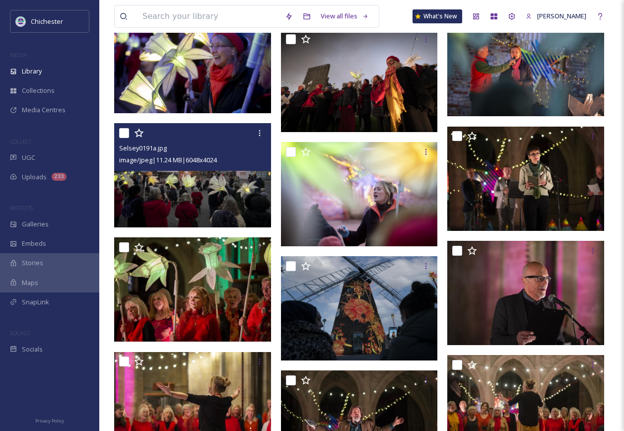
click at [205, 207] on img at bounding box center [192, 175] width 157 height 104
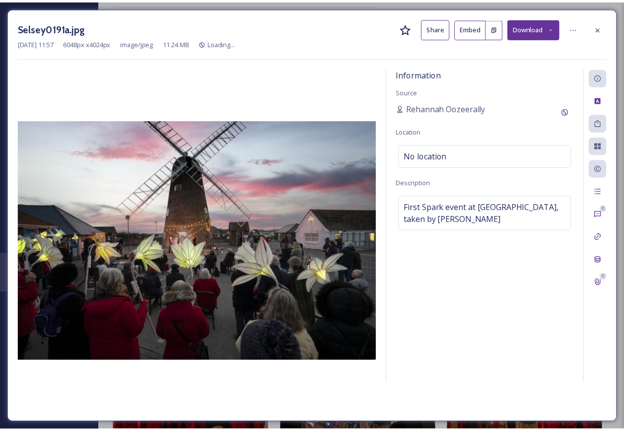
scroll to position [703, 0]
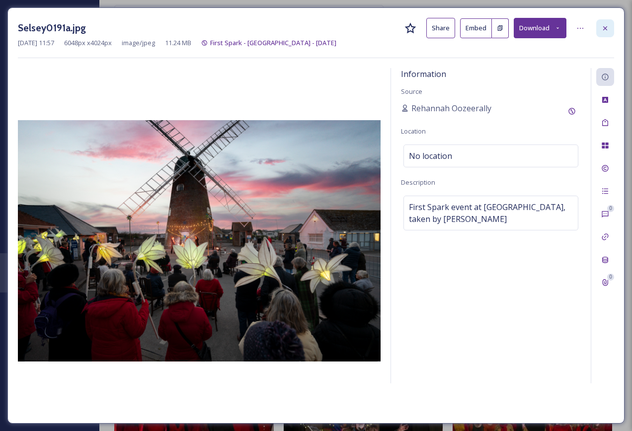
click at [606, 27] on icon at bounding box center [605, 28] width 8 height 8
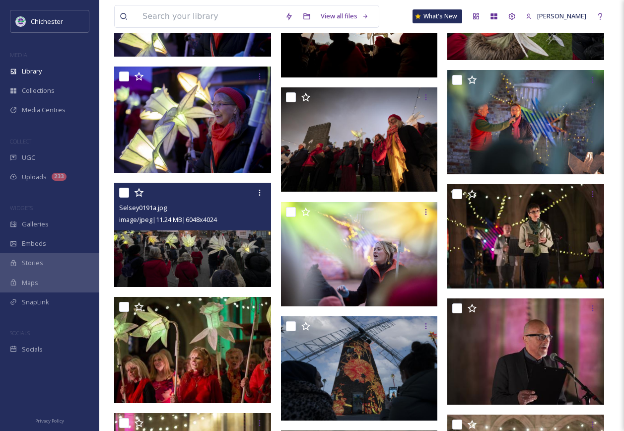
scroll to position [729, 0]
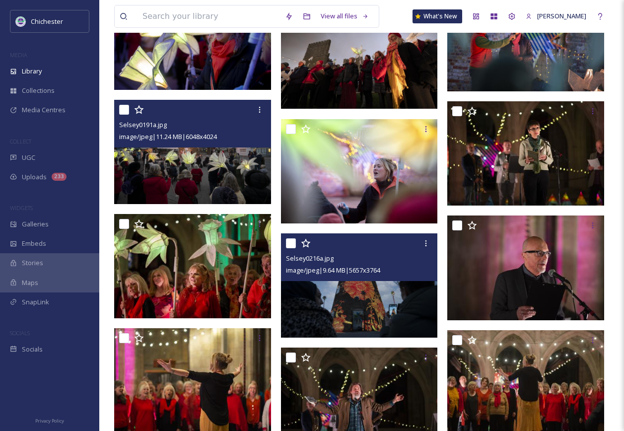
click at [353, 295] on img at bounding box center [359, 285] width 157 height 104
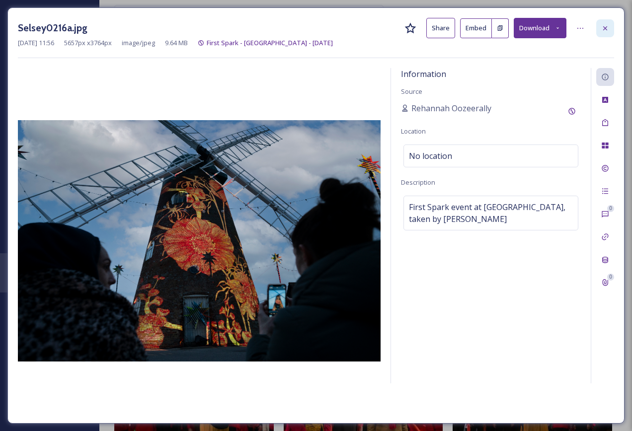
click at [600, 34] on div at bounding box center [605, 28] width 18 height 18
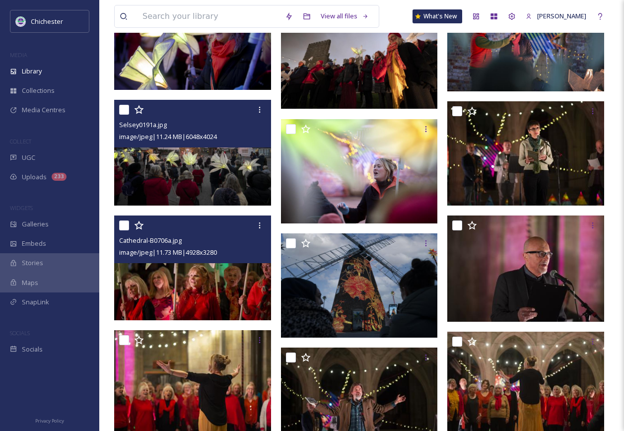
click at [183, 291] on img at bounding box center [192, 268] width 157 height 104
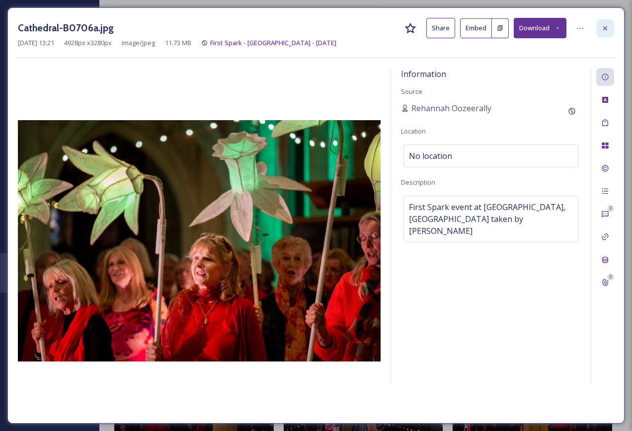
click at [602, 32] on icon at bounding box center [605, 28] width 8 height 8
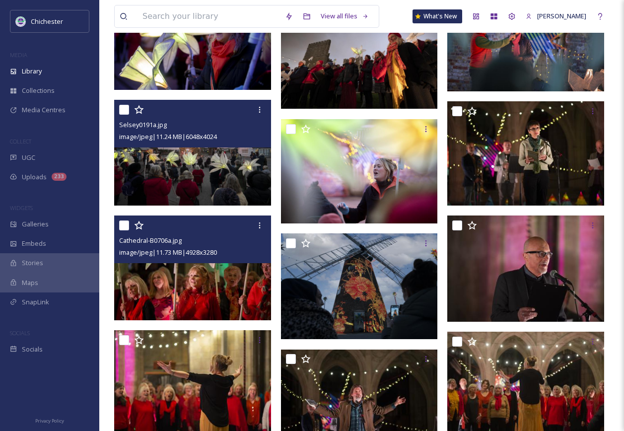
click at [205, 184] on img at bounding box center [193, 153] width 159 height 106
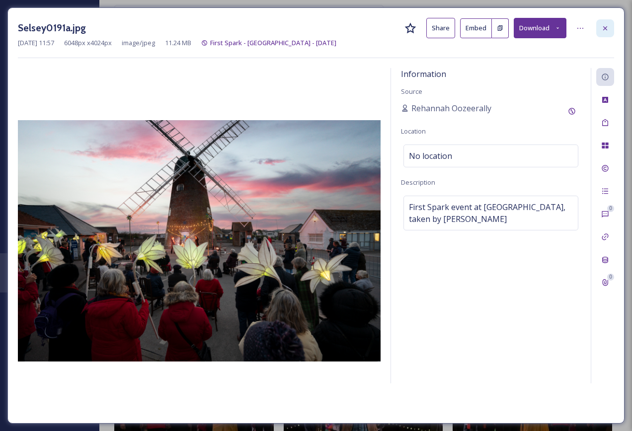
click at [602, 29] on icon at bounding box center [605, 28] width 8 height 8
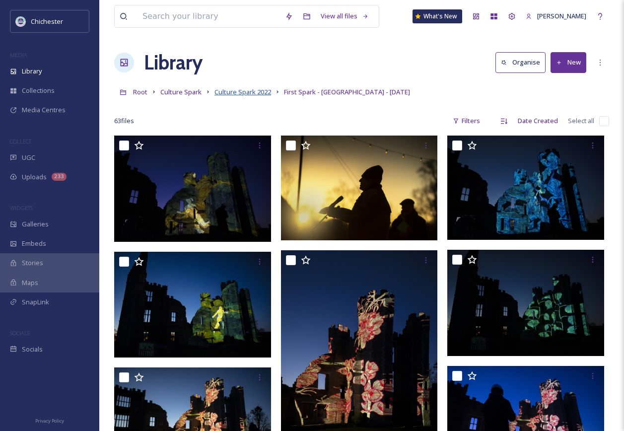
click at [244, 91] on span "Culture Spark 2022" at bounding box center [243, 91] width 57 height 9
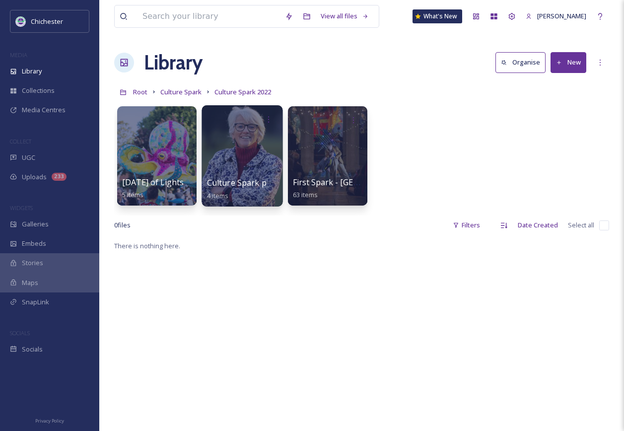
click at [240, 150] on div at bounding box center [242, 155] width 81 height 101
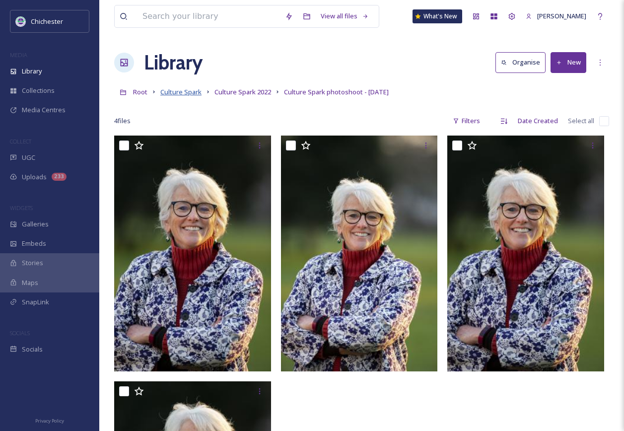
click at [184, 95] on span "Culture Spark" at bounding box center [180, 91] width 41 height 9
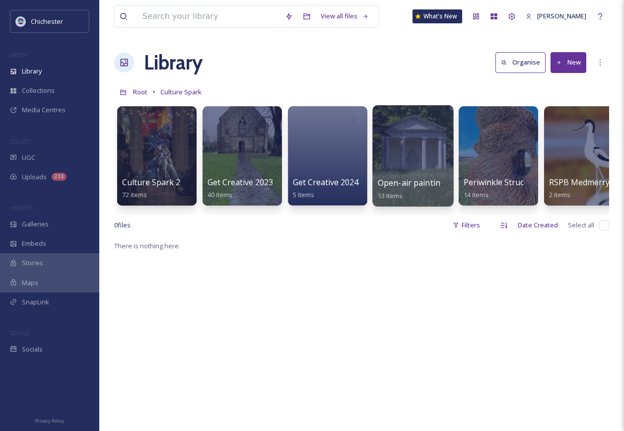
click at [446, 164] on div at bounding box center [412, 155] width 81 height 101
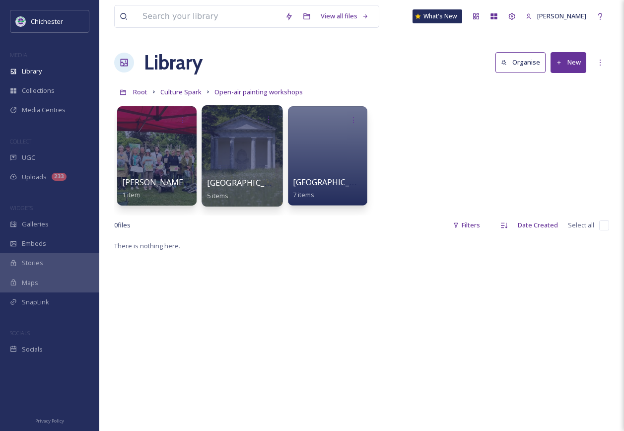
click at [262, 141] on div at bounding box center [242, 155] width 81 height 101
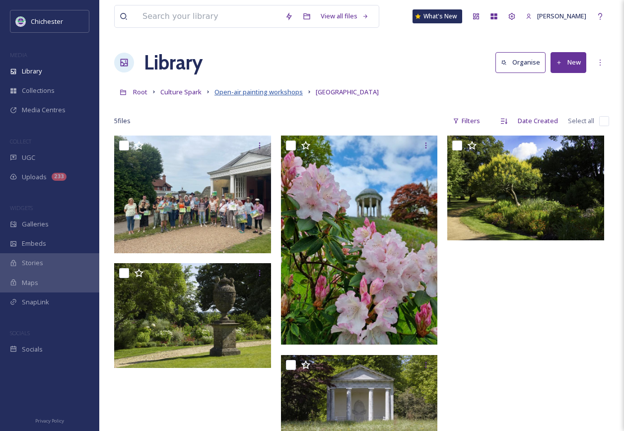
click at [239, 90] on span "Open-air painting workshops" at bounding box center [259, 91] width 88 height 9
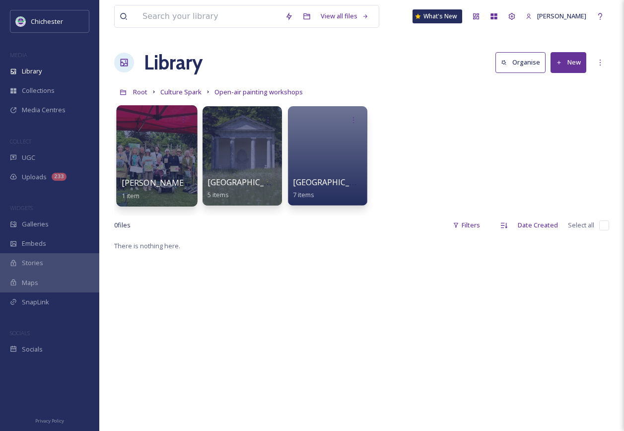
click at [140, 155] on div at bounding box center [156, 155] width 81 height 101
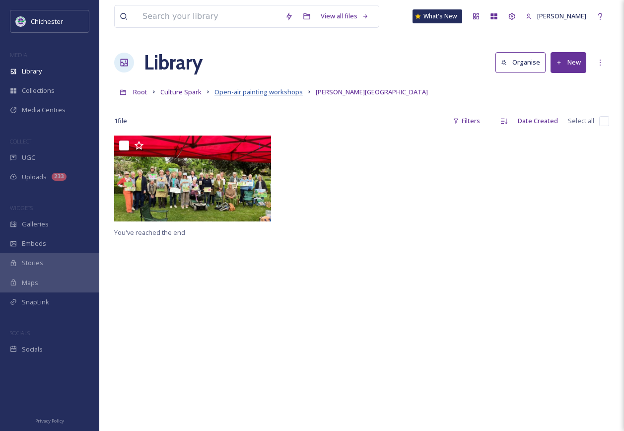
click at [256, 91] on span "Open-air painting workshops" at bounding box center [259, 91] width 88 height 9
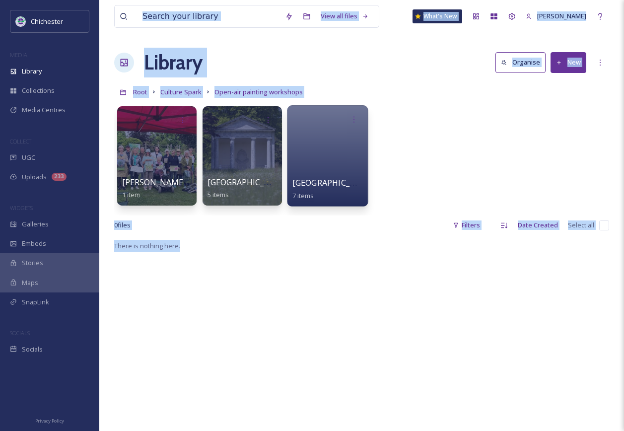
click at [321, 175] on div at bounding box center [327, 155] width 81 height 101
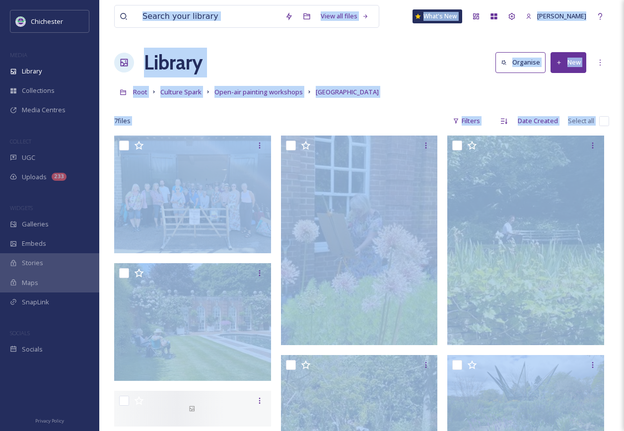
click at [607, 199] on div at bounding box center [528, 353] width 162 height 434
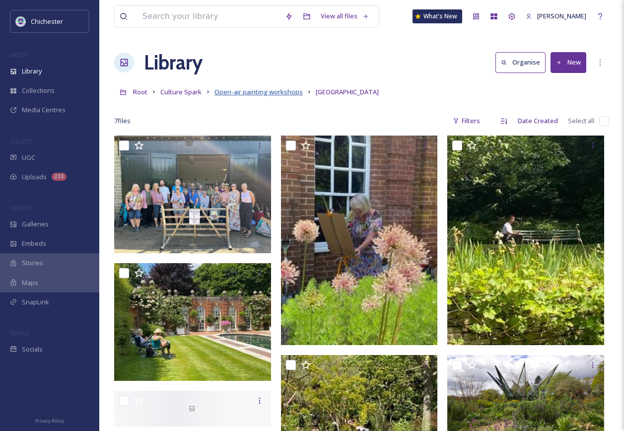
click at [289, 93] on span "Open-air painting workshops" at bounding box center [259, 91] width 88 height 9
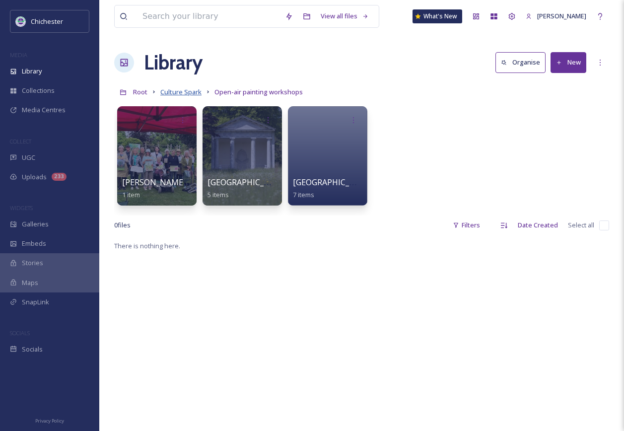
click at [187, 93] on span "Culture Spark" at bounding box center [180, 91] width 41 height 9
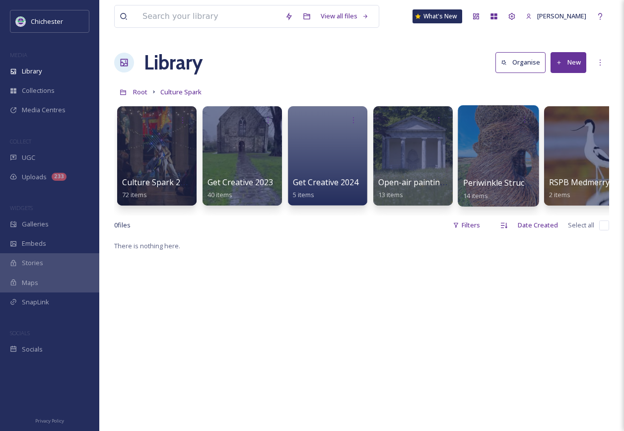
click at [488, 185] on span "Periwinkle Structure, RSPB Medmerry" at bounding box center [535, 182] width 144 height 11
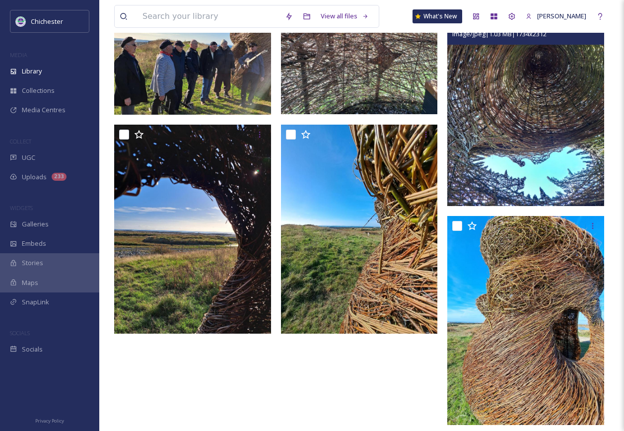
scroll to position [473, 0]
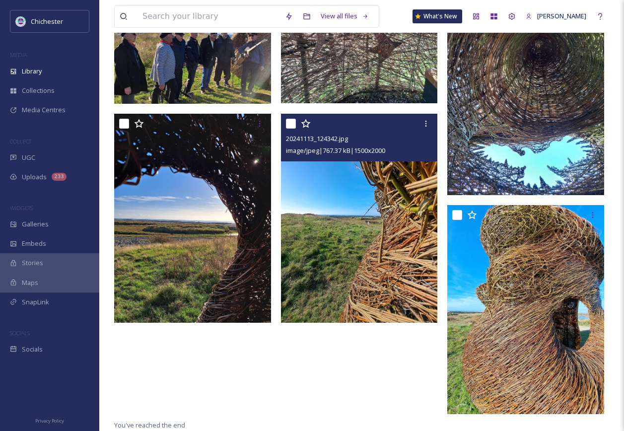
click at [381, 227] on img at bounding box center [359, 218] width 157 height 209
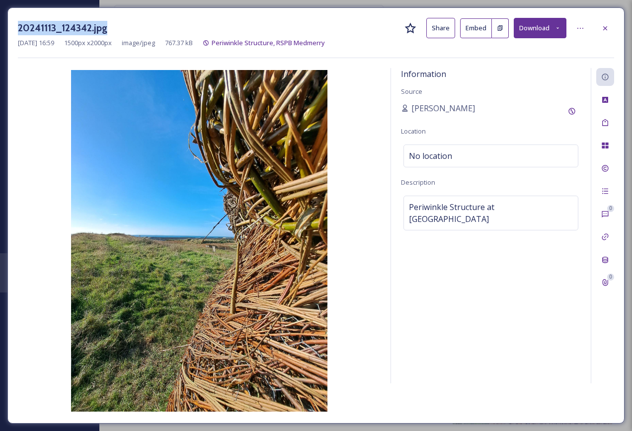
drag, startPoint x: 115, startPoint y: 29, endPoint x: 14, endPoint y: 22, distance: 101.1
click at [14, 22] on div "20241113_124342.jpg Share Embed Download Nov 13 2024 16:59 1500 px x 2000 px im…" at bounding box center [315, 215] width 617 height 416
click at [603, 28] on icon at bounding box center [605, 28] width 8 height 8
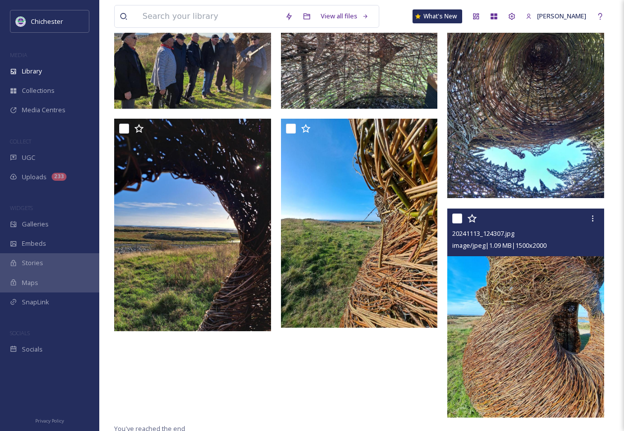
click at [547, 372] on img at bounding box center [525, 313] width 157 height 209
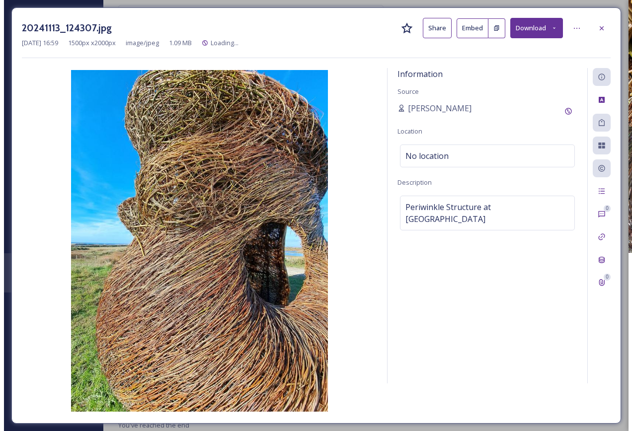
scroll to position [390, 0]
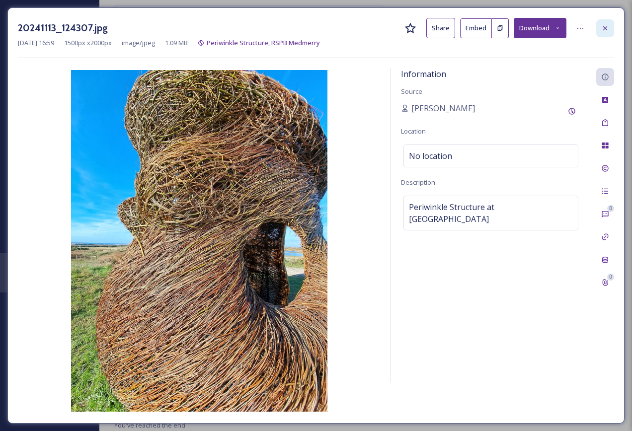
click at [604, 29] on icon at bounding box center [605, 28] width 4 height 4
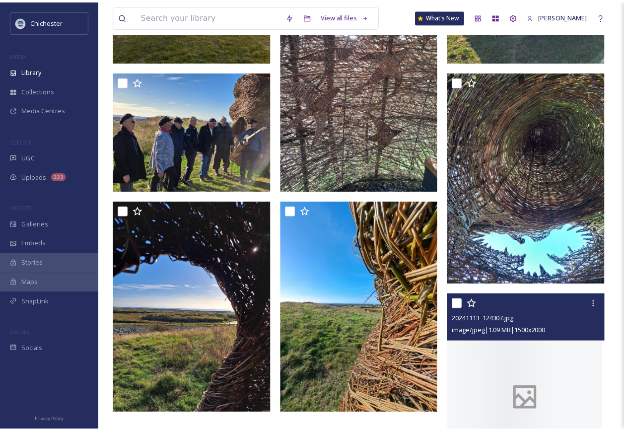
scroll to position [473, 0]
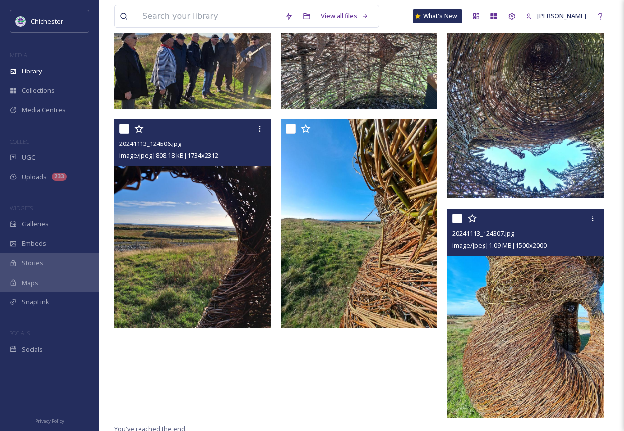
click at [262, 272] on img at bounding box center [192, 223] width 157 height 209
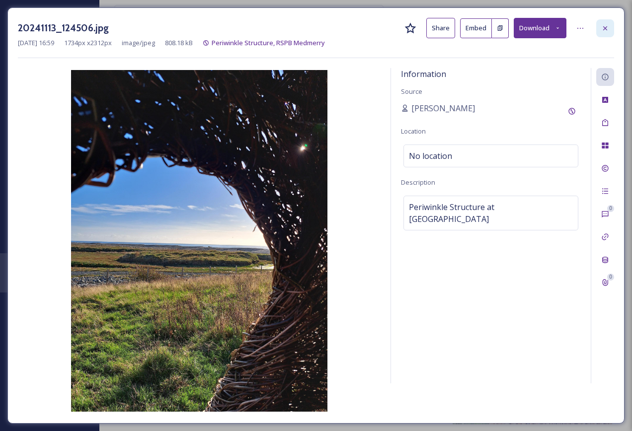
click at [606, 25] on icon at bounding box center [605, 28] width 8 height 8
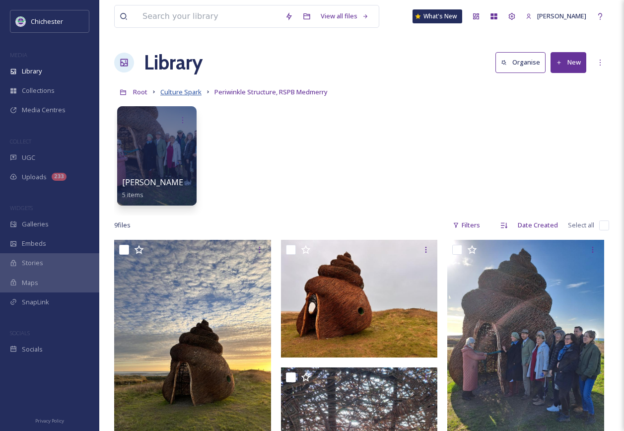
click at [181, 93] on span "Culture Spark" at bounding box center [180, 91] width 41 height 9
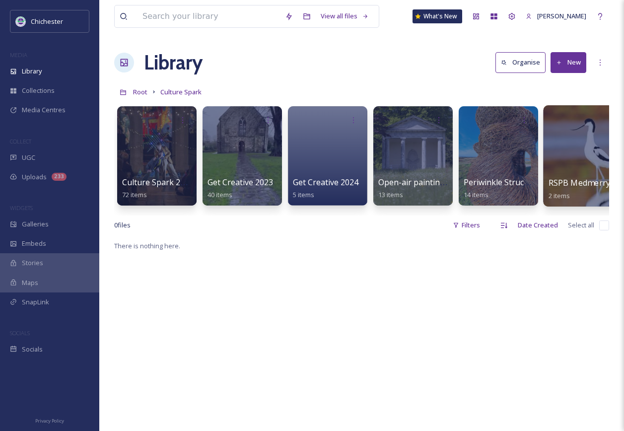
click at [565, 181] on span "RSPB Medmerry Reserve workshops" at bounding box center [618, 182] width 139 height 11
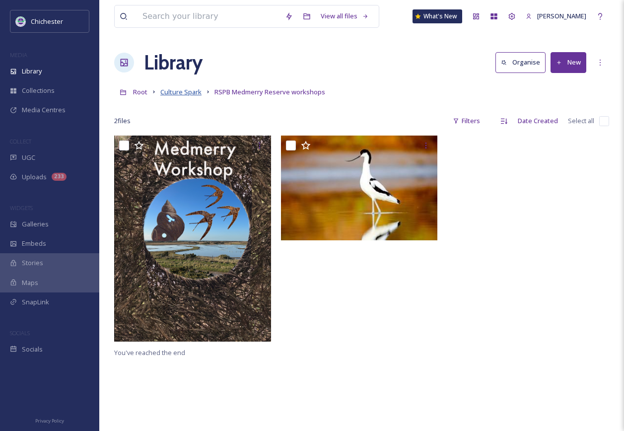
click at [171, 95] on span "Culture Spark" at bounding box center [180, 91] width 41 height 9
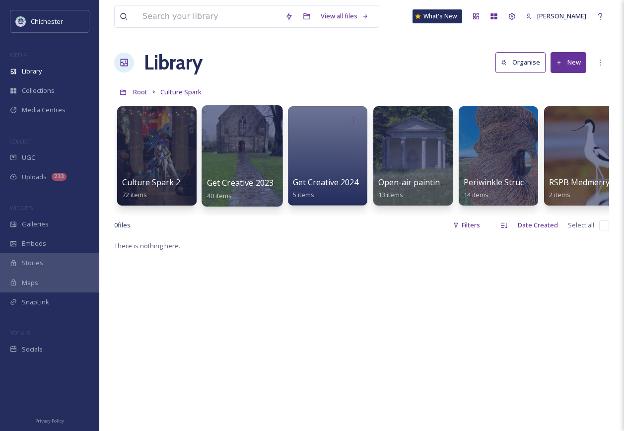
click at [257, 173] on div at bounding box center [242, 155] width 81 height 101
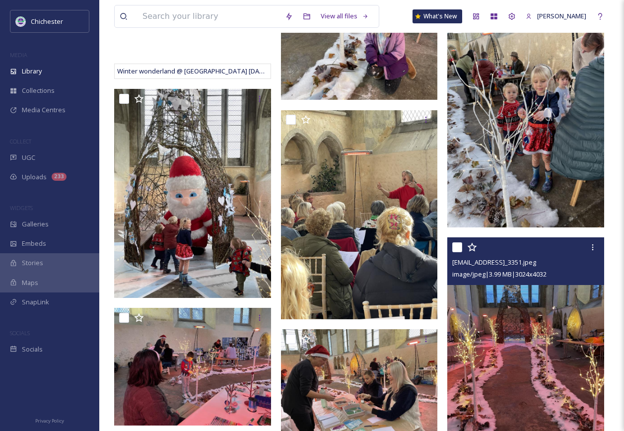
scroll to position [2235, 0]
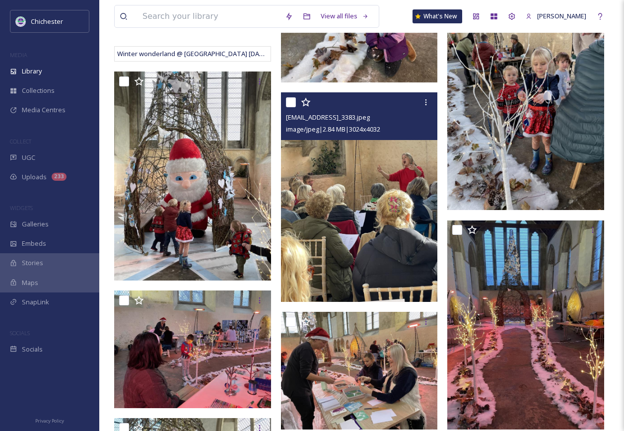
click at [406, 242] on img at bounding box center [359, 197] width 157 height 209
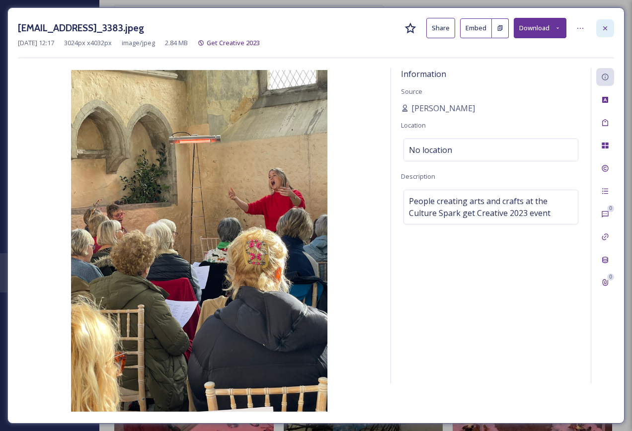
click at [602, 29] on icon at bounding box center [605, 28] width 8 height 8
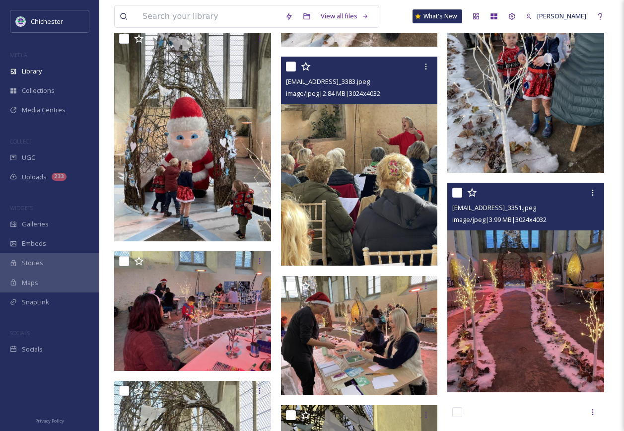
scroll to position [2384, 0]
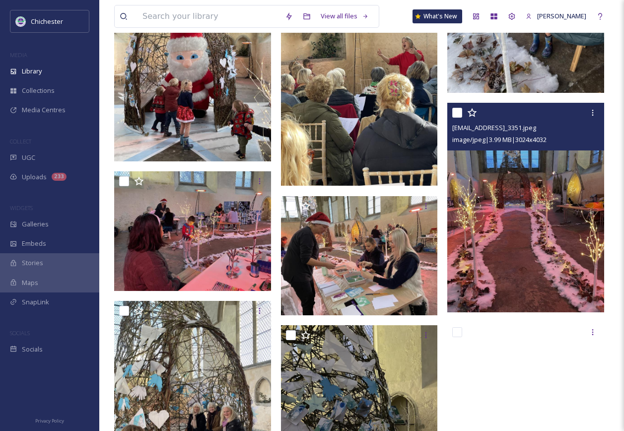
click at [524, 247] on img at bounding box center [525, 207] width 157 height 209
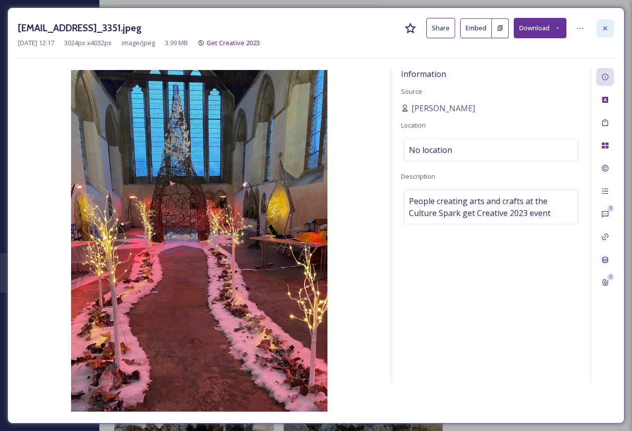
click at [609, 30] on div at bounding box center [605, 28] width 18 height 18
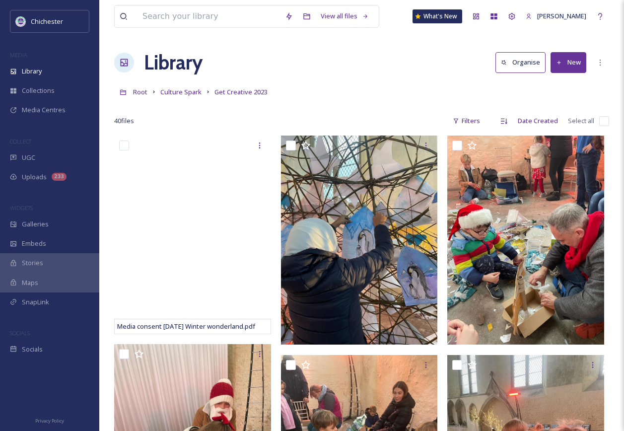
drag, startPoint x: 171, startPoint y: 91, endPoint x: 193, endPoint y: 98, distance: 22.5
click at [171, 91] on span "Culture Spark" at bounding box center [180, 91] width 41 height 9
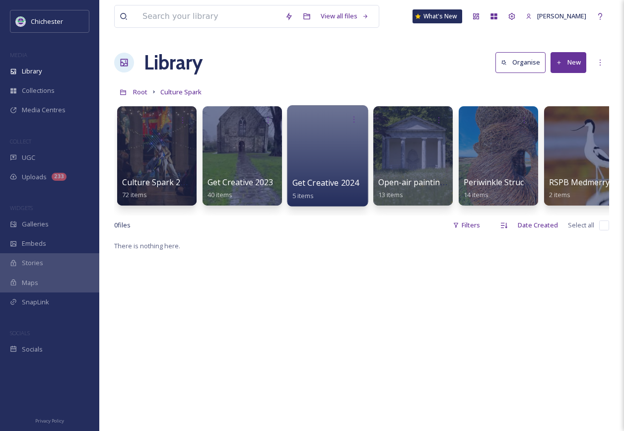
click at [296, 171] on div at bounding box center [327, 155] width 81 height 101
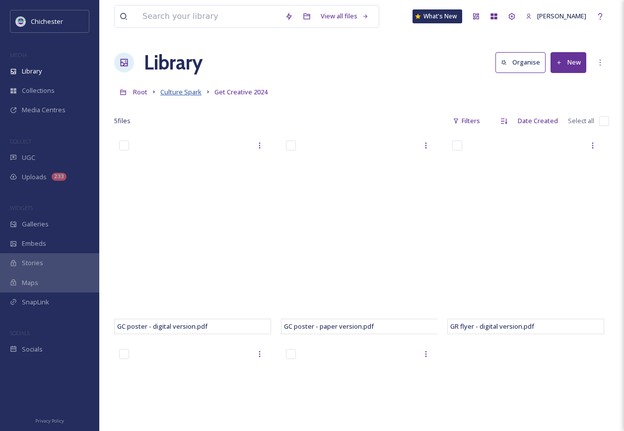
click at [173, 95] on span "Culture Spark" at bounding box center [180, 91] width 41 height 9
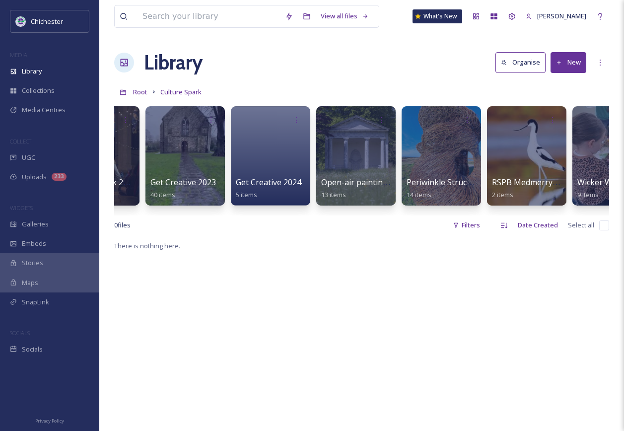
scroll to position [0, 103]
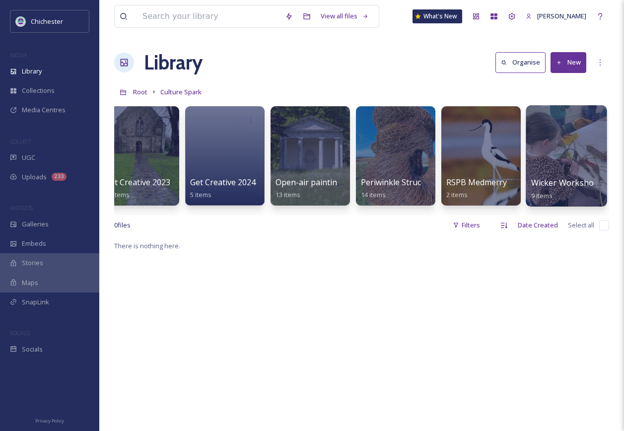
click at [579, 157] on div at bounding box center [566, 155] width 81 height 101
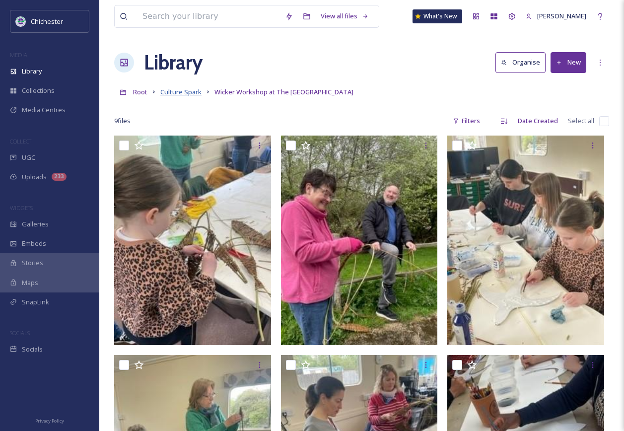
click at [176, 91] on span "Culture Spark" at bounding box center [180, 91] width 41 height 9
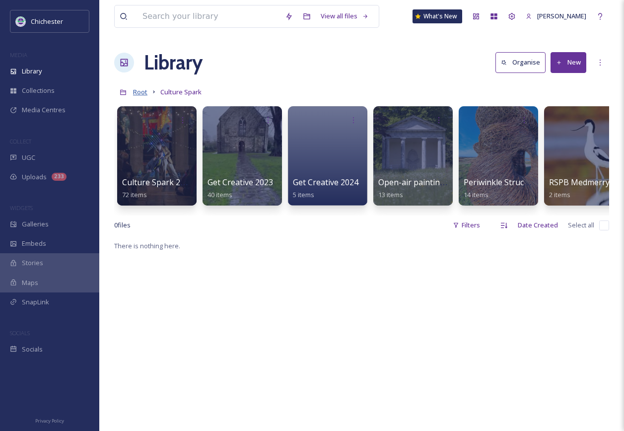
click at [140, 89] on span "Root" at bounding box center [140, 91] width 14 height 9
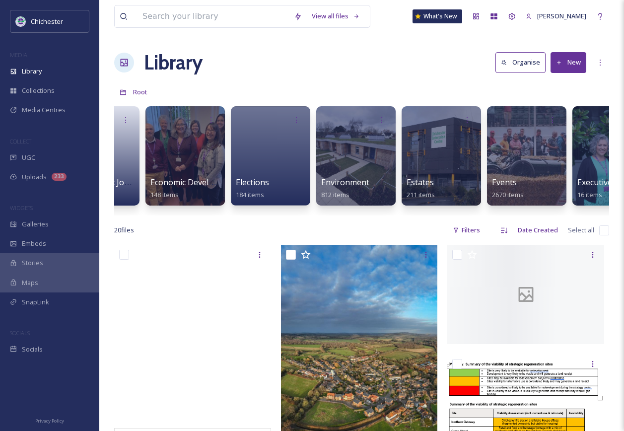
scroll to position [0, 1608]
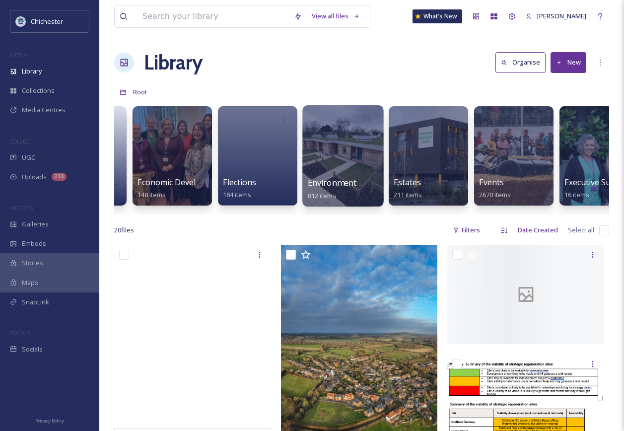
click at [345, 179] on span "Environment" at bounding box center [332, 182] width 49 height 11
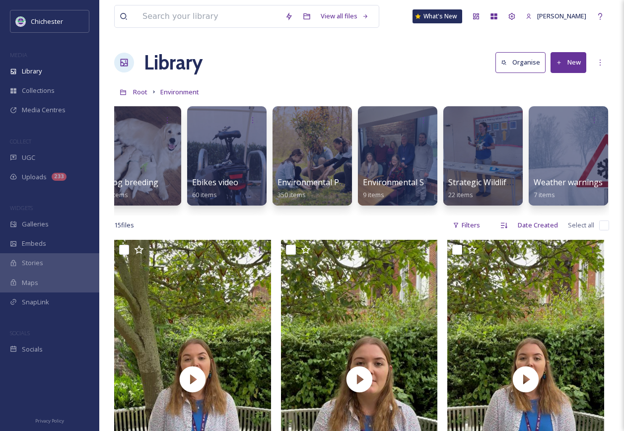
scroll to position [0, 359]
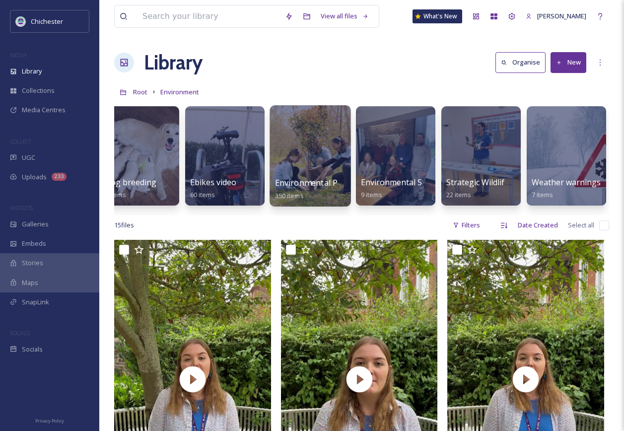
click at [315, 148] on div at bounding box center [310, 155] width 81 height 101
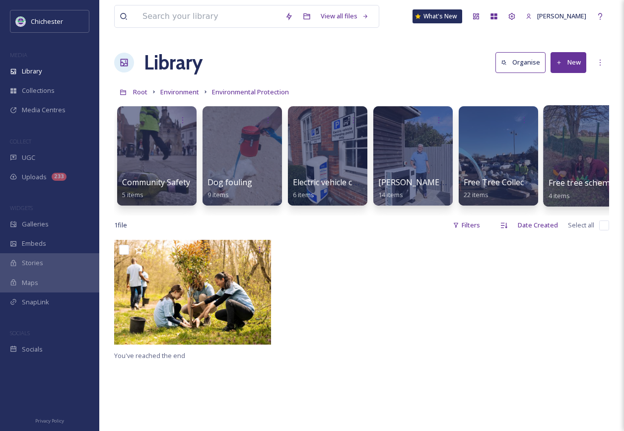
click at [596, 176] on div at bounding box center [583, 155] width 81 height 101
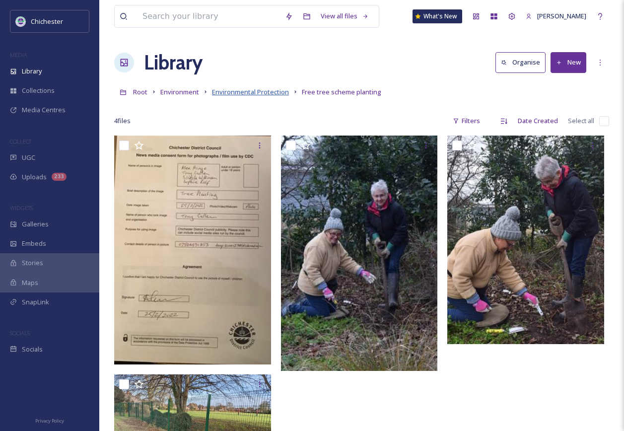
click at [253, 94] on span "Environmental Protection" at bounding box center [250, 91] width 77 height 9
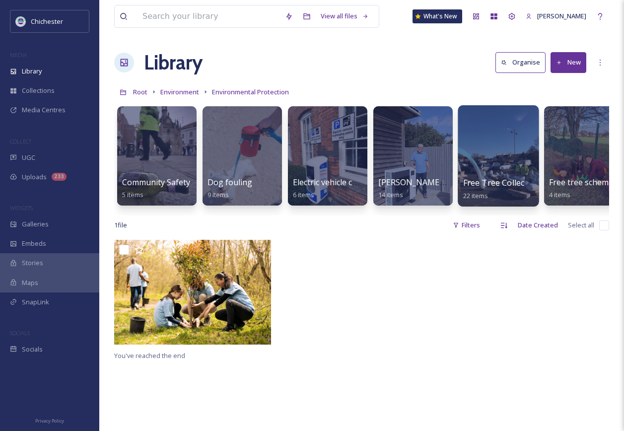
click at [512, 157] on div at bounding box center [498, 155] width 81 height 101
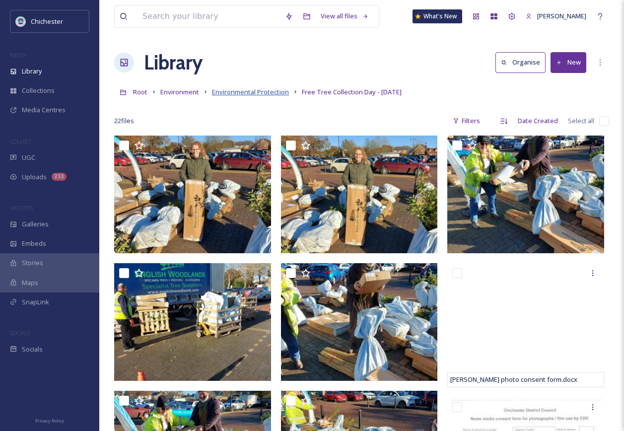
click at [264, 88] on span "Environmental Protection" at bounding box center [250, 91] width 77 height 9
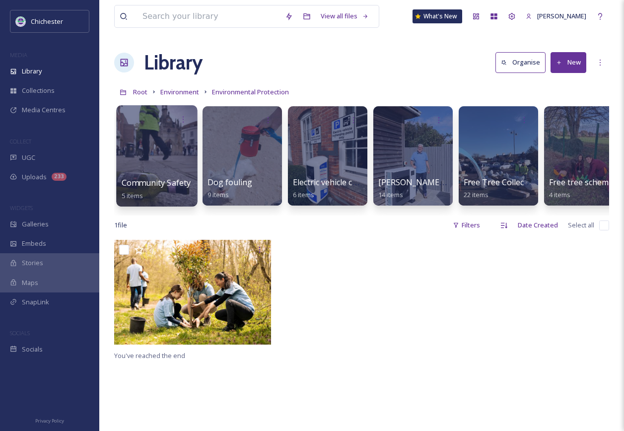
click at [144, 148] on div at bounding box center [156, 155] width 81 height 101
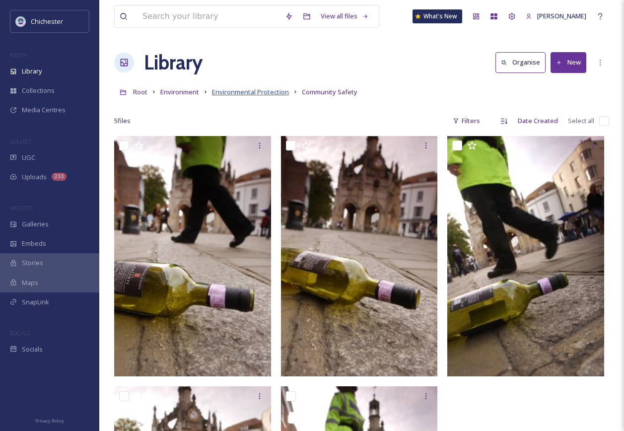
click at [264, 93] on span "Environmental Protection" at bounding box center [250, 91] width 77 height 9
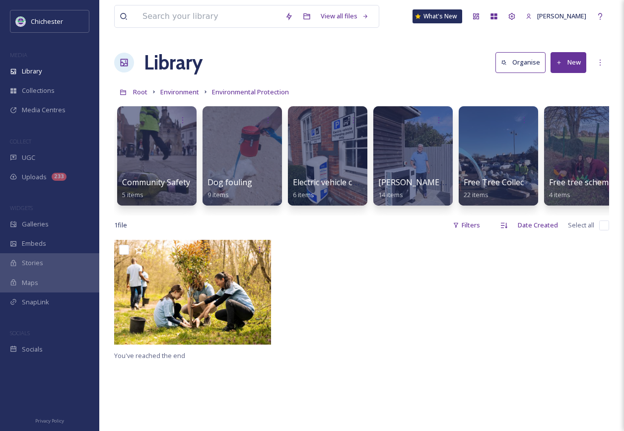
click at [449, 308] on div at bounding box center [528, 295] width 162 height 110
click at [191, 95] on span "Environment" at bounding box center [179, 91] width 39 height 9
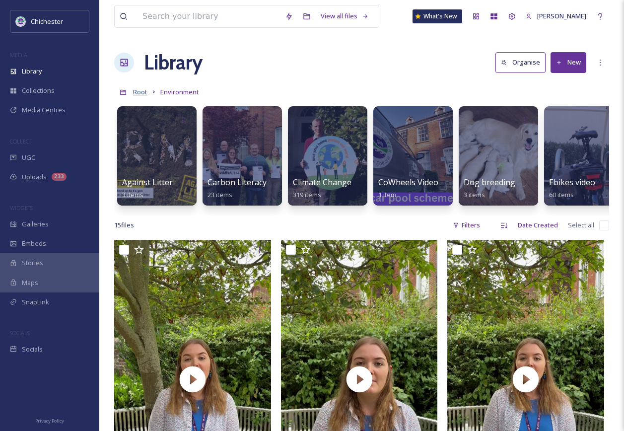
click at [139, 94] on span "Root" at bounding box center [140, 91] width 14 height 9
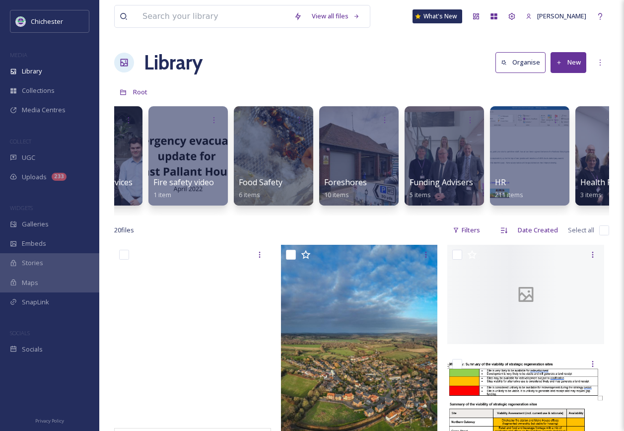
scroll to position [0, 2243]
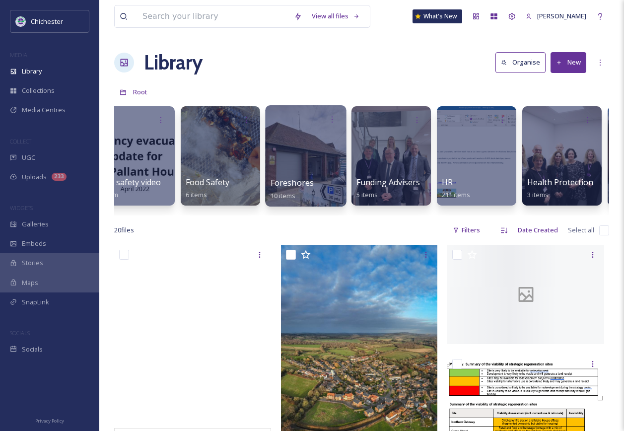
click at [326, 160] on div at bounding box center [305, 155] width 81 height 101
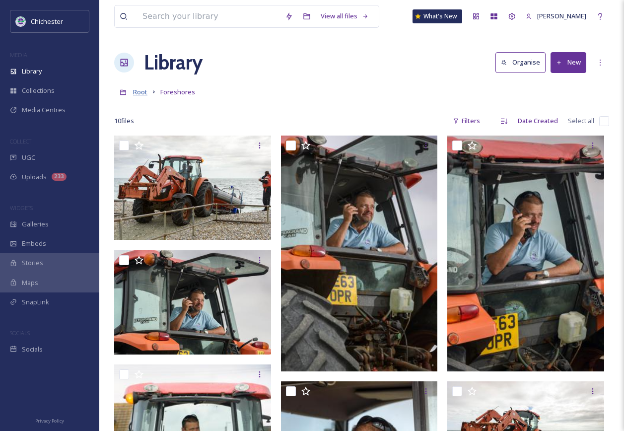
click at [144, 92] on span "Root" at bounding box center [140, 91] width 14 height 9
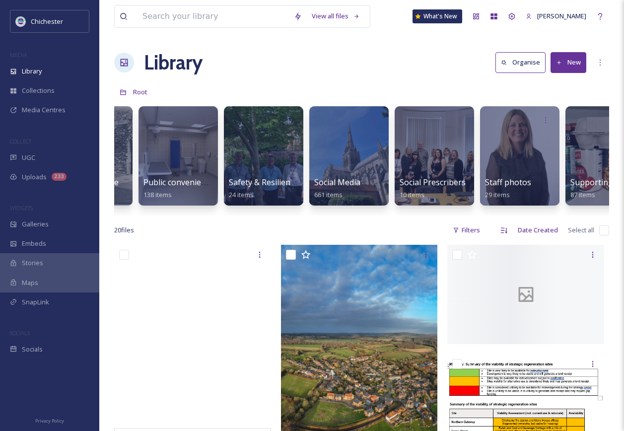
scroll to position [0, 3560]
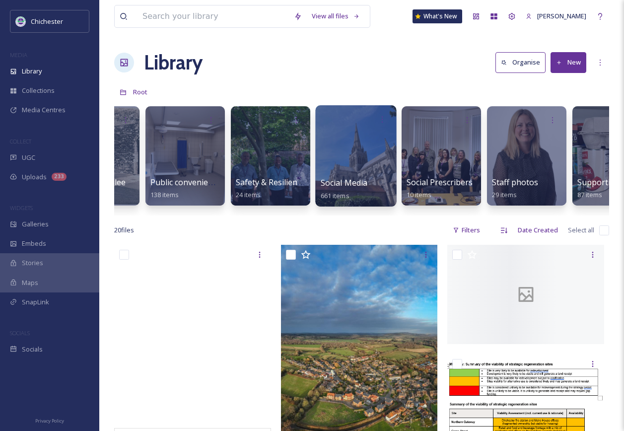
click at [358, 148] on div at bounding box center [355, 155] width 81 height 101
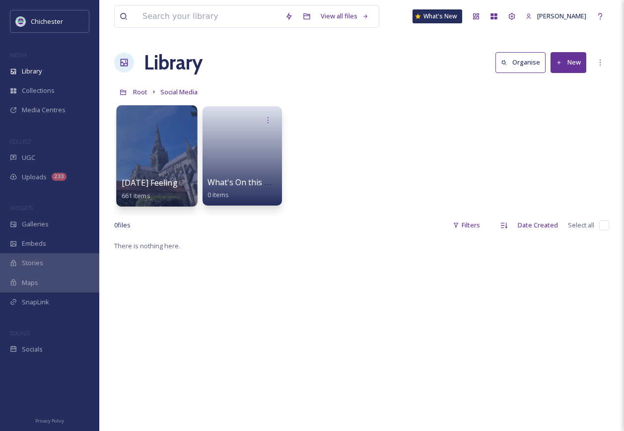
click at [165, 161] on div at bounding box center [156, 155] width 81 height 101
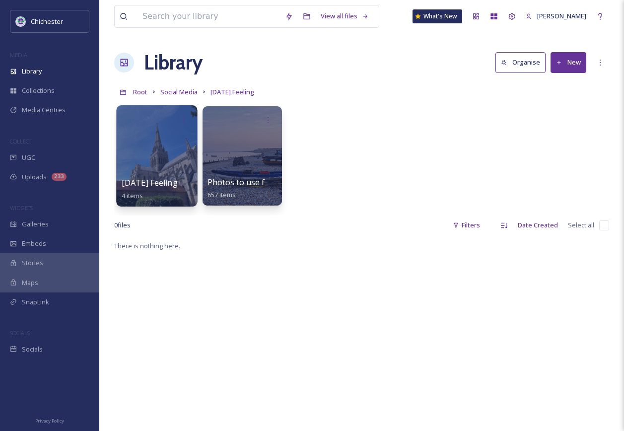
click at [186, 146] on div at bounding box center [156, 155] width 81 height 101
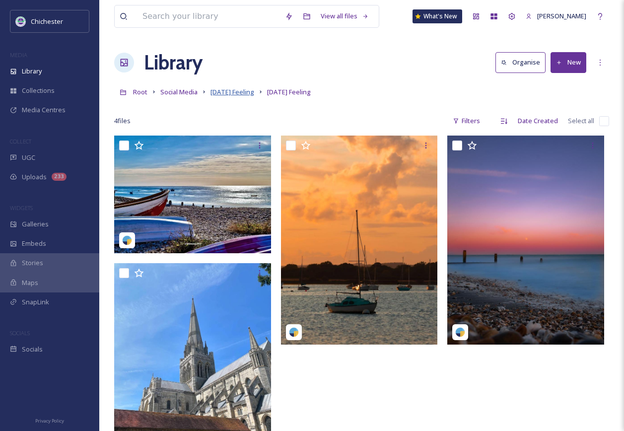
click at [227, 91] on span "Friday Feeling" at bounding box center [233, 91] width 44 height 9
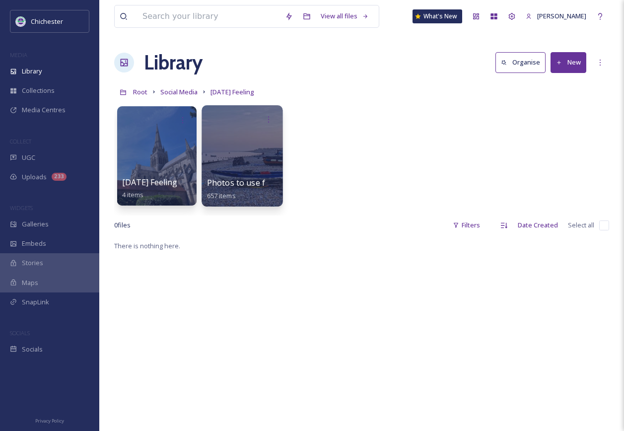
click at [220, 148] on div at bounding box center [242, 155] width 81 height 101
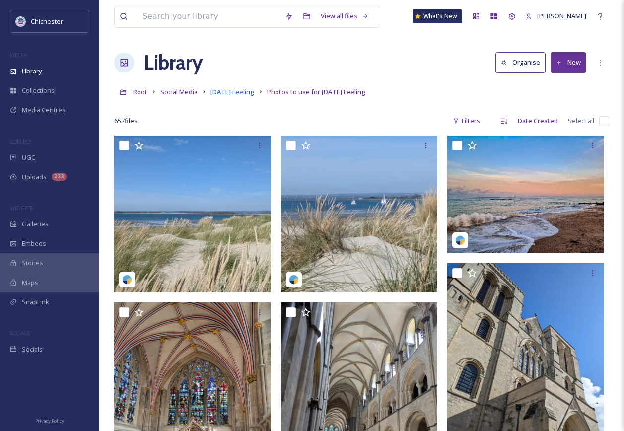
click at [239, 91] on span "Friday Feeling" at bounding box center [233, 91] width 44 height 9
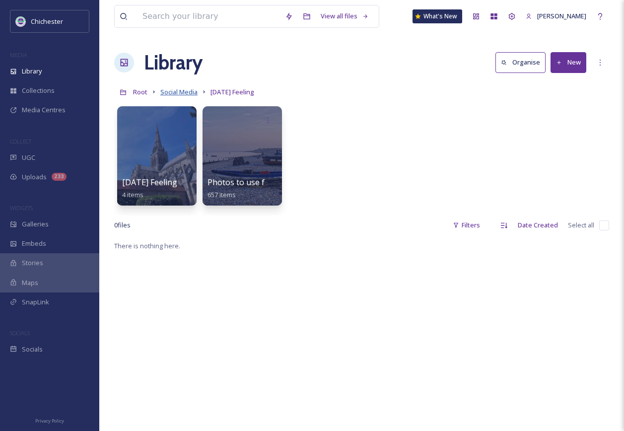
click at [184, 93] on span "Social Media" at bounding box center [178, 91] width 37 height 9
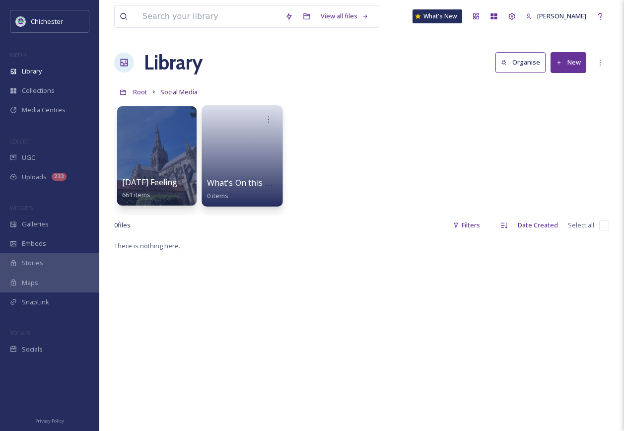
click at [240, 177] on span "What's On this Week" at bounding box center [246, 182] width 79 height 11
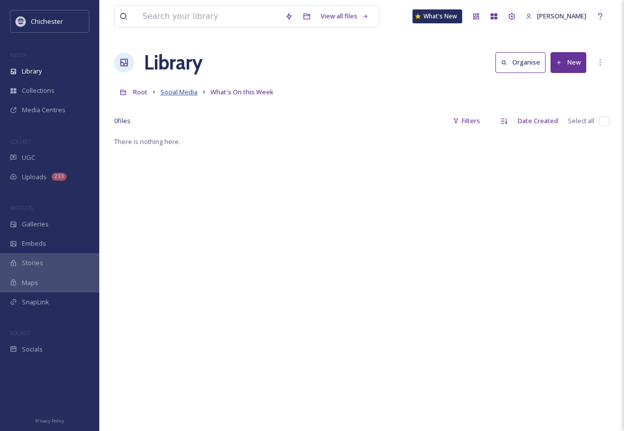
click at [181, 91] on span "Social Media" at bounding box center [178, 91] width 37 height 9
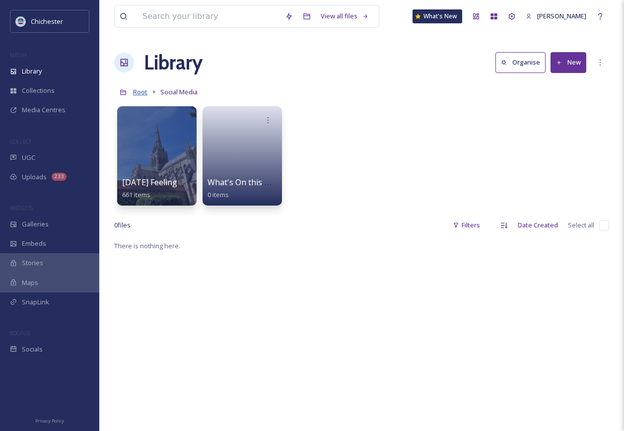
click at [143, 93] on span "Root" at bounding box center [140, 91] width 14 height 9
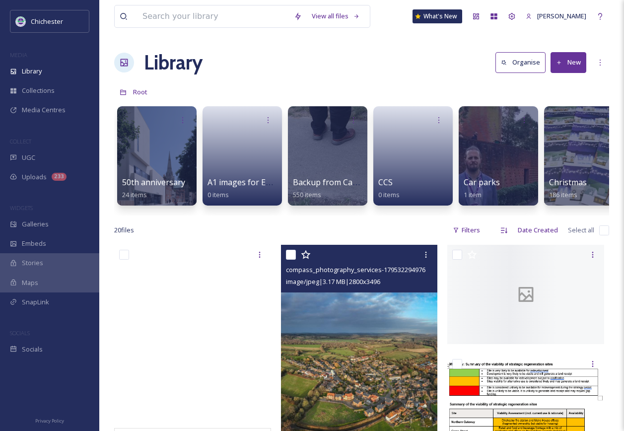
click at [411, 404] on img at bounding box center [359, 343] width 157 height 196
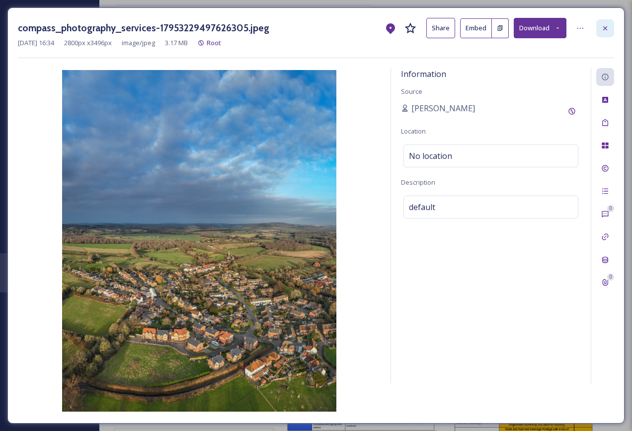
click at [604, 26] on icon at bounding box center [605, 28] width 8 height 8
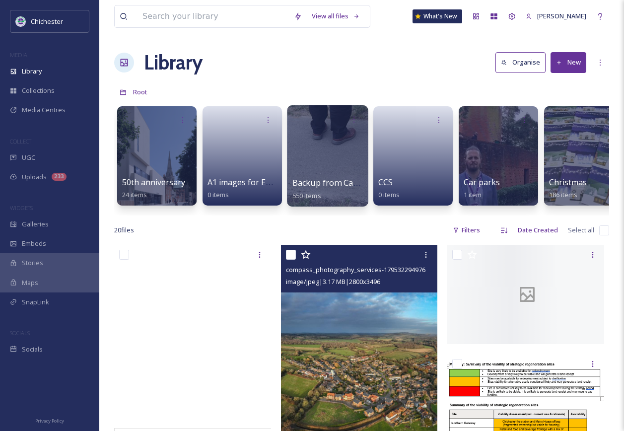
click at [324, 167] on div at bounding box center [327, 155] width 81 height 101
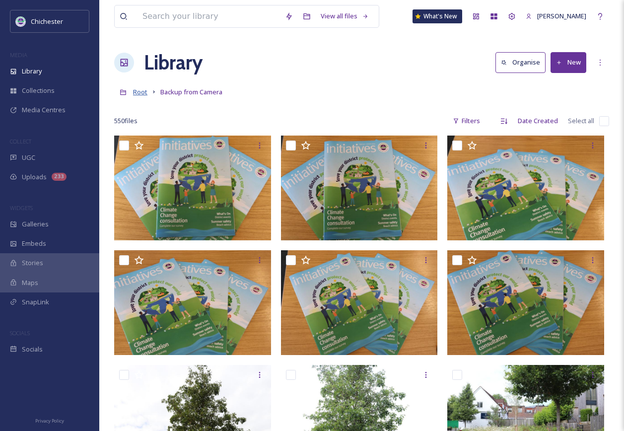
click at [139, 92] on span "Root" at bounding box center [140, 91] width 14 height 9
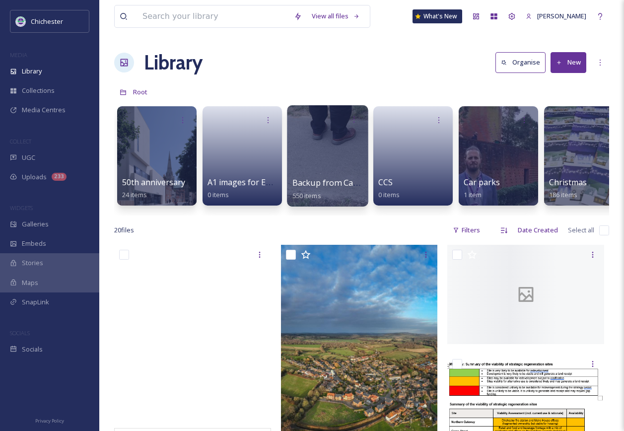
click at [332, 186] on span "Backup from Camera" at bounding box center [333, 182] width 80 height 11
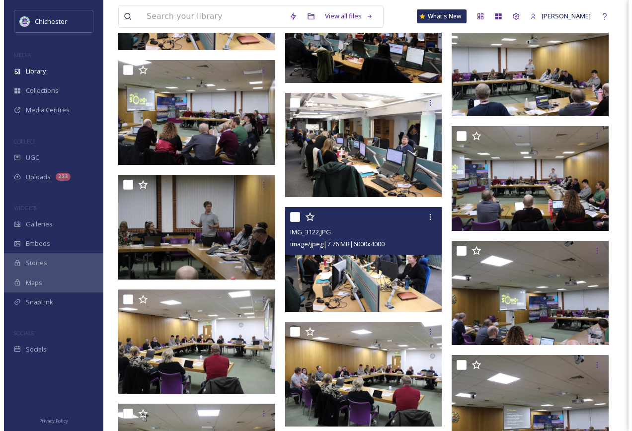
scroll to position [3874, 0]
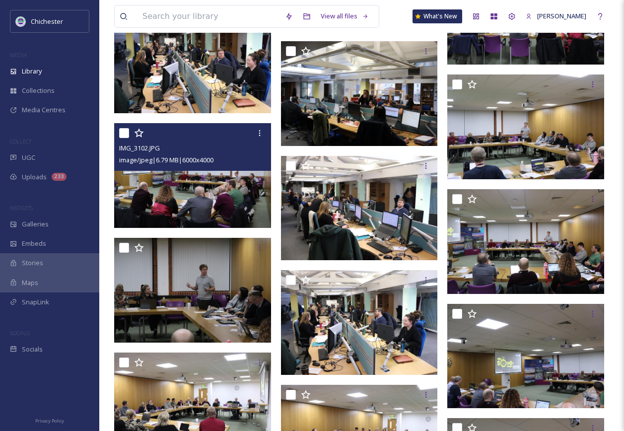
click at [219, 194] on img at bounding box center [192, 175] width 157 height 105
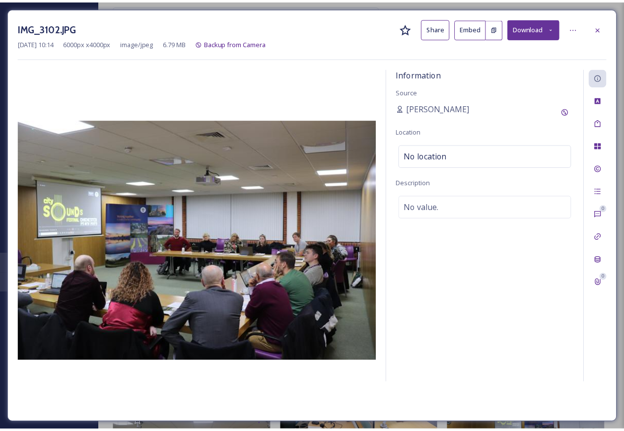
scroll to position [3929, 0]
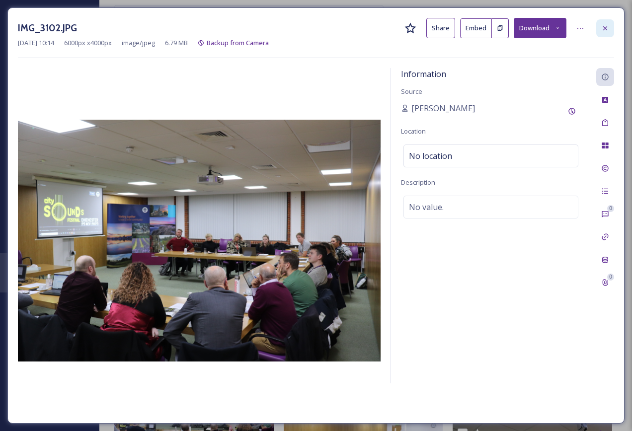
click at [609, 31] on div at bounding box center [605, 28] width 18 height 18
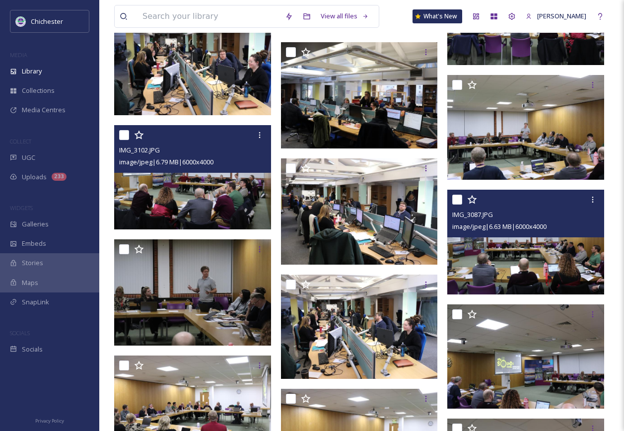
click at [498, 260] on img at bounding box center [525, 242] width 157 height 105
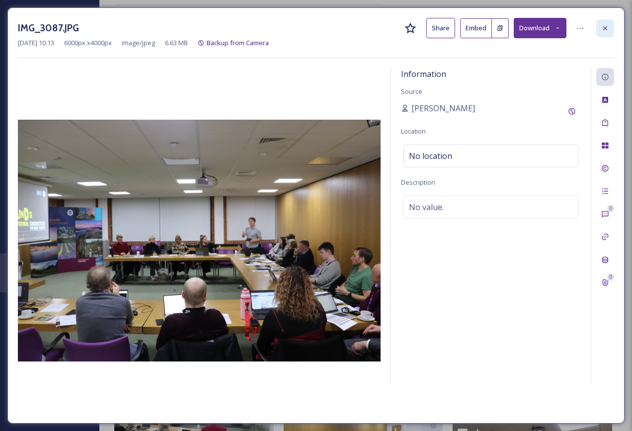
click at [611, 33] on div at bounding box center [605, 28] width 18 height 18
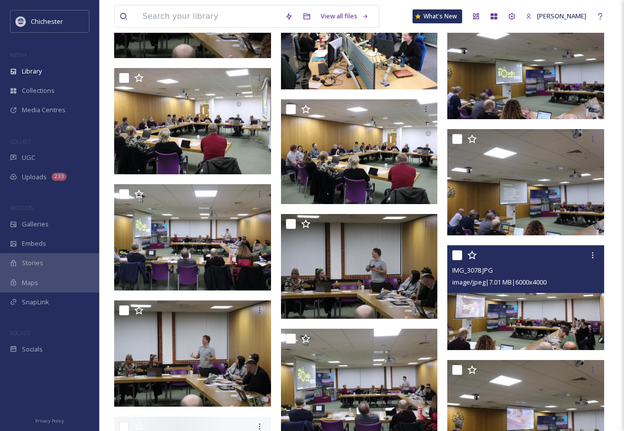
scroll to position [4227, 0]
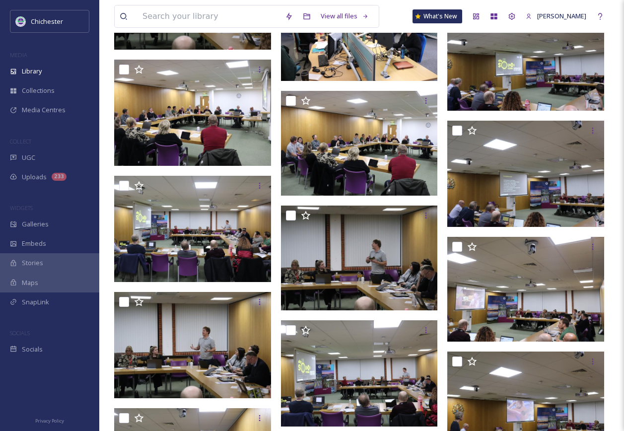
click at [319, 152] on img at bounding box center [359, 143] width 157 height 105
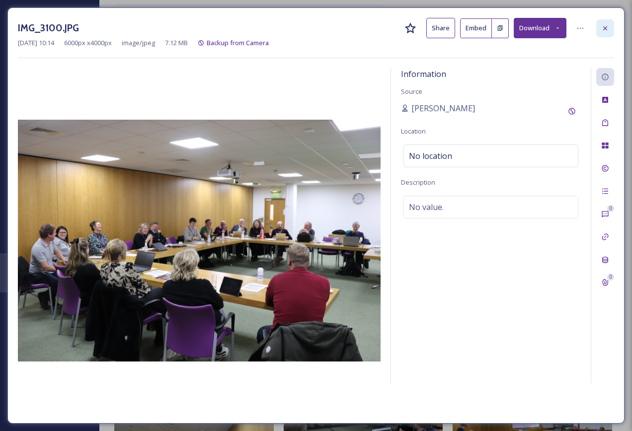
click at [608, 28] on icon at bounding box center [605, 28] width 8 height 8
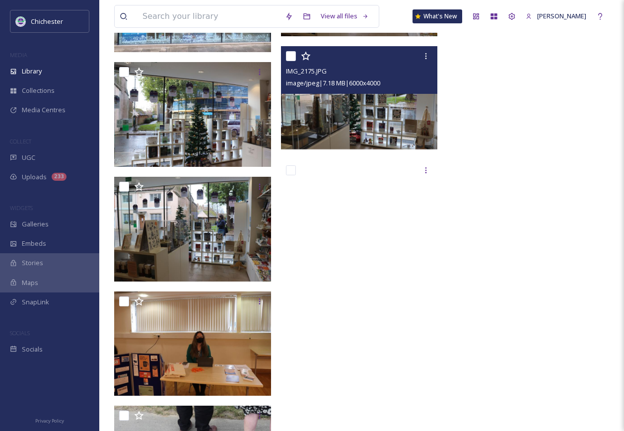
scroll to position [24418, 0]
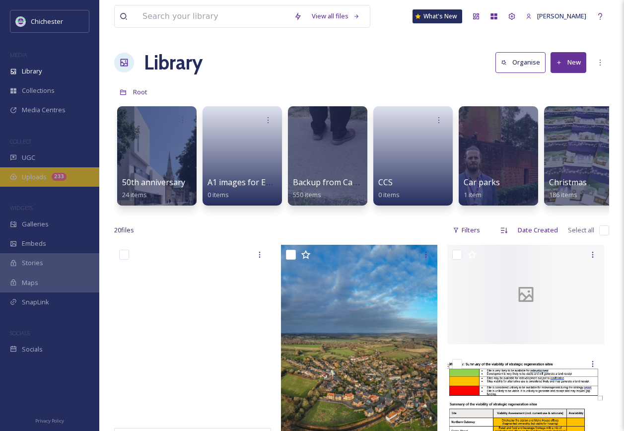
click at [40, 181] on span "Uploads" at bounding box center [34, 176] width 25 height 9
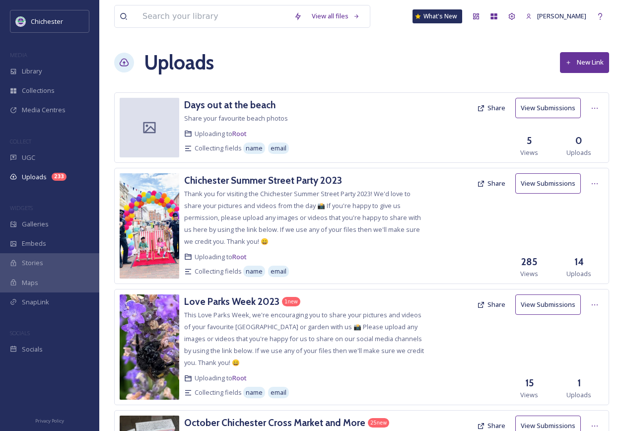
click at [336, 137] on div "Uploading to Root" at bounding box center [305, 133] width 242 height 9
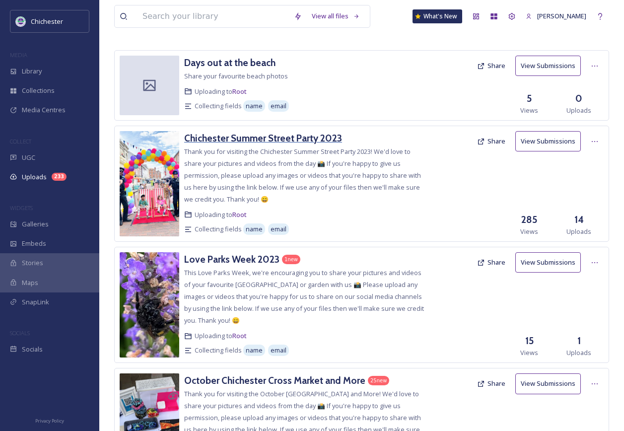
scroll to position [99, 0]
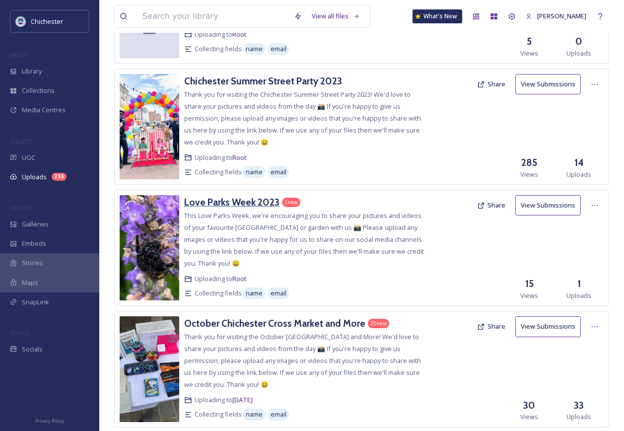
click at [254, 201] on h3 "Love Parks Week 2023" at bounding box center [231, 202] width 95 height 12
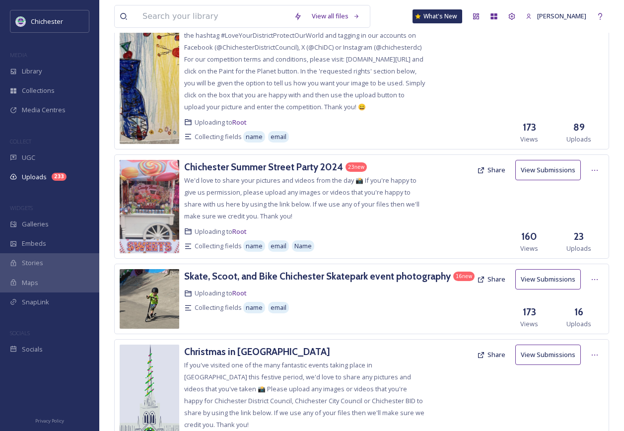
scroll to position [894, 0]
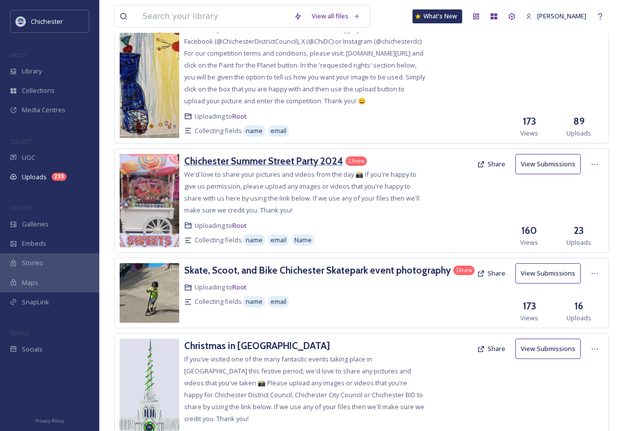
click at [257, 167] on h3 "Chichester Summer Street Party 2024" at bounding box center [263, 161] width 159 height 12
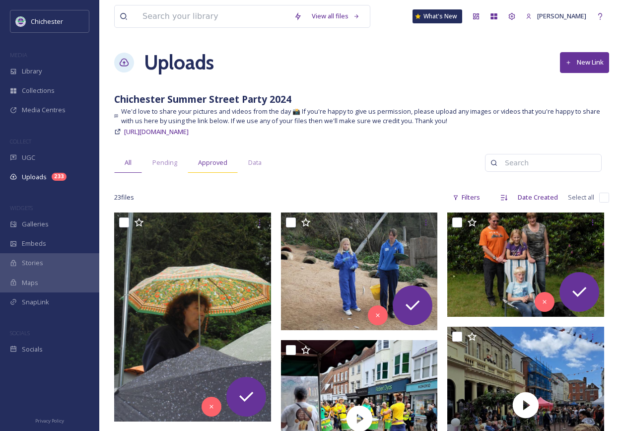
click at [226, 164] on span "Approved" at bounding box center [212, 162] width 29 height 9
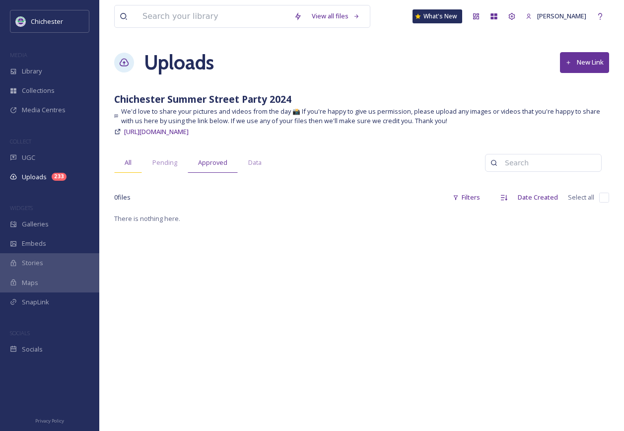
click at [126, 162] on span "All" at bounding box center [128, 162] width 7 height 9
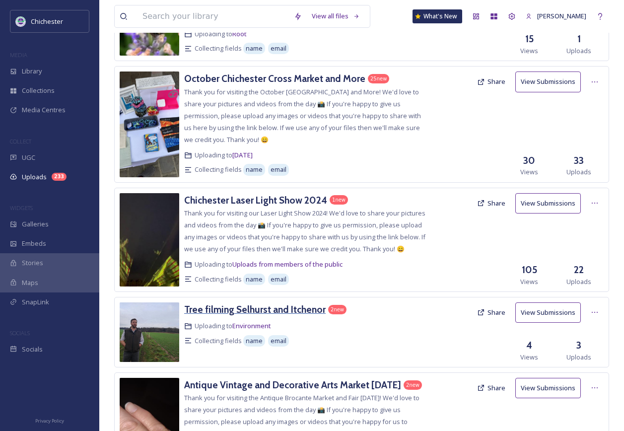
scroll to position [397, 0]
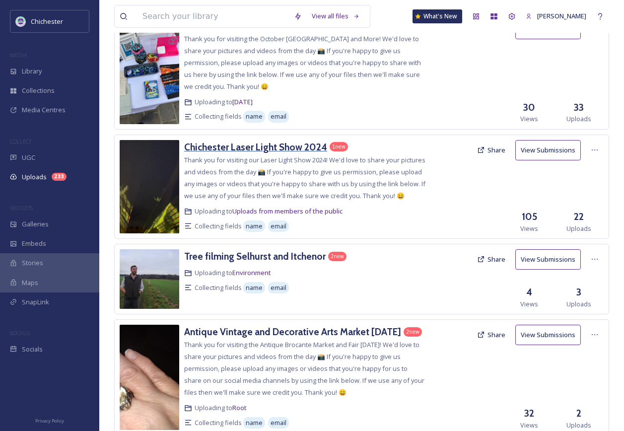
click at [237, 150] on h3 "Chichester Laser Light Show 2024" at bounding box center [255, 147] width 143 height 12
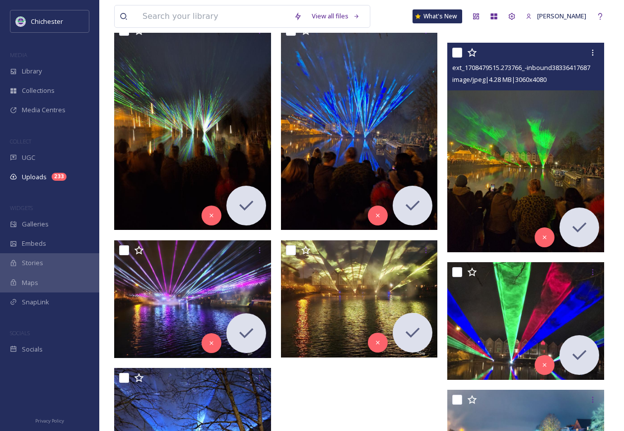
scroll to position [1138, 0]
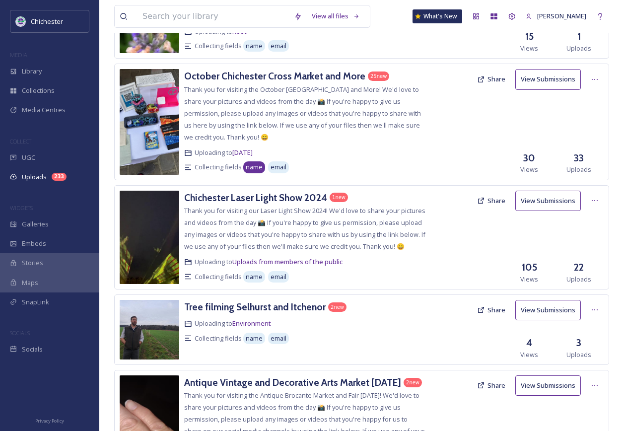
scroll to position [298, 0]
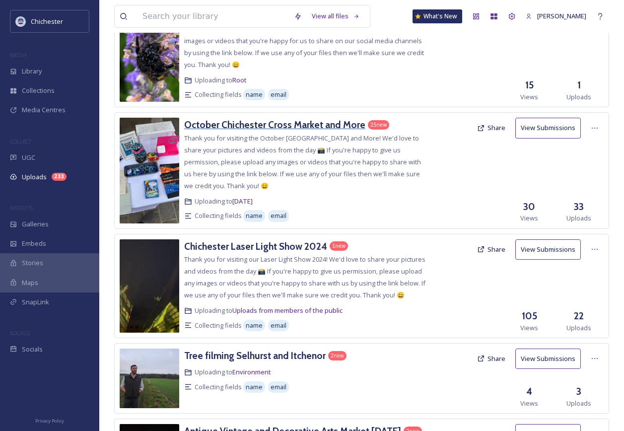
click at [246, 125] on h3 "October Chichester Cross Market and More" at bounding box center [274, 125] width 181 height 12
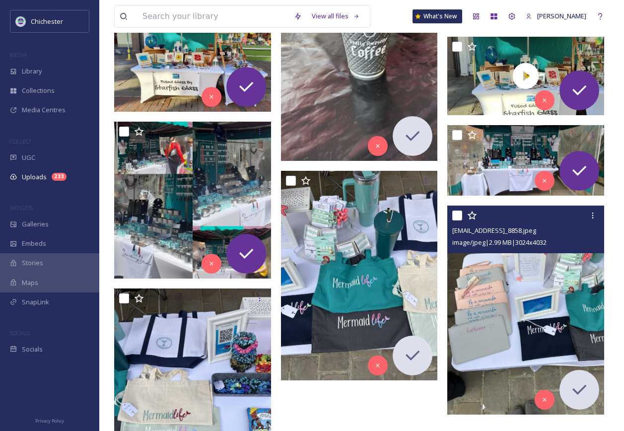
scroll to position [1576, 0]
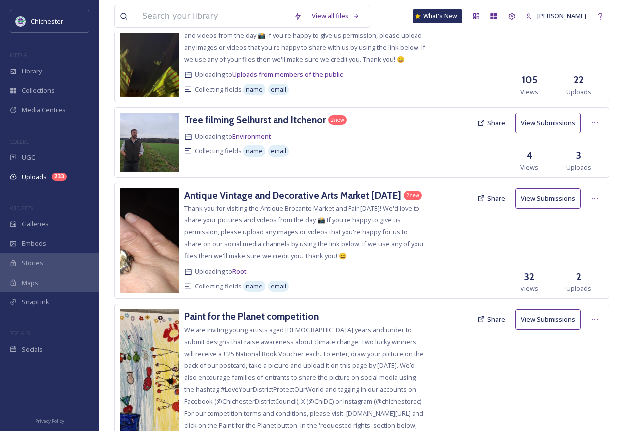
scroll to position [546, 0]
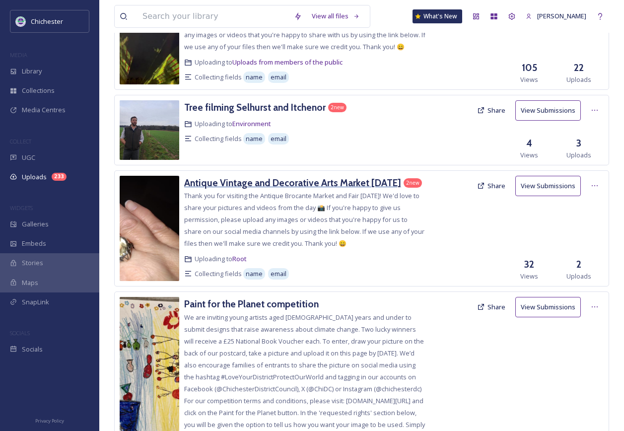
click at [308, 184] on h3 "Antique Vintage and Decorative Arts Market April 2024" at bounding box center [292, 183] width 217 height 12
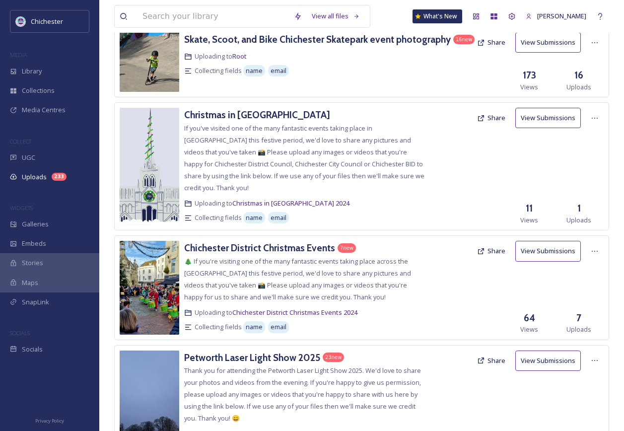
scroll to position [1142, 0]
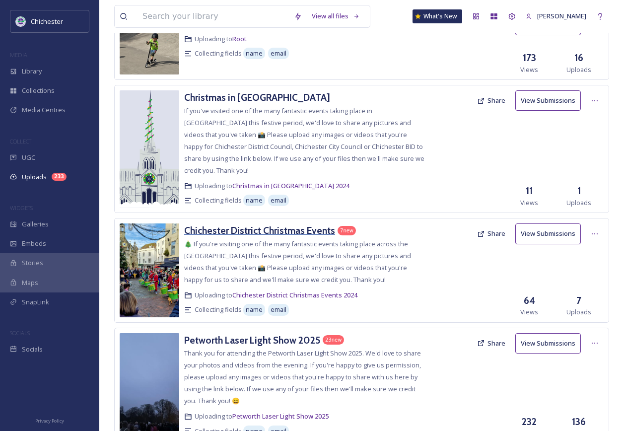
click at [269, 231] on h3 "Chichester District Christmas Events" at bounding box center [259, 230] width 151 height 12
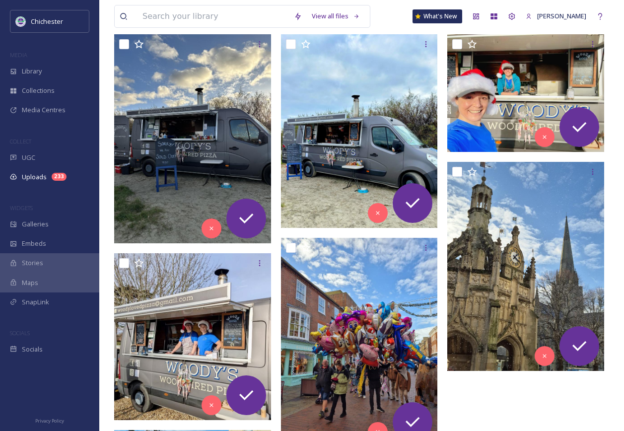
scroll to position [298, 0]
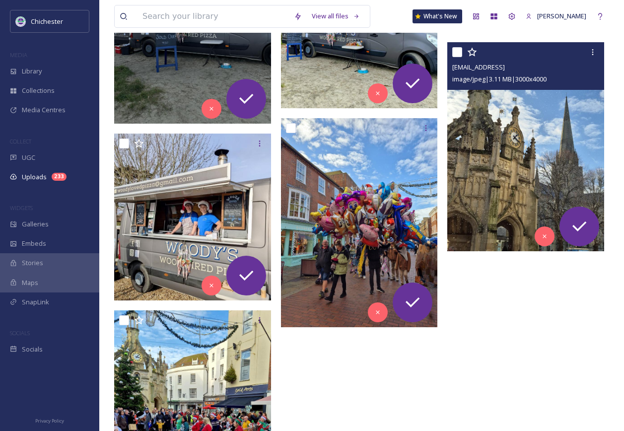
click at [531, 154] on img at bounding box center [525, 146] width 157 height 209
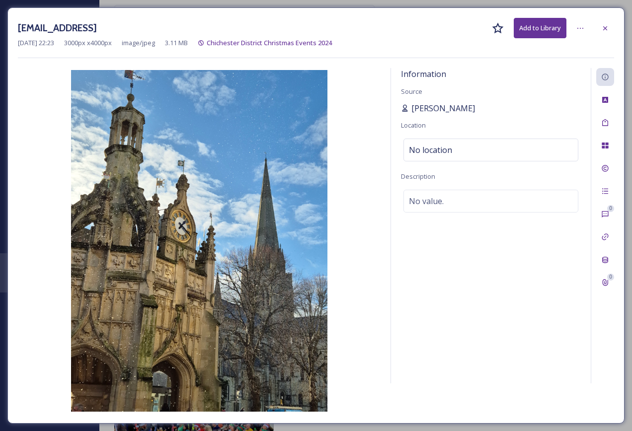
click at [438, 107] on span "Phil Johnson" at bounding box center [443, 108] width 64 height 12
click at [598, 145] on div "File Usage" at bounding box center [605, 146] width 18 height 18
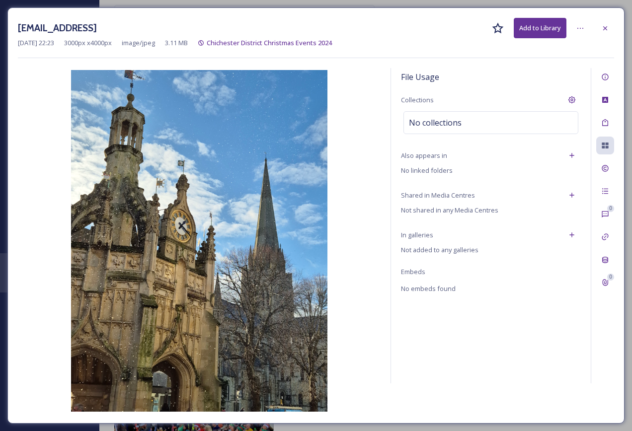
click at [376, 216] on img at bounding box center [199, 241] width 363 height 342
drag, startPoint x: 376, startPoint y: 29, endPoint x: 15, endPoint y: 31, distance: 360.6
click at [15, 31] on div "ext_1734301430.278604_Pjphoto17@gmail.com-inbound8941044214774259193.jpg Add to…" at bounding box center [315, 215] width 617 height 416
copy h3 "ext_1734301430.278604_Pjphoto17@gmail.com-inbound8941044214774259193.jpg"
click at [602, 146] on icon at bounding box center [605, 146] width 8 height 8
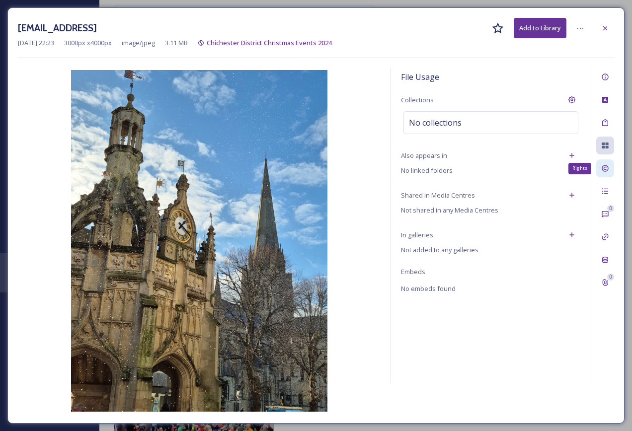
click at [604, 169] on icon at bounding box center [605, 168] width 8 height 8
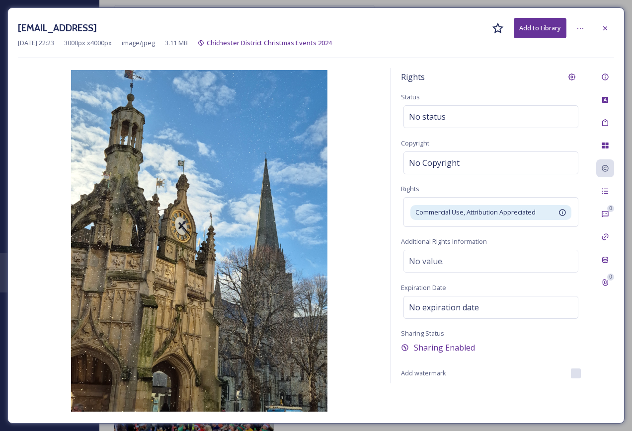
click at [364, 229] on img at bounding box center [199, 241] width 363 height 342
click at [605, 33] on div at bounding box center [605, 28] width 18 height 18
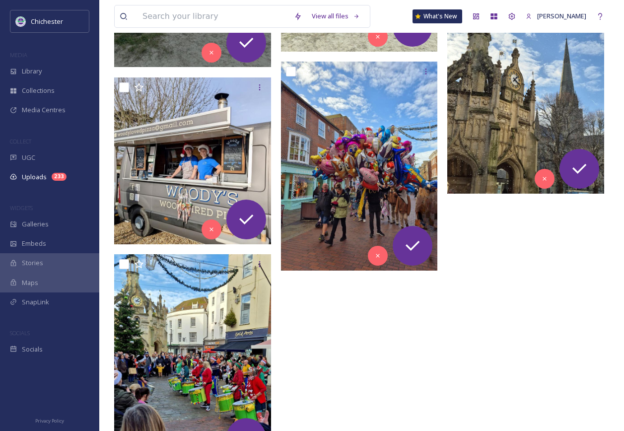
scroll to position [406, 0]
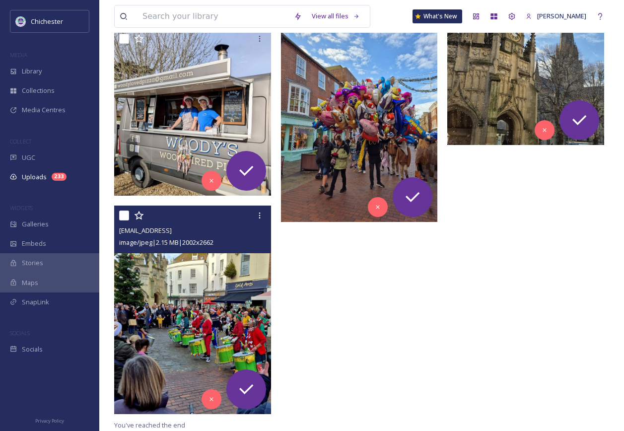
click at [227, 344] on img at bounding box center [192, 310] width 157 height 209
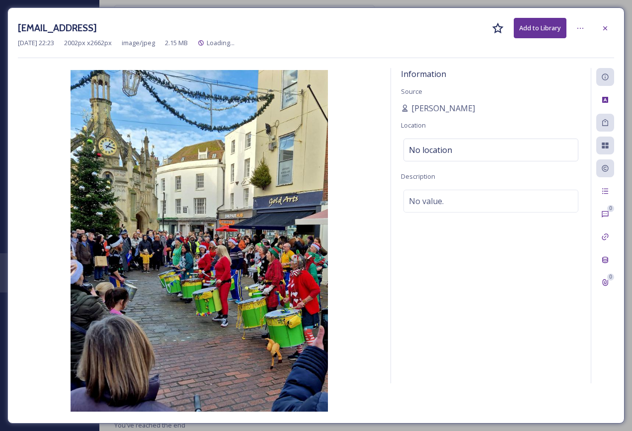
scroll to position [218, 0]
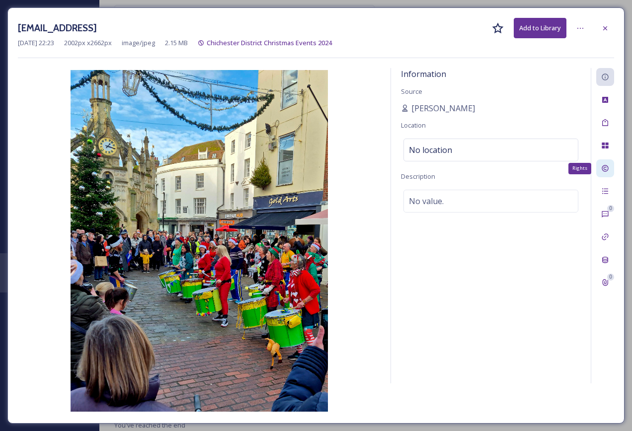
click at [607, 168] on icon at bounding box center [605, 168] width 8 height 8
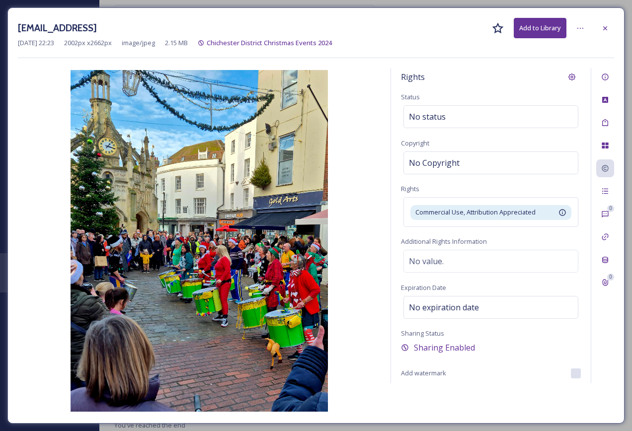
click at [361, 170] on img at bounding box center [199, 241] width 363 height 342
click at [616, 26] on div "ext_1734301430.116894_Pjphoto17@gmail.com-inbound3569874757136433618.jpg Add to…" at bounding box center [315, 215] width 617 height 416
click at [611, 27] on div at bounding box center [605, 28] width 18 height 18
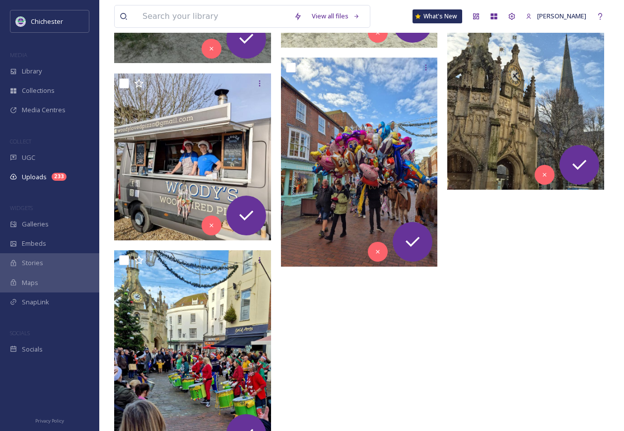
scroll to position [307, 0]
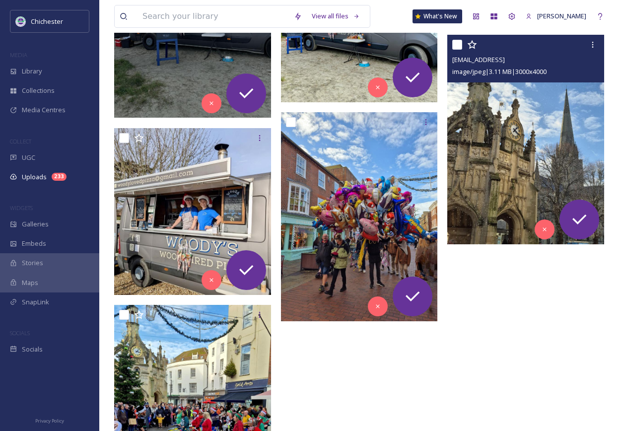
click at [483, 194] on img at bounding box center [525, 139] width 157 height 209
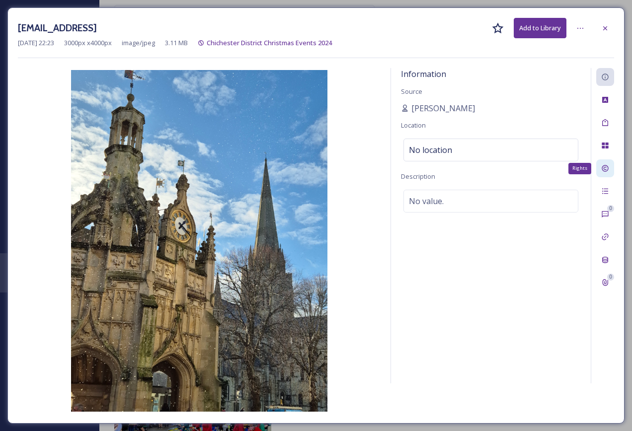
click at [604, 166] on icon at bounding box center [604, 168] width 6 height 6
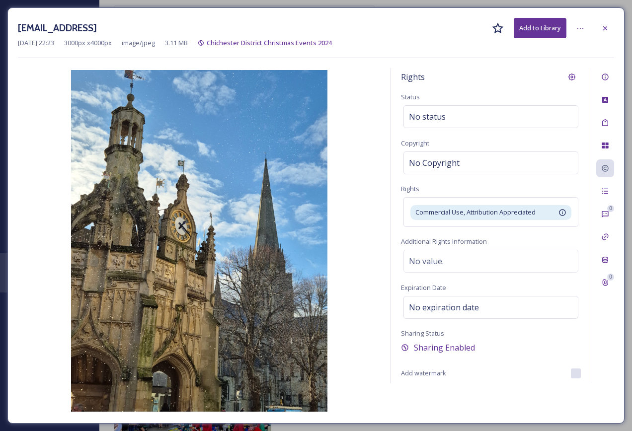
click at [369, 219] on img at bounding box center [199, 241] width 363 height 342
click at [608, 28] on icon at bounding box center [605, 28] width 8 height 8
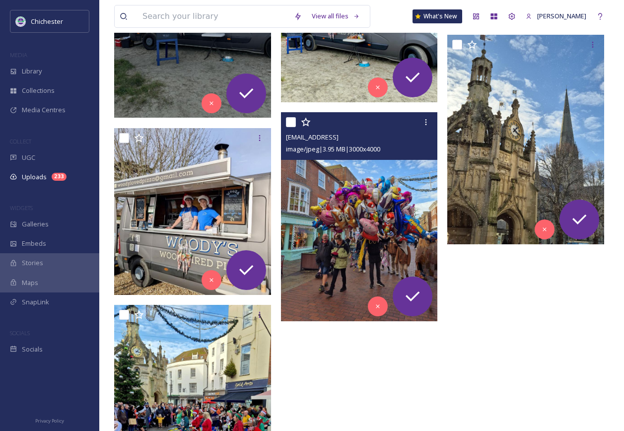
click at [371, 250] on img at bounding box center [359, 216] width 157 height 209
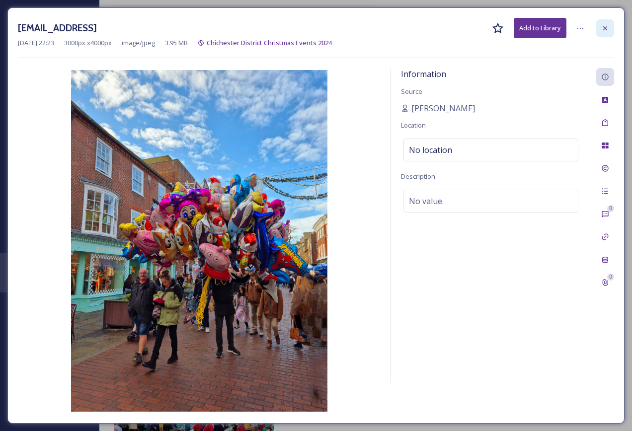
click at [606, 25] on icon at bounding box center [605, 28] width 8 height 8
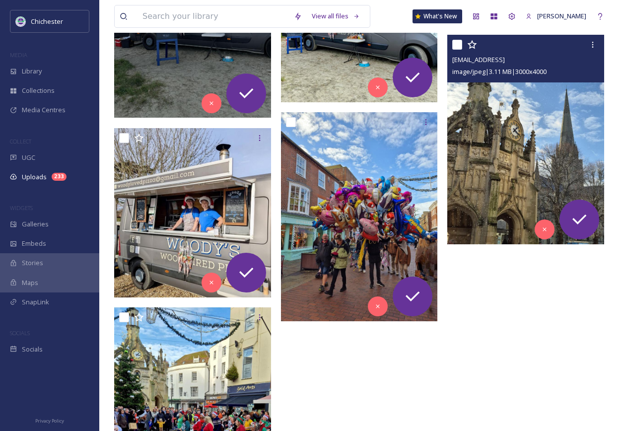
click at [493, 189] on img at bounding box center [525, 139] width 157 height 209
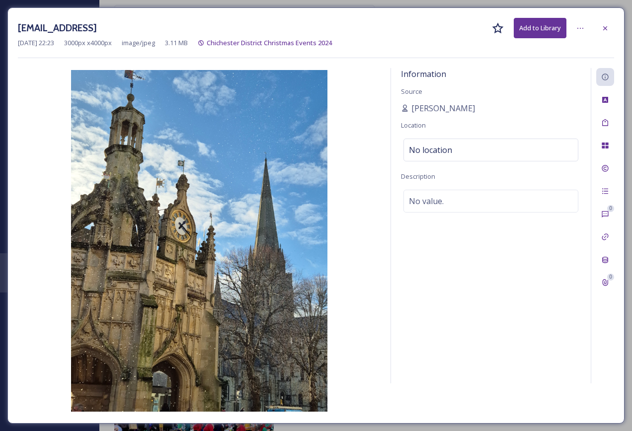
click at [347, 249] on img at bounding box center [199, 241] width 363 height 342
click at [606, 22] on div at bounding box center [605, 28] width 18 height 18
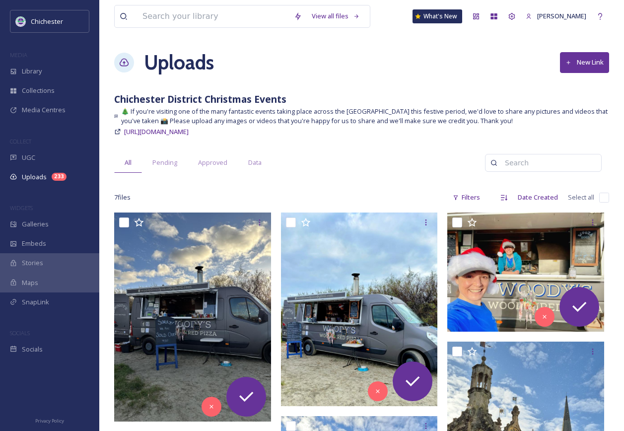
click at [367, 160] on div "All Pending Approved Data" at bounding box center [299, 162] width 371 height 20
click at [372, 145] on div "View all files What's New Frances Clayton Uploads New Link Chichester District …" at bounding box center [361, 418] width 525 height 837
click at [46, 177] on span "Uploads" at bounding box center [34, 176] width 25 height 9
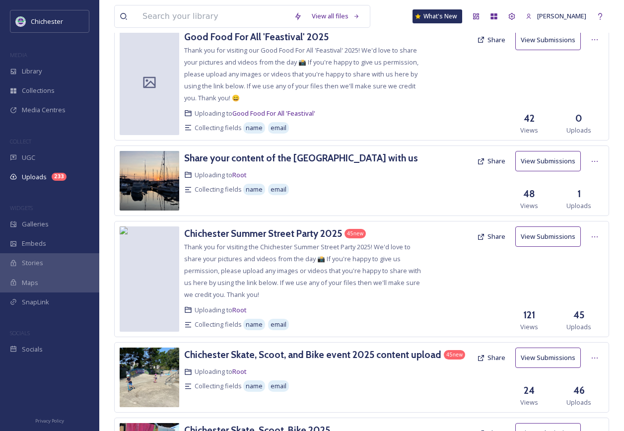
scroll to position [1689, 0]
click at [310, 160] on h3 "Share your content of the Chichester District with us" at bounding box center [301, 157] width 234 height 12
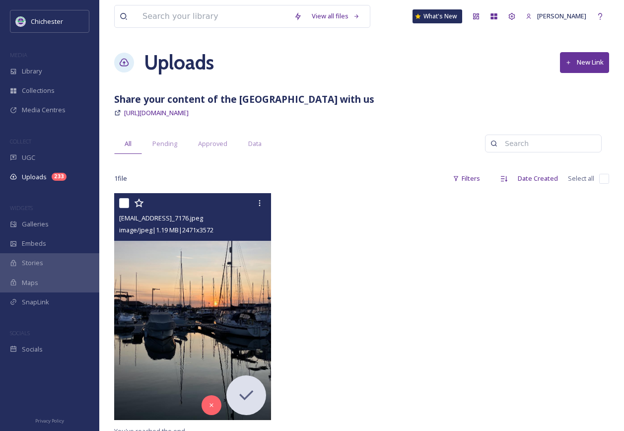
click at [237, 269] on img at bounding box center [192, 306] width 157 height 227
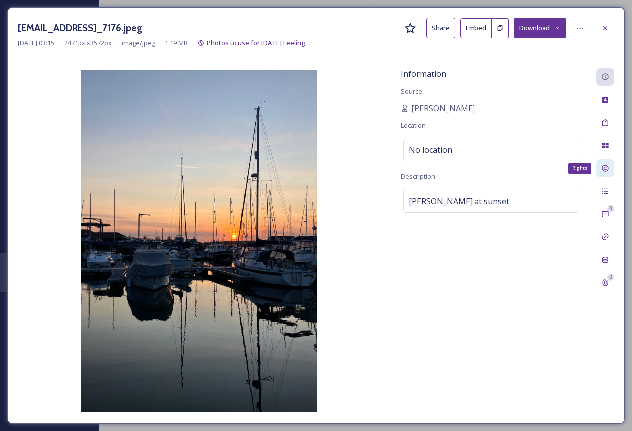
click at [598, 170] on div "Rights" at bounding box center [605, 168] width 18 height 18
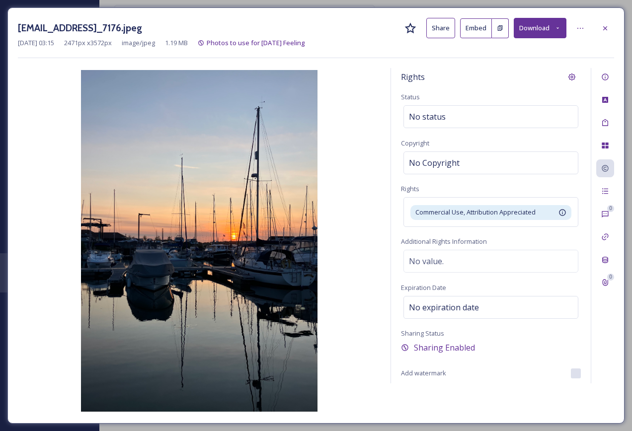
drag, startPoint x: 300, startPoint y: 30, endPoint x: 9, endPoint y: 21, distance: 290.7
click at [9, 21] on div "ext_1749694544.497509_Carolyn@brading.net-IMG_7176.jpeg Share Embed Download Ju…" at bounding box center [315, 215] width 617 height 416
copy h3 "ext_1749694544.497509_Carolyn@brading.net-IMG_7176.jpeg"
click at [341, 200] on img at bounding box center [199, 241] width 363 height 342
click at [605, 24] on icon at bounding box center [605, 28] width 8 height 8
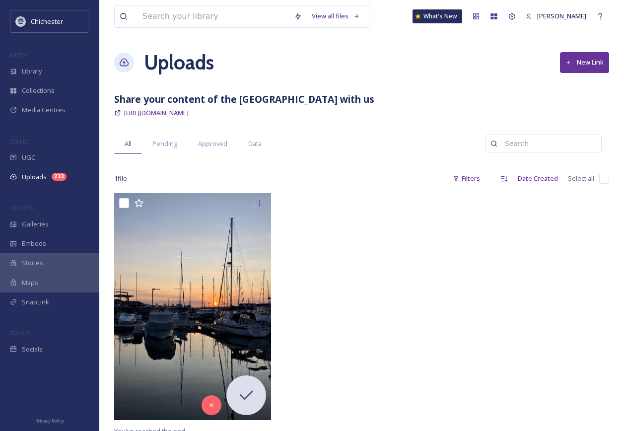
click at [147, 60] on h1 "Uploads" at bounding box center [179, 63] width 70 height 30
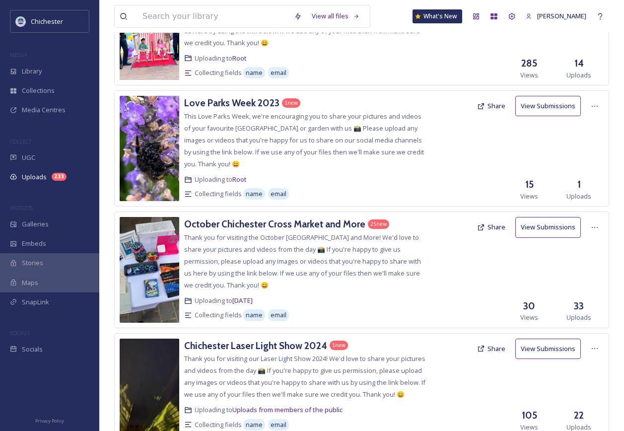
scroll to position [348, 0]
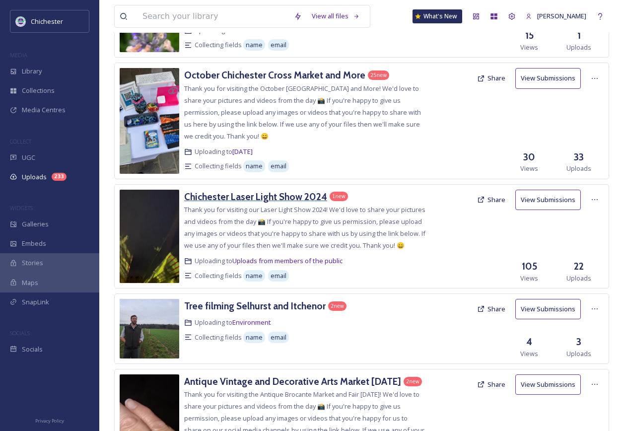
click at [261, 192] on h3 "Chichester Laser Light Show 2024" at bounding box center [255, 197] width 143 height 12
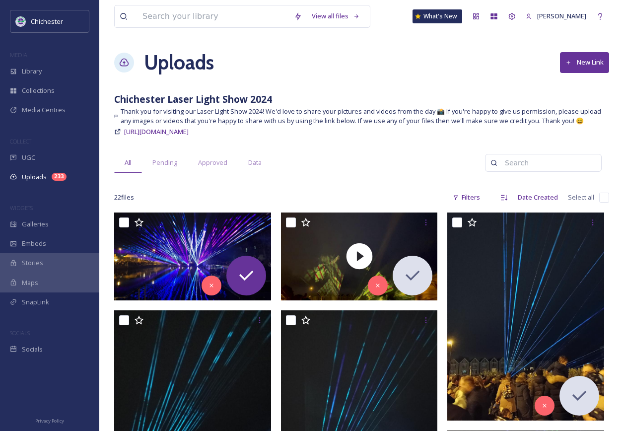
click at [177, 50] on h1 "Uploads" at bounding box center [179, 63] width 70 height 30
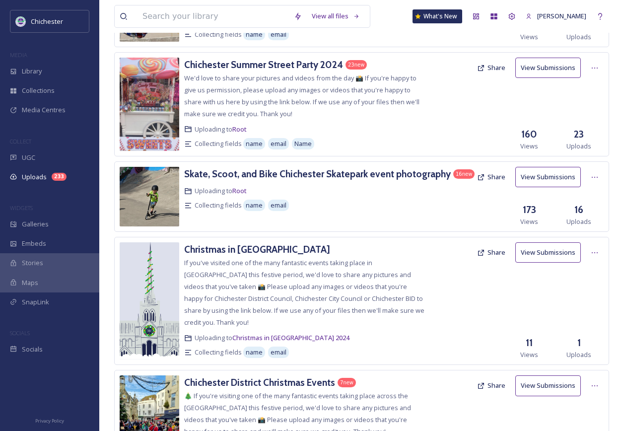
scroll to position [993, 0]
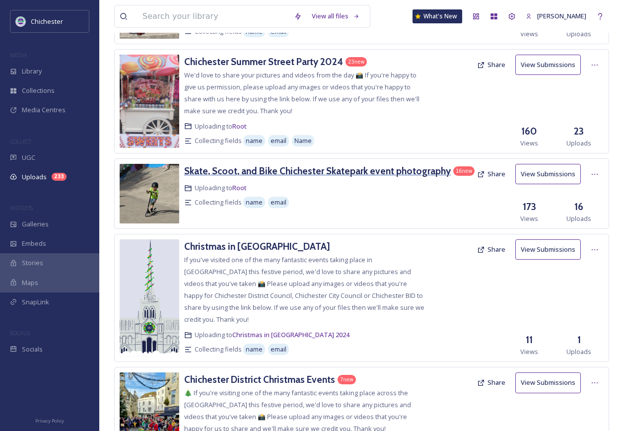
click at [284, 177] on h3 "Skate, Scoot, and Bike Chichester Skatepark event photography" at bounding box center [317, 171] width 267 height 12
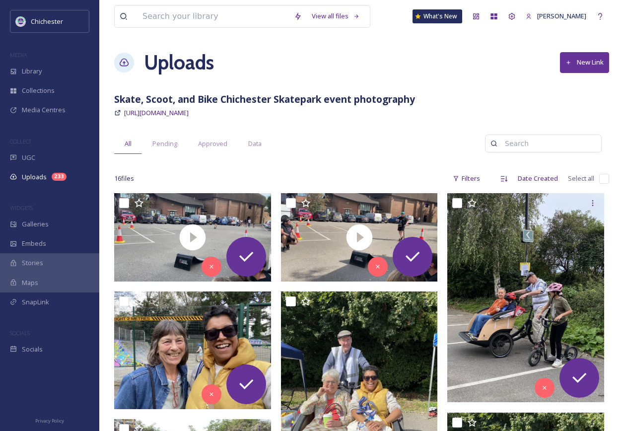
click at [150, 54] on h1 "Uploads" at bounding box center [179, 63] width 70 height 30
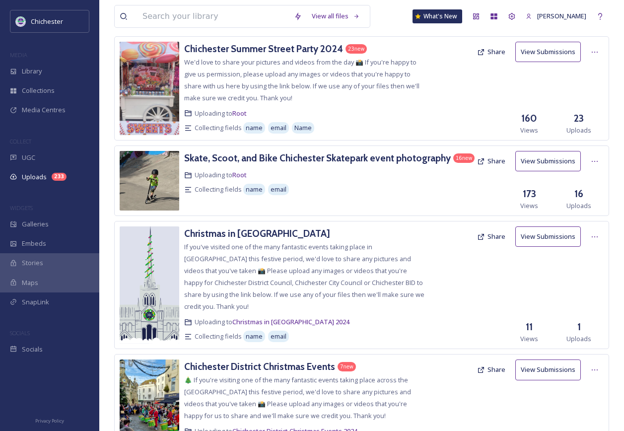
scroll to position [1093, 0]
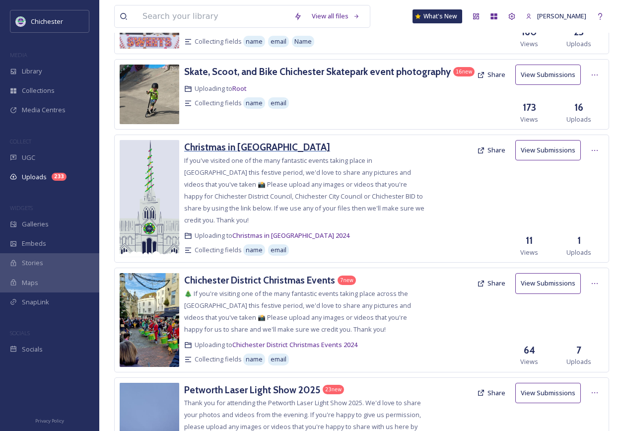
click at [248, 153] on h3 "Christmas in Chichester" at bounding box center [257, 147] width 146 height 12
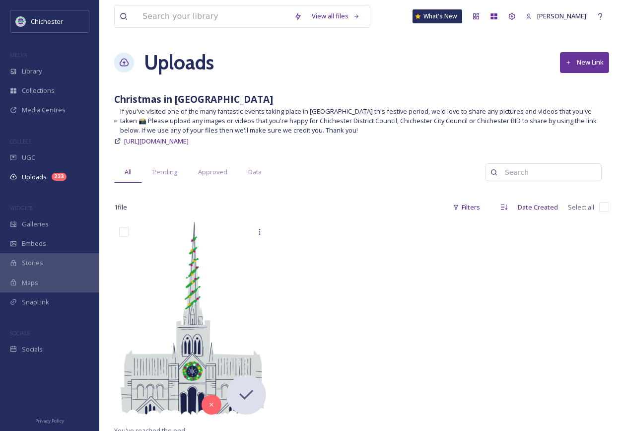
click at [174, 70] on h1 "Uploads" at bounding box center [179, 63] width 70 height 30
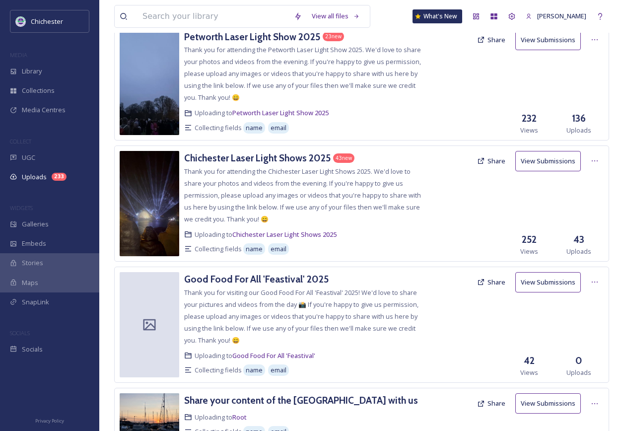
scroll to position [1540, 0]
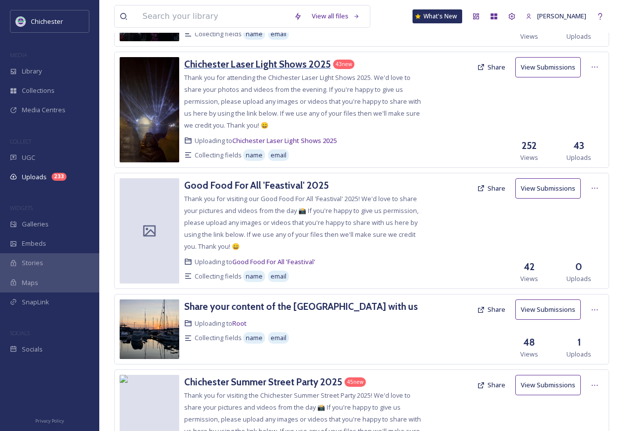
click at [250, 68] on h3 "Chichester Laser Light Shows 2025" at bounding box center [257, 64] width 147 height 12
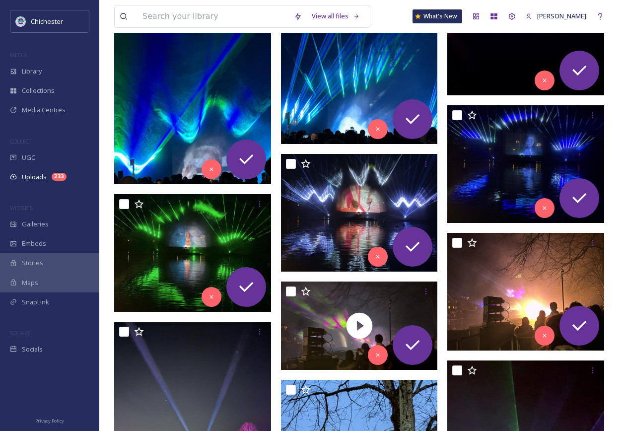
scroll to position [2682, 0]
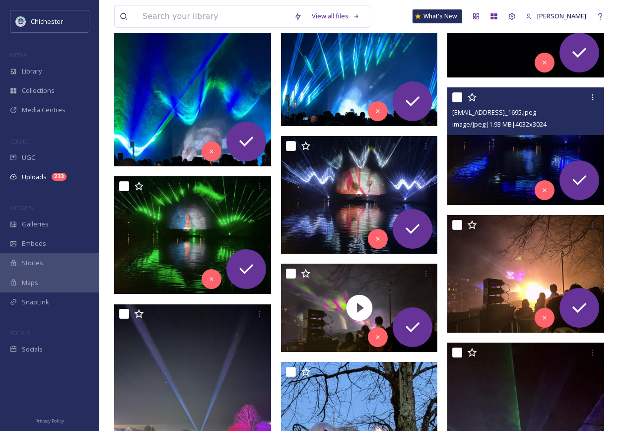
click at [544, 163] on img at bounding box center [525, 146] width 157 height 118
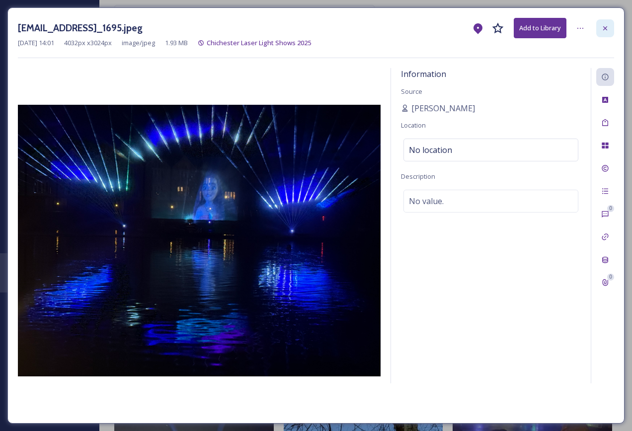
click at [600, 26] on div at bounding box center [605, 28] width 18 height 18
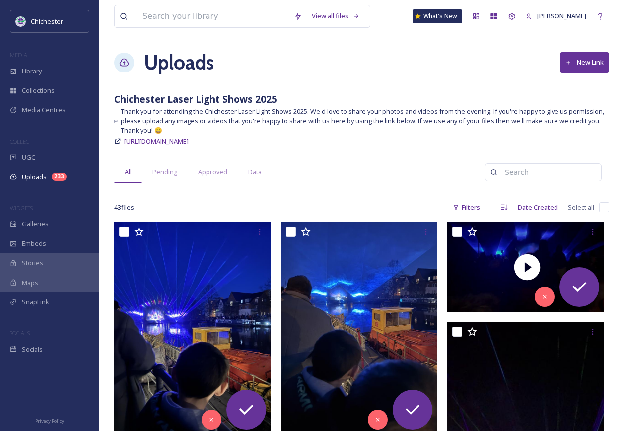
click at [195, 61] on h1 "Uploads" at bounding box center [179, 63] width 70 height 30
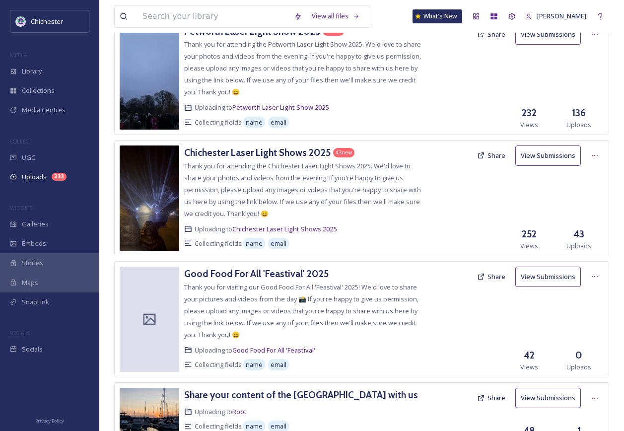
scroll to position [1391, 0]
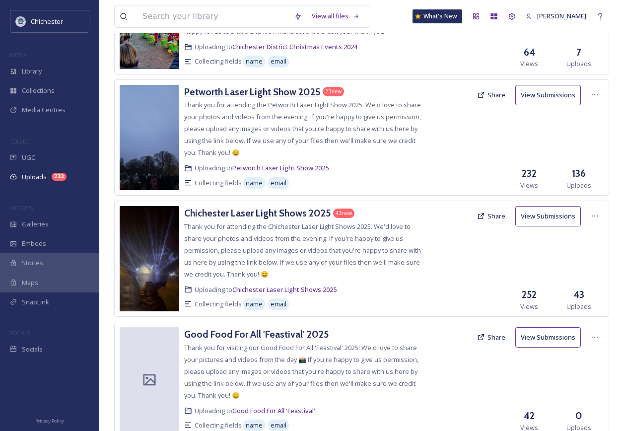
click at [228, 93] on h3 "Petworth Laser Light Show 2025" at bounding box center [252, 92] width 136 height 12
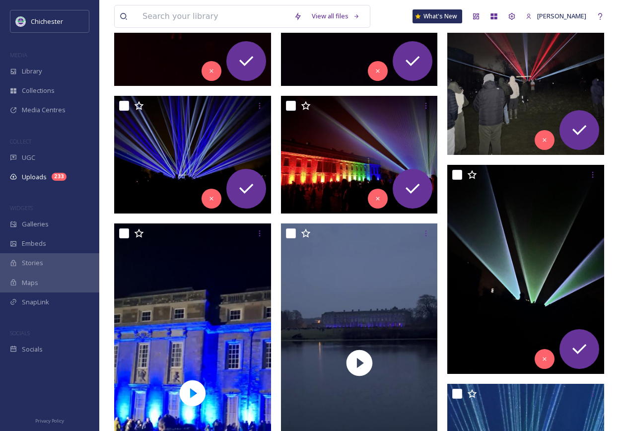
scroll to position [447, 0]
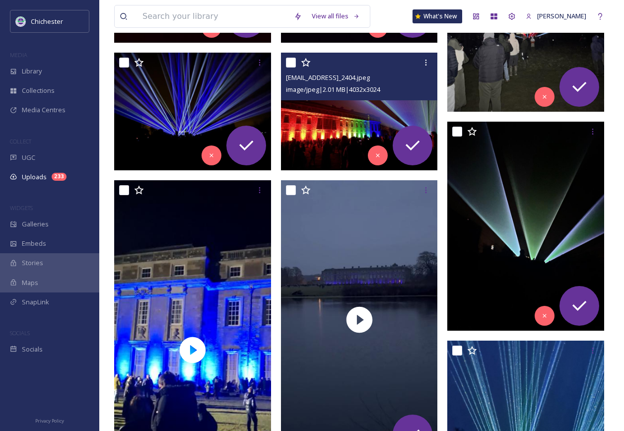
click at [342, 100] on div "ext_1739965119.964072_Emmadallyn@yahoo.co.uk-IMG_2404.jpeg image/jpeg | 2.01 MB…" at bounding box center [359, 77] width 157 height 48
click at [338, 138] on img at bounding box center [359, 112] width 157 height 118
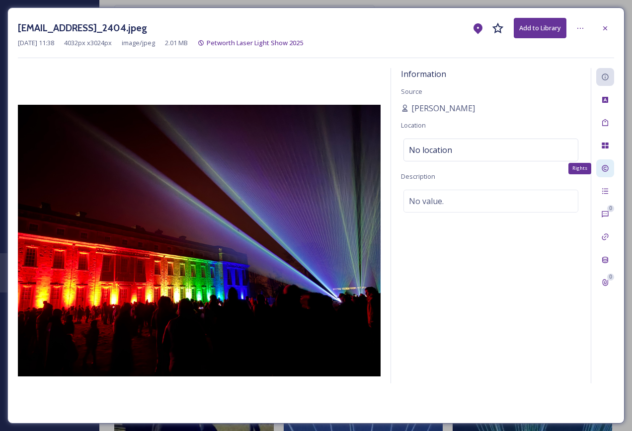
click at [608, 170] on icon at bounding box center [605, 168] width 8 height 8
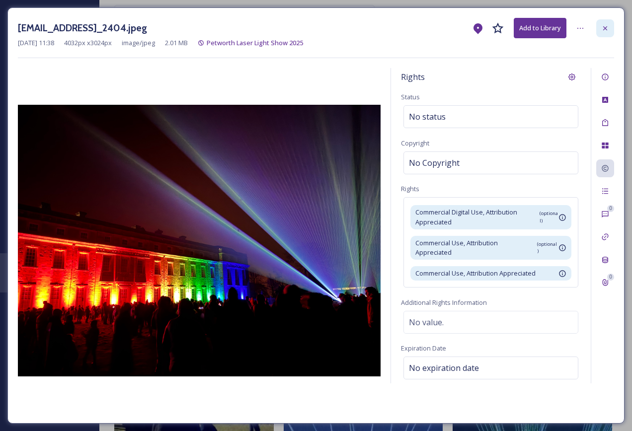
click at [602, 30] on icon at bounding box center [605, 28] width 8 height 8
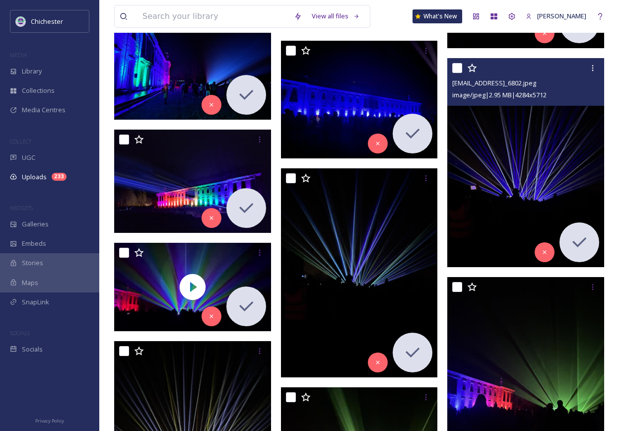
scroll to position [3477, 0]
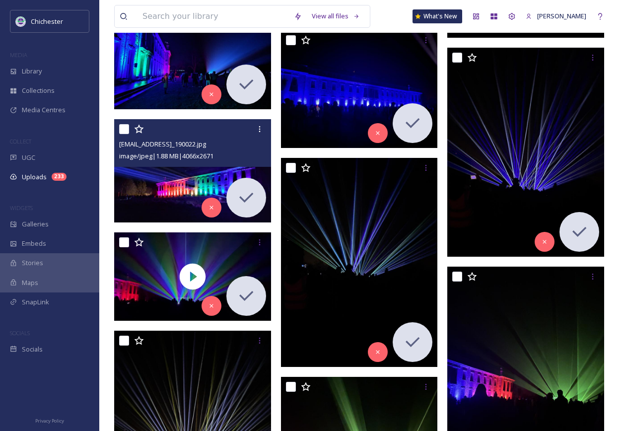
click at [180, 192] on img at bounding box center [192, 170] width 157 height 103
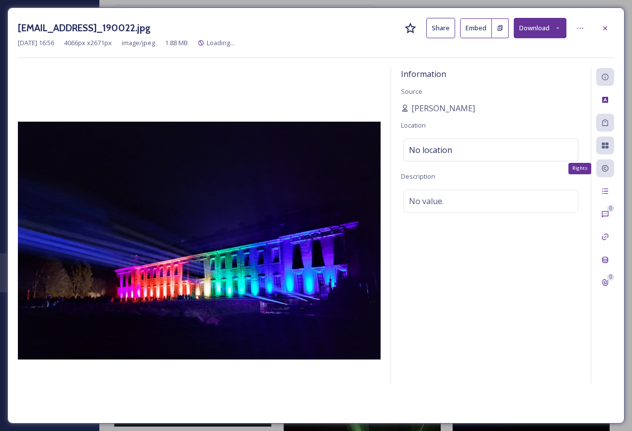
click at [603, 174] on div "Rights" at bounding box center [605, 168] width 18 height 18
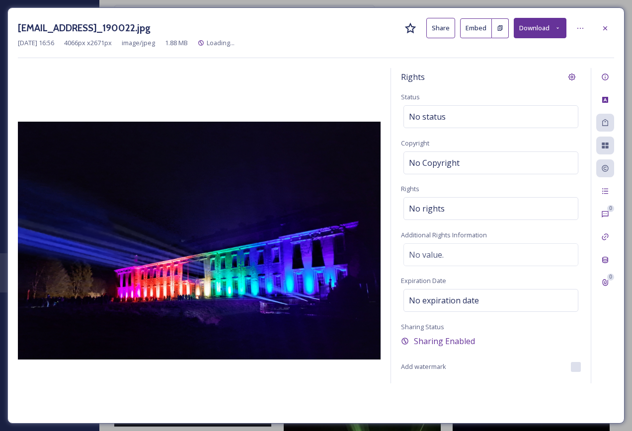
click at [210, 210] on img at bounding box center [199, 241] width 363 height 238
click at [605, 32] on div at bounding box center [605, 28] width 18 height 18
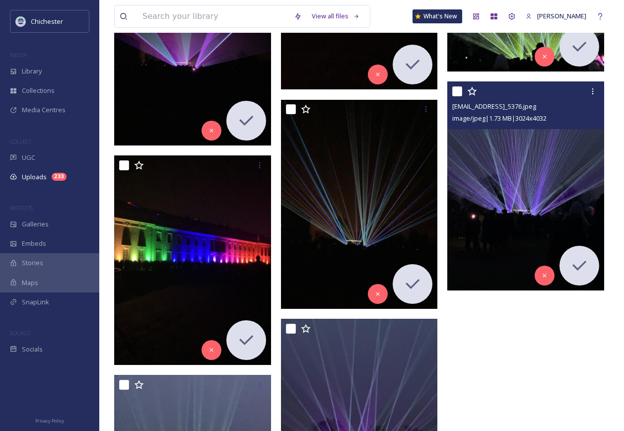
scroll to position [9287, 0]
